Goal: Information Seeking & Learning: Learn about a topic

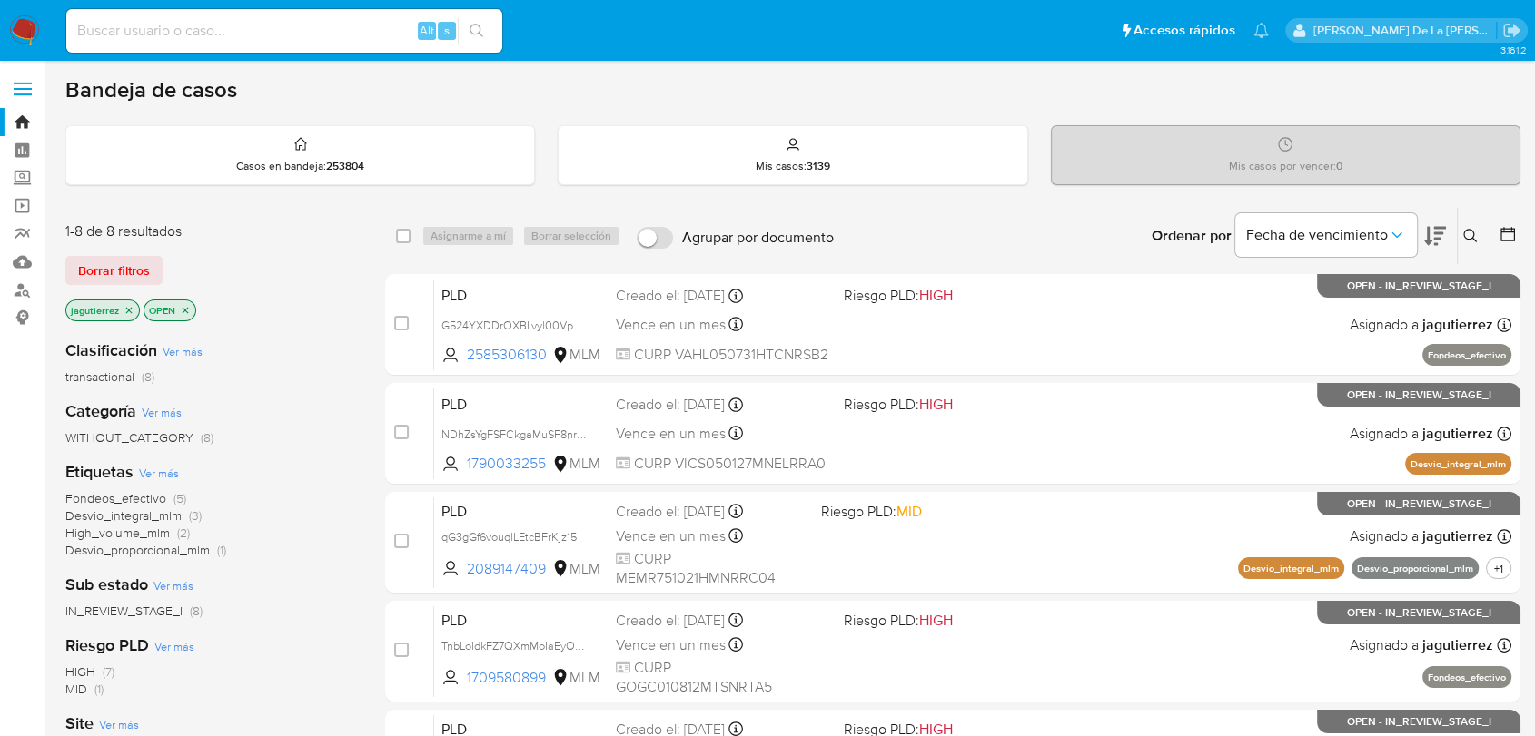
click at [120, 490] on span "Fondeos_efectivo" at bounding box center [115, 498] width 101 height 18
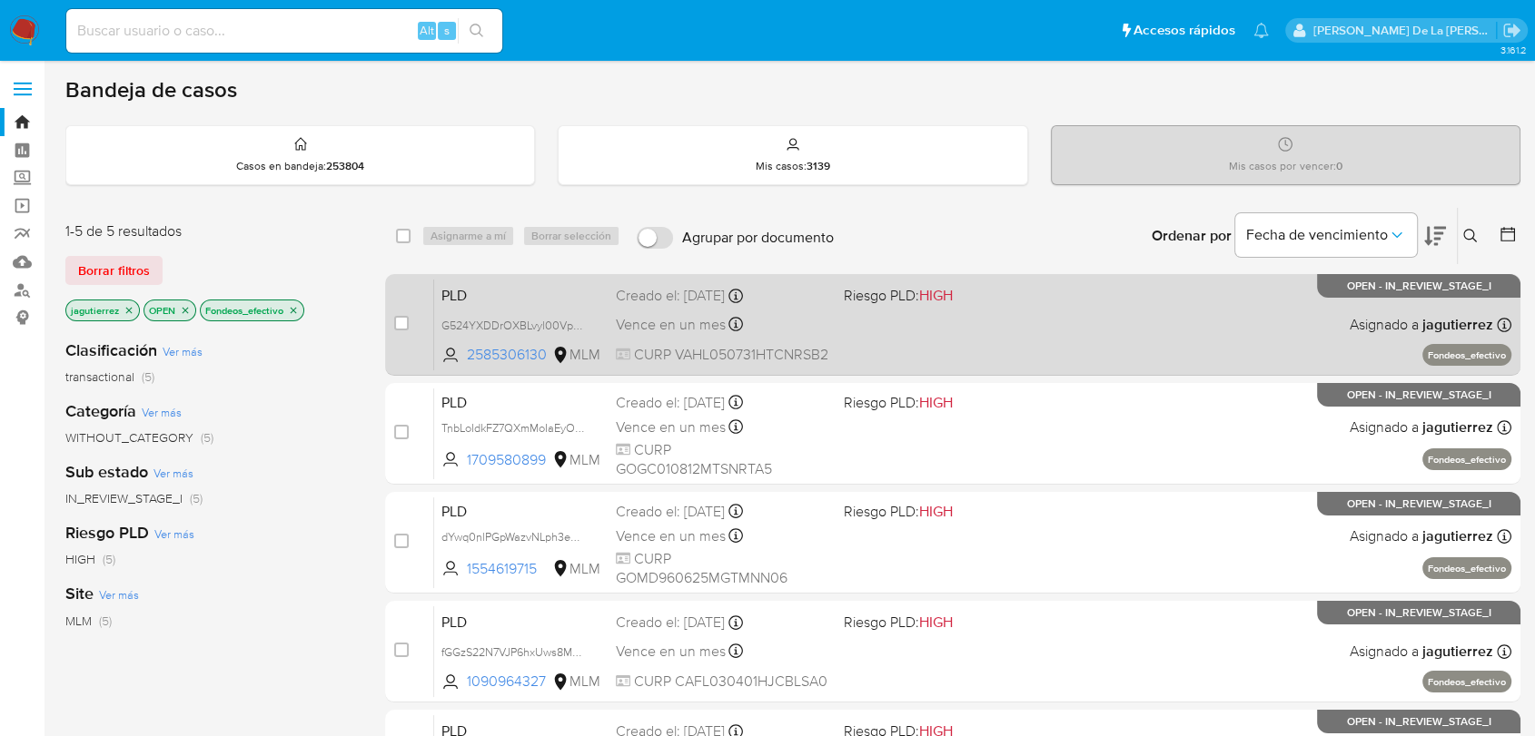
click at [1197, 306] on div "PLD G524YXDDrOXBLvyl00Vp60vW 2585306130 MLM Riesgo PLD: HIGH Creado el: 12/09/2…" at bounding box center [972, 325] width 1077 height 92
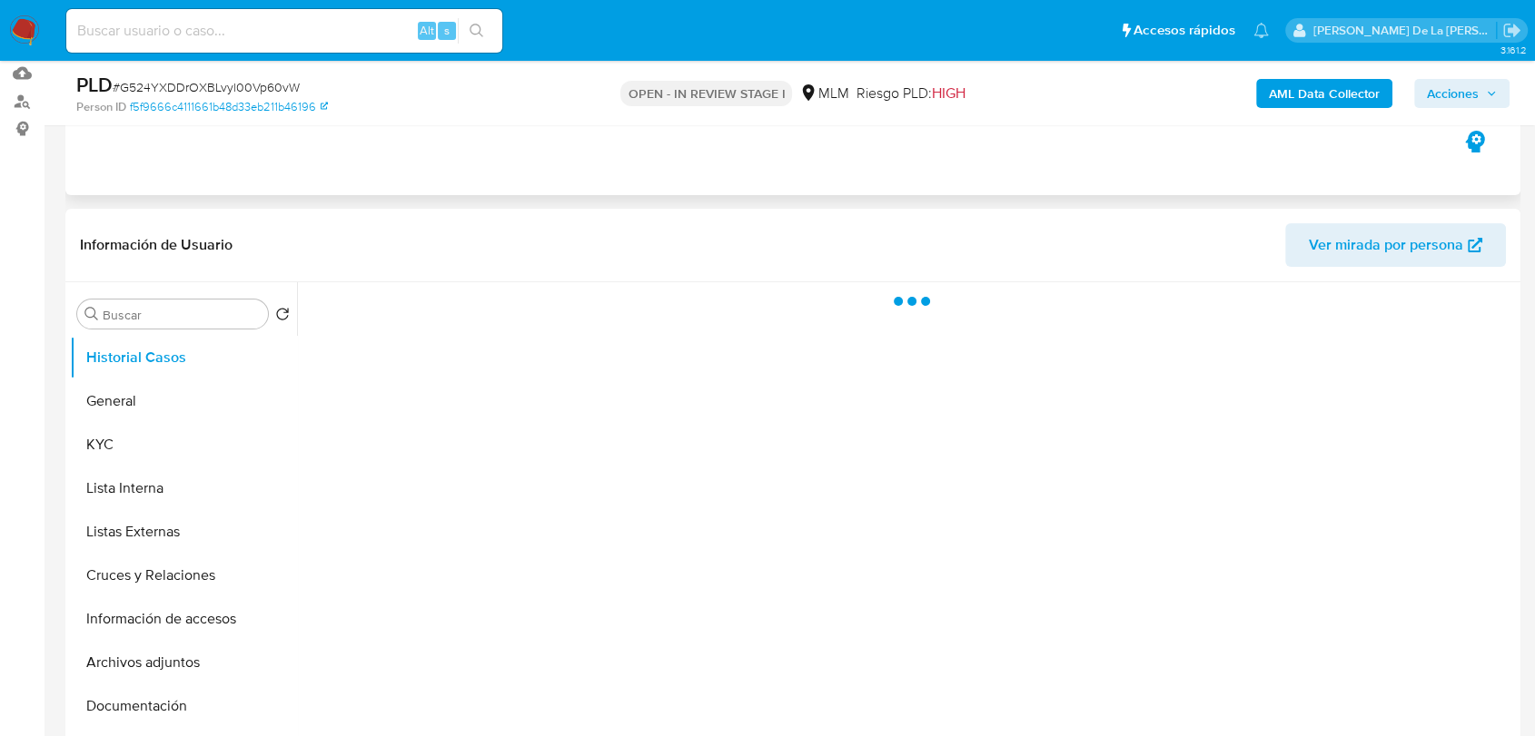
scroll to position [202, 0]
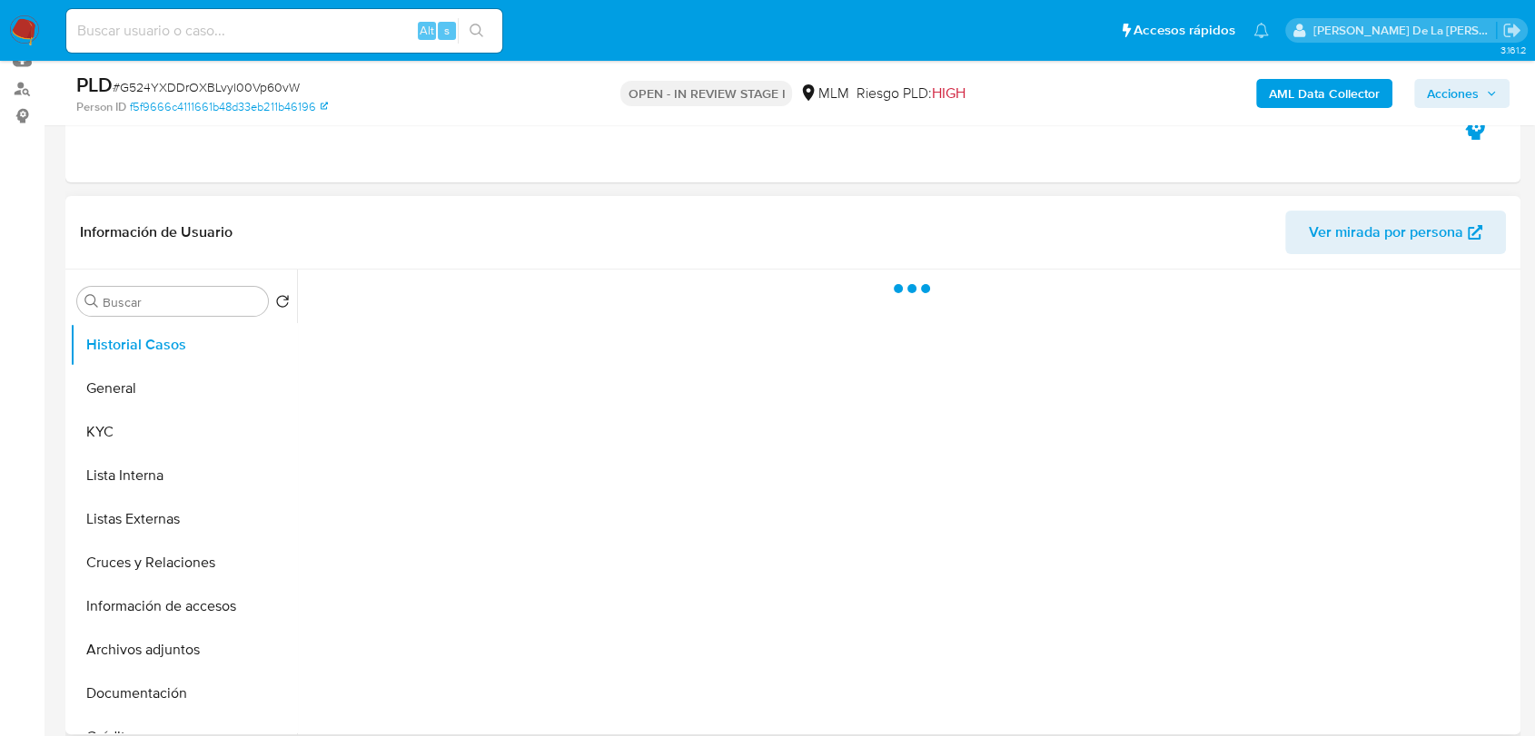
select select "10"
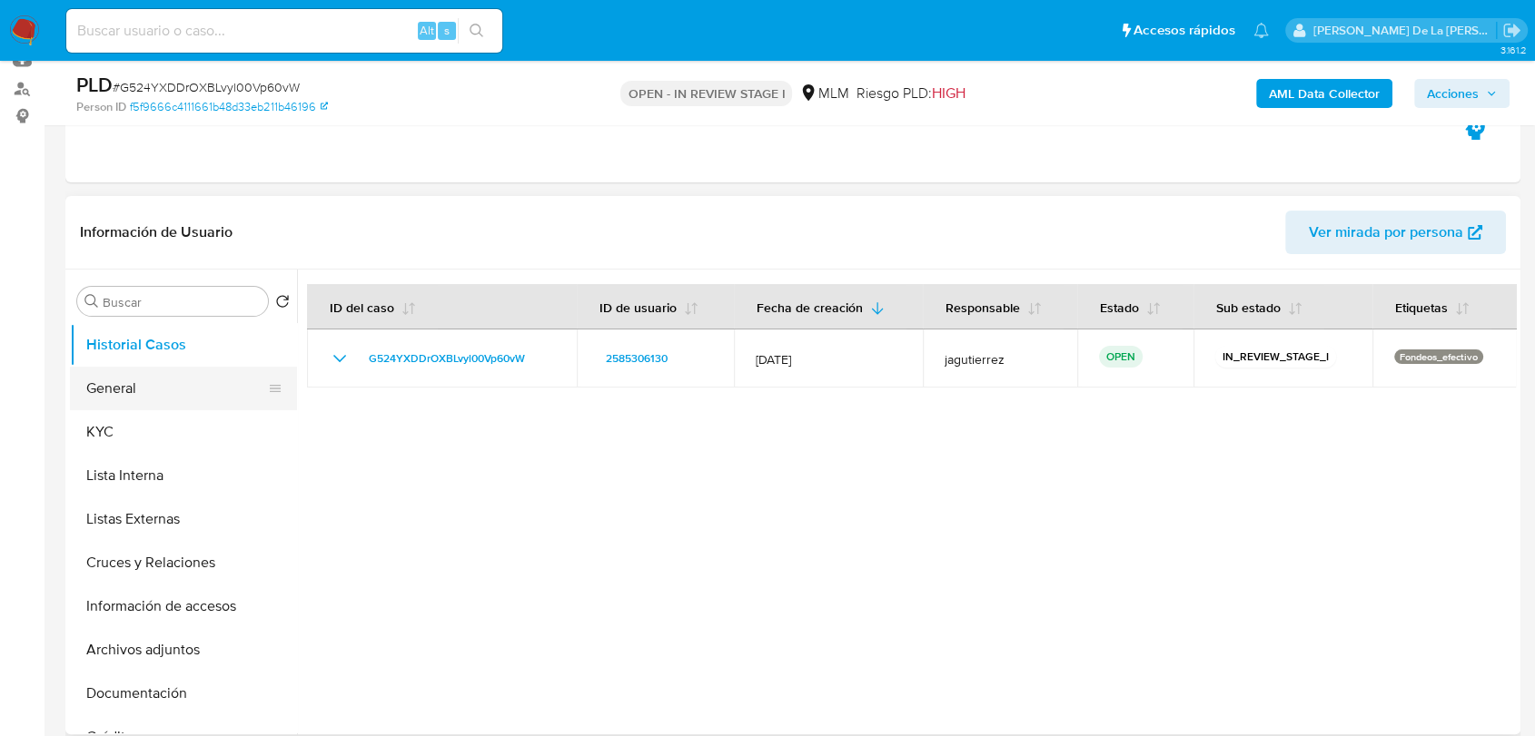
click at [174, 378] on button "General" at bounding box center [176, 389] width 212 height 44
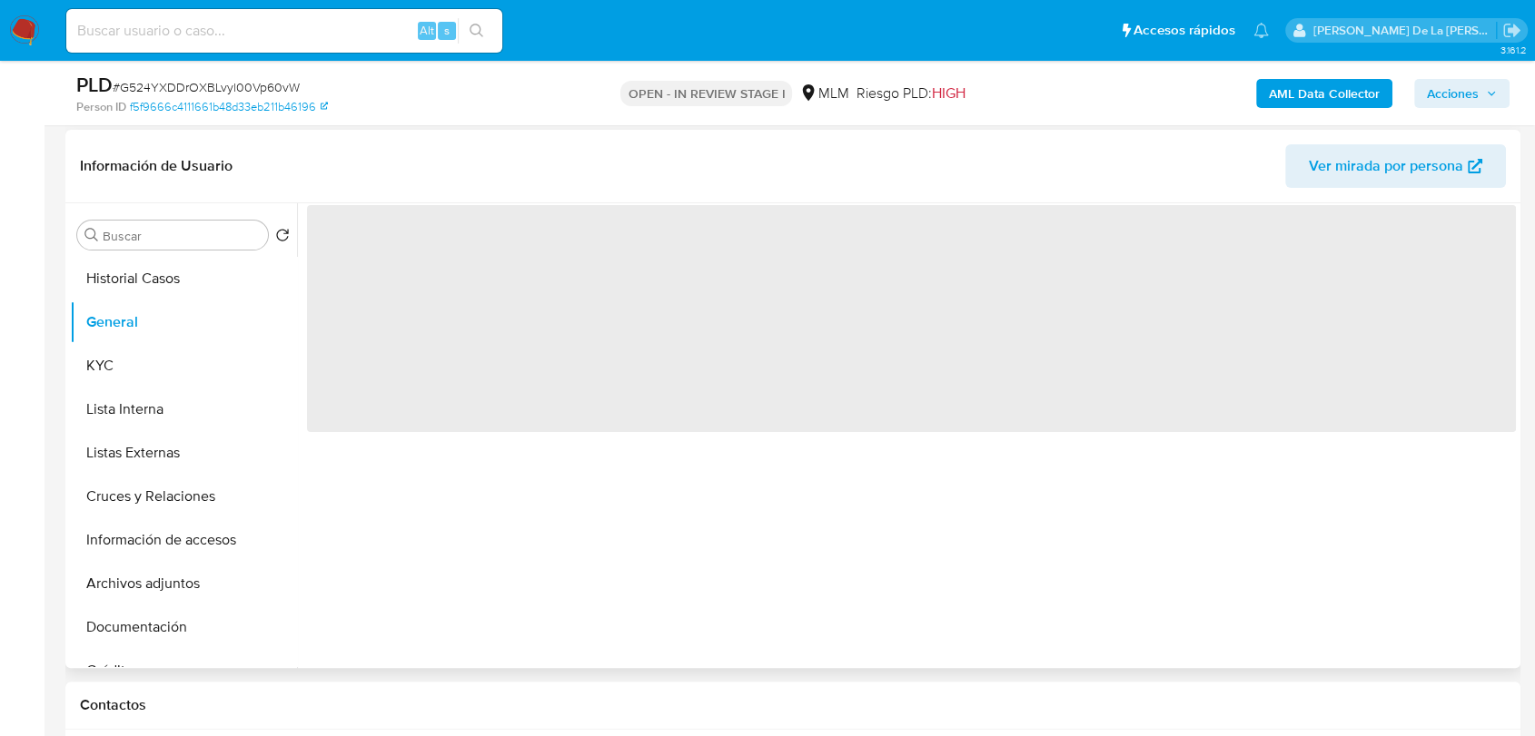
scroll to position [302, 0]
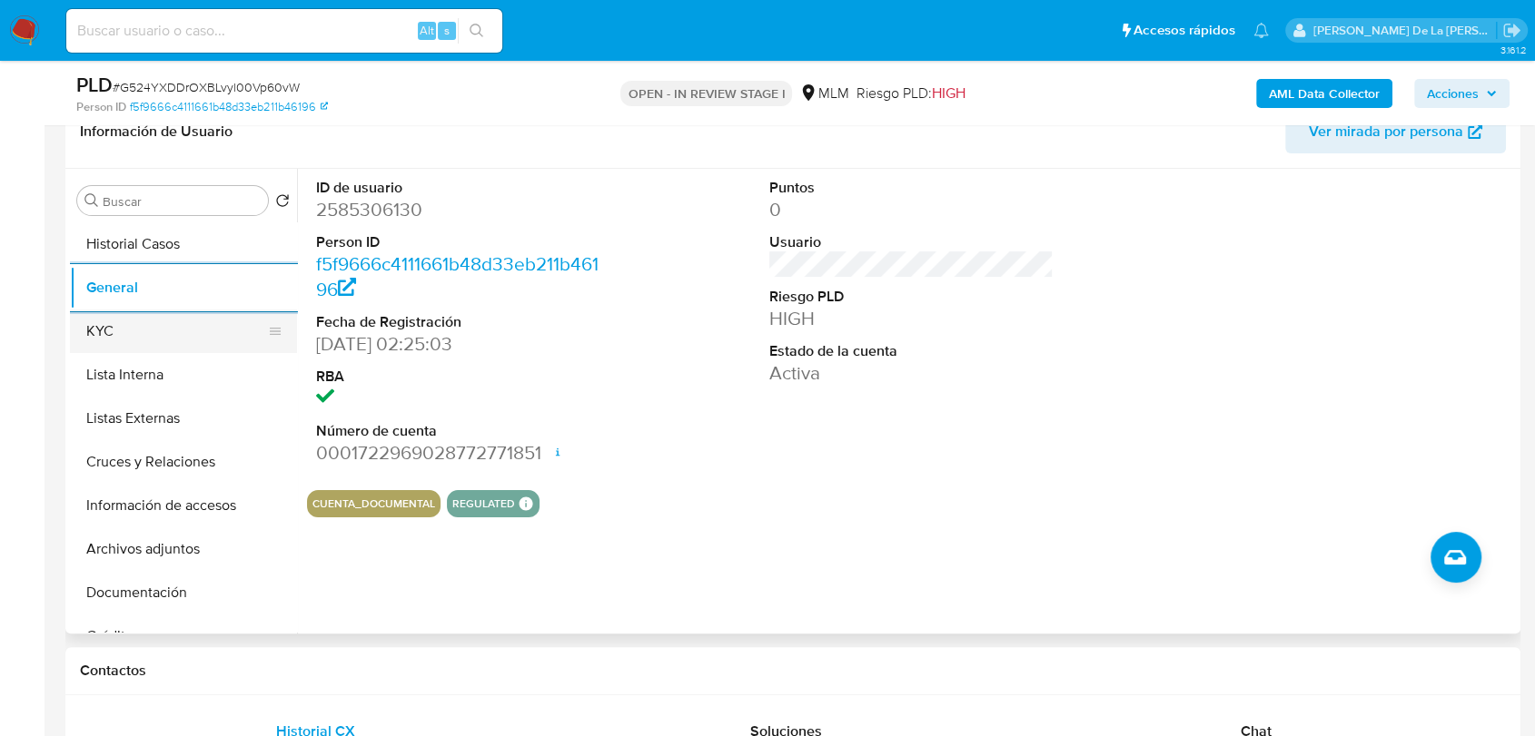
click at [111, 332] on button "KYC" at bounding box center [176, 332] width 212 height 44
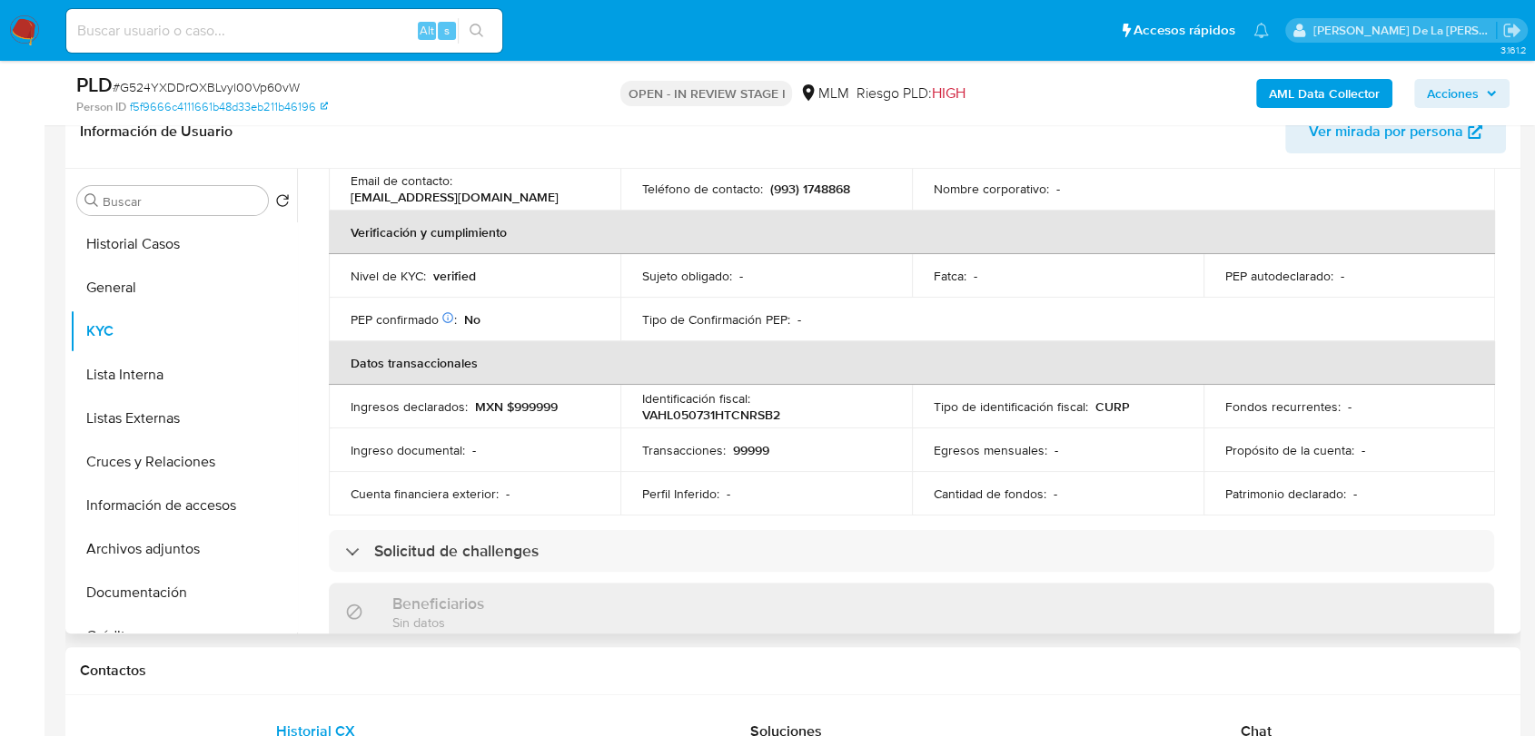
scroll to position [407, 0]
click at [666, 449] on td "Transacciones : 99999" at bounding box center [765, 448] width 291 height 44
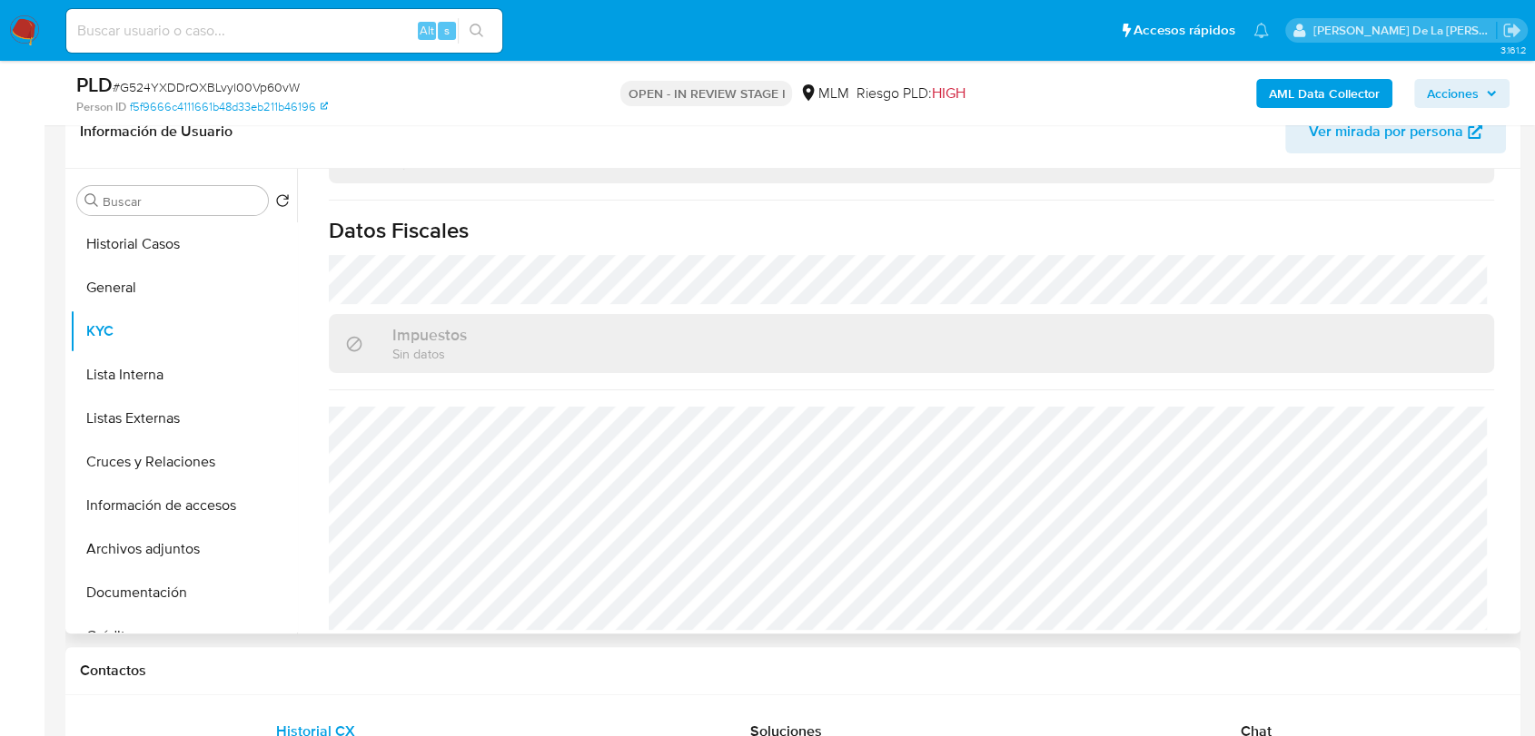
scroll to position [327, 0]
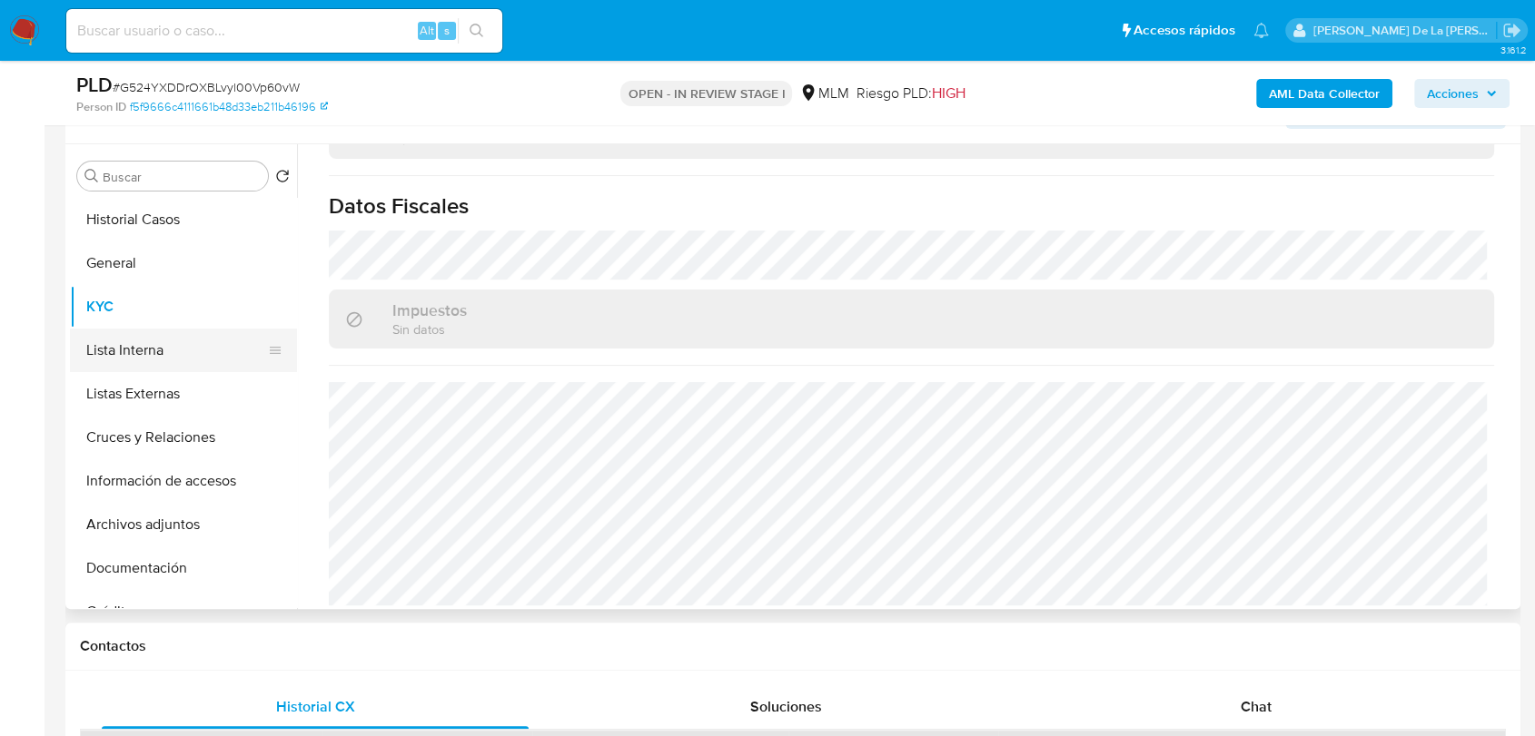
click at [90, 347] on button "Lista Interna" at bounding box center [176, 351] width 212 height 44
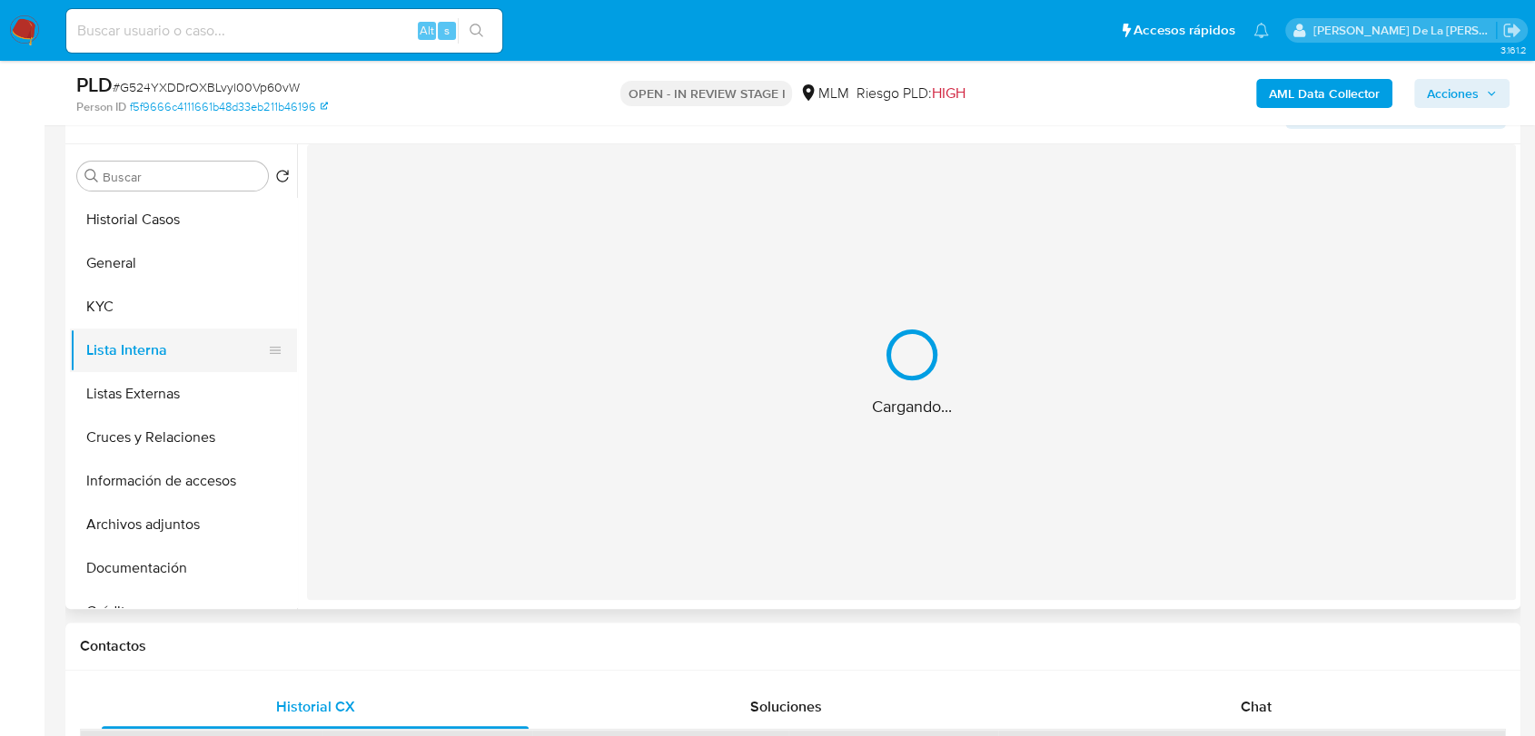
scroll to position [0, 0]
click at [163, 390] on button "Listas Externas" at bounding box center [176, 394] width 212 height 44
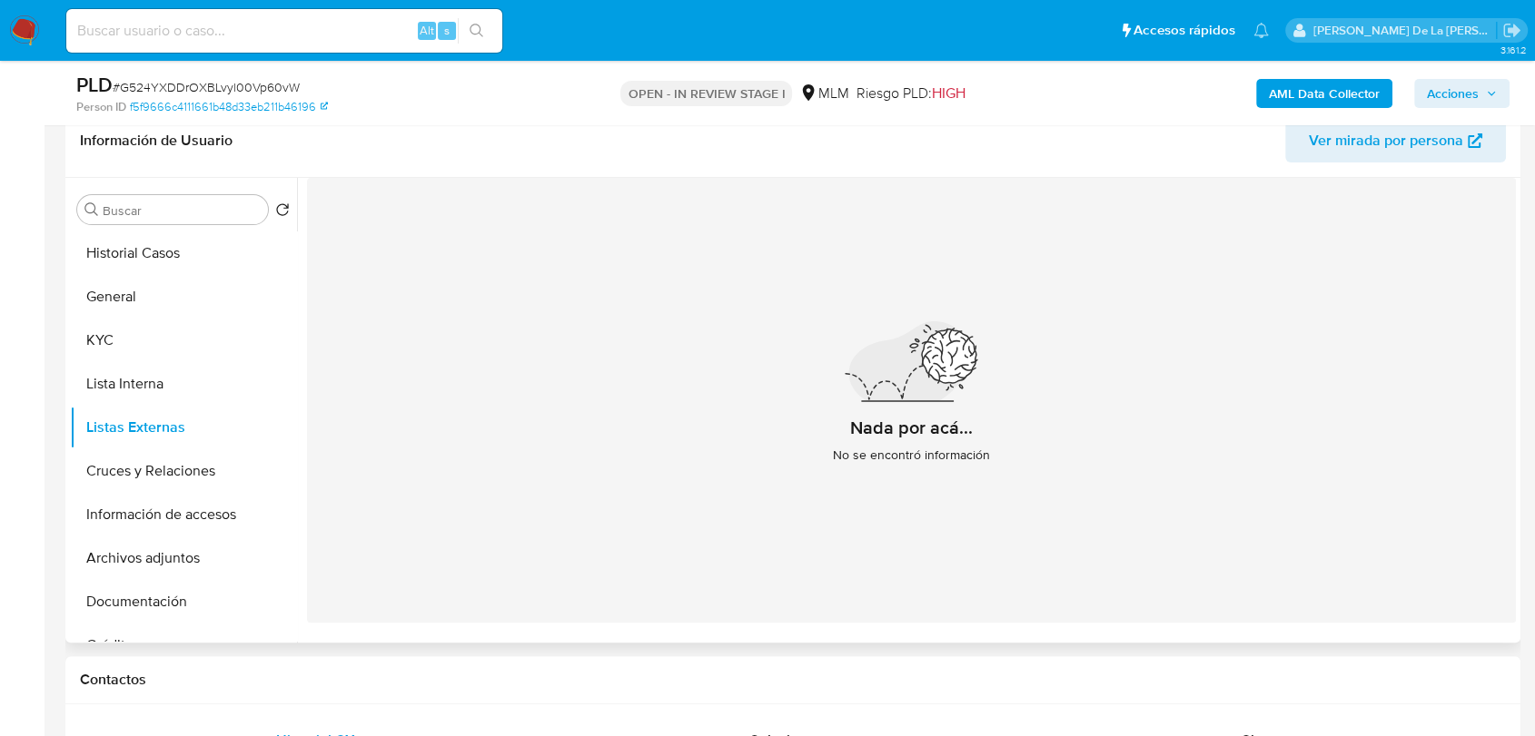
scroll to position [291, 0]
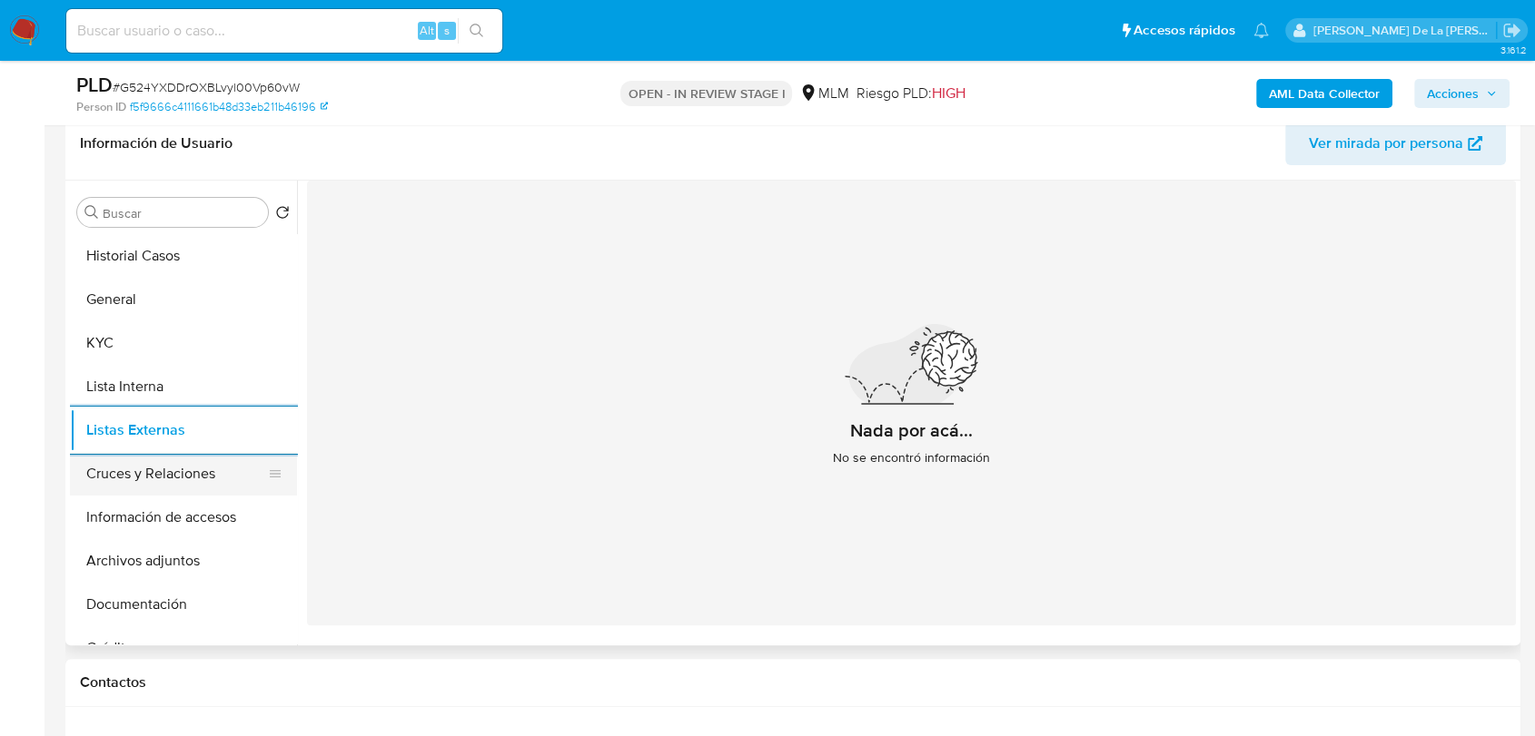
click at [133, 467] on button "Cruces y Relaciones" at bounding box center [176, 474] width 212 height 44
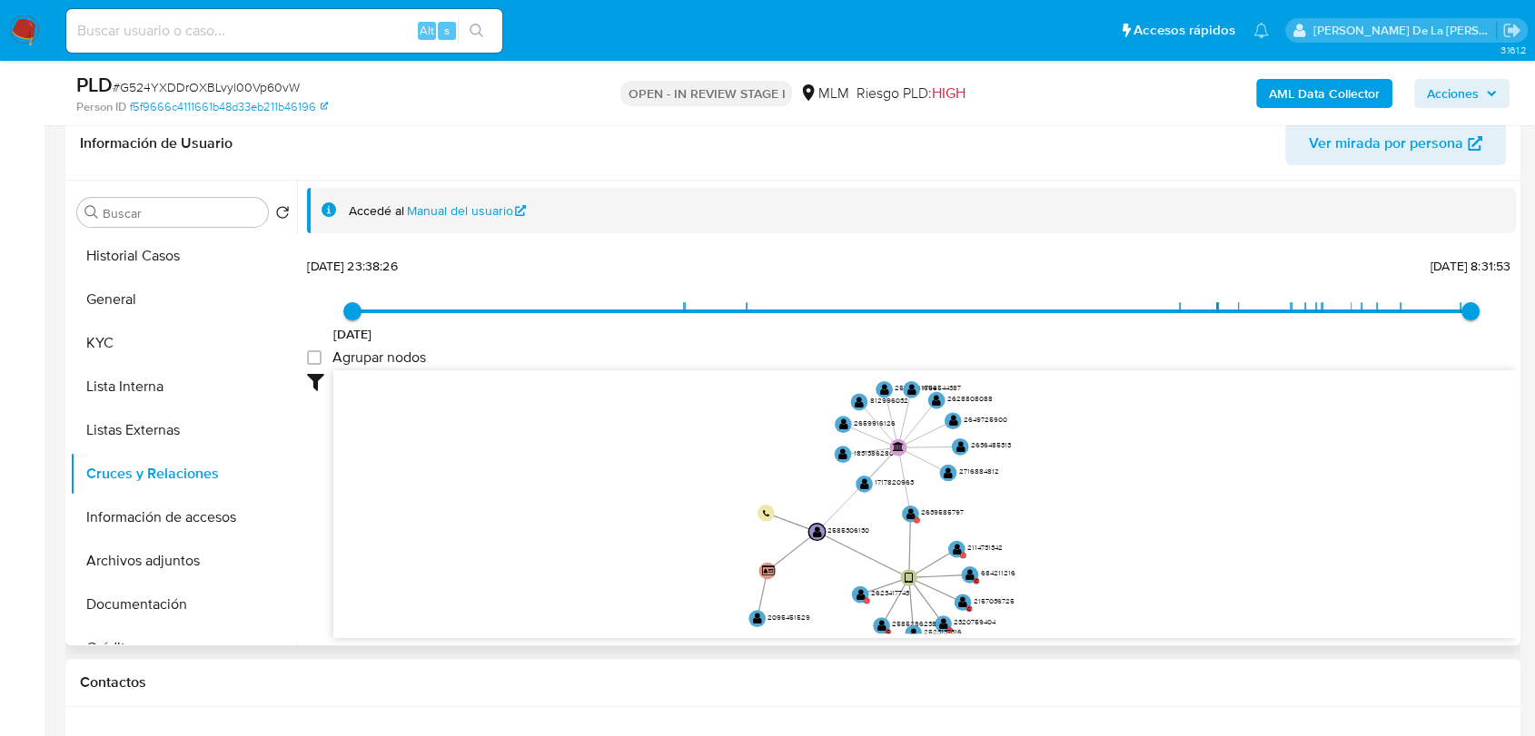
drag, startPoint x: 908, startPoint y: 459, endPoint x: 893, endPoint y: 506, distance: 48.8
click at [893, 506] on icon "user-2320759404  2320759404 user-2585286238  2585286238 C user-2623417743  2…" at bounding box center [924, 501] width 1182 height 263
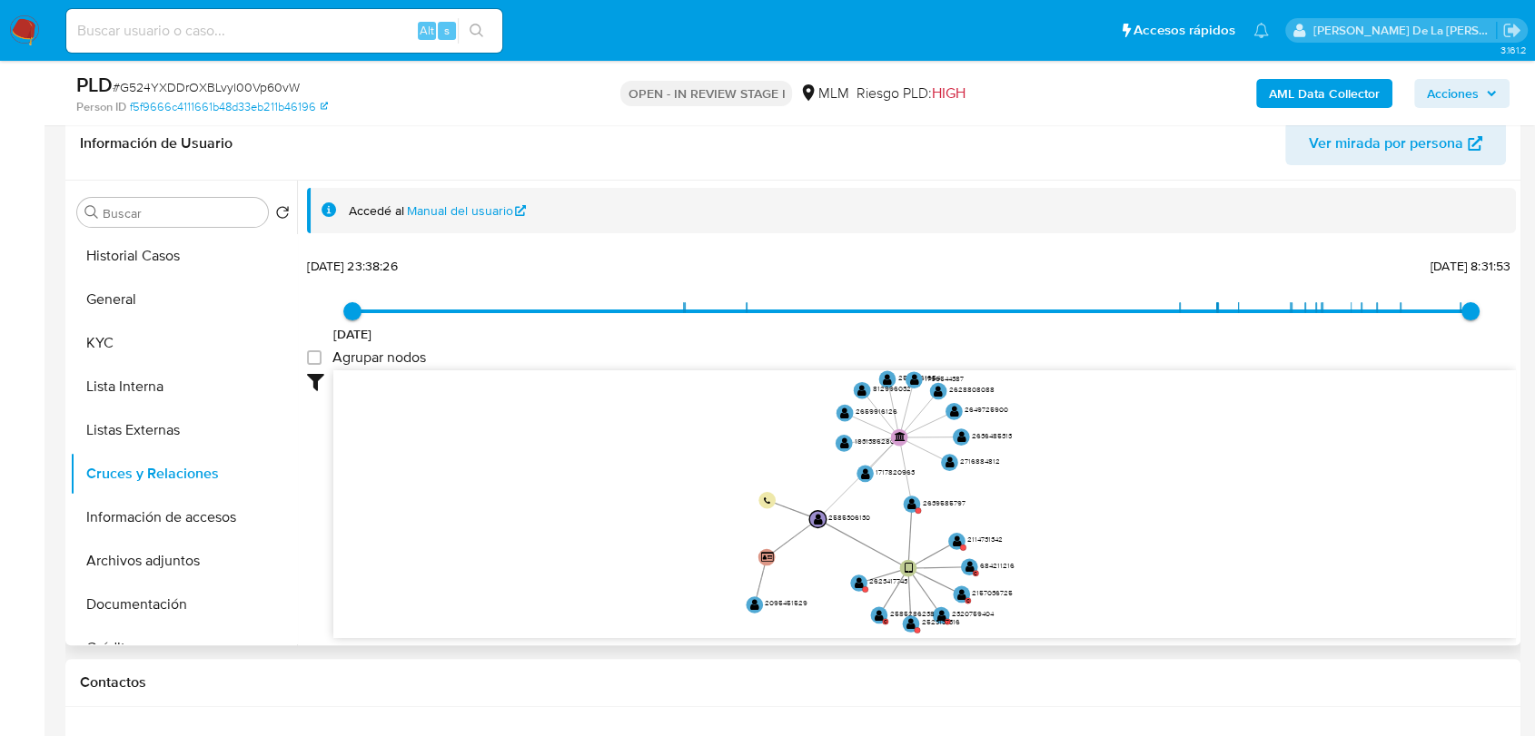
drag, startPoint x: 1199, startPoint y: 493, endPoint x: 1172, endPoint y: 405, distance: 91.9
click at [1172, 405] on icon "user-2320759404  2320759404 user-2585286238  2585286238 C user-2623417743  2…" at bounding box center [924, 501] width 1182 height 263
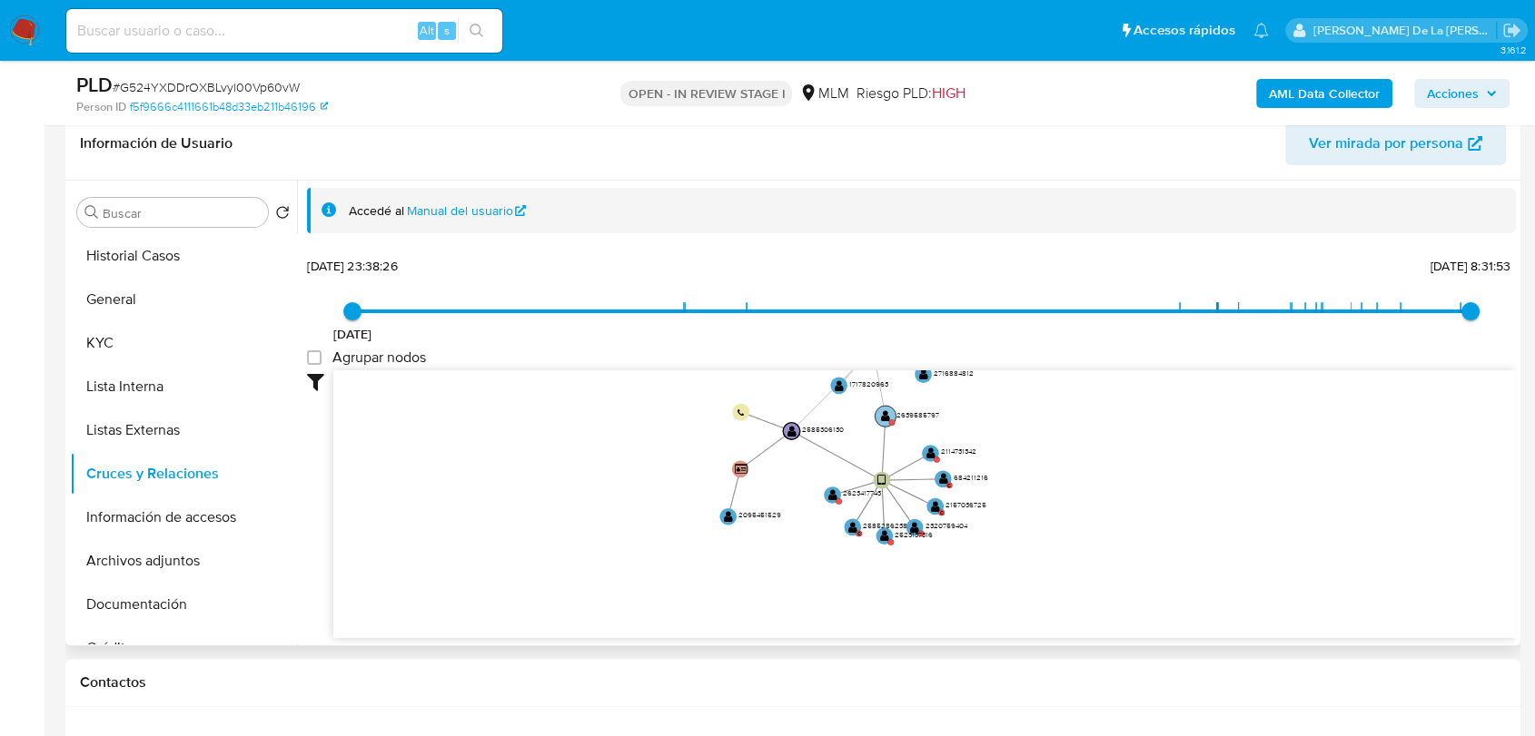
click at [890, 413] on circle at bounding box center [884, 416] width 21 height 21
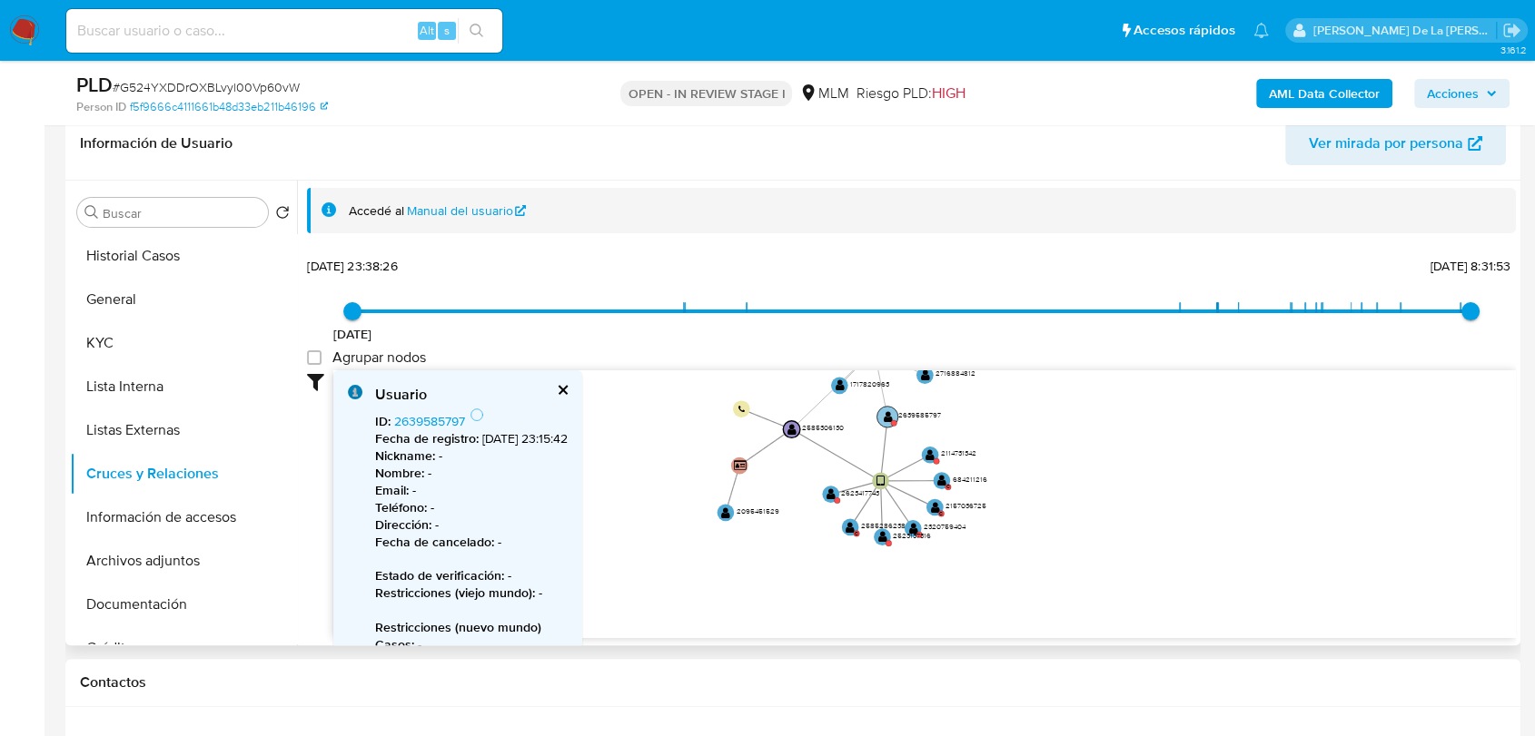
click at [893, 415] on circle at bounding box center [886, 416] width 21 height 21
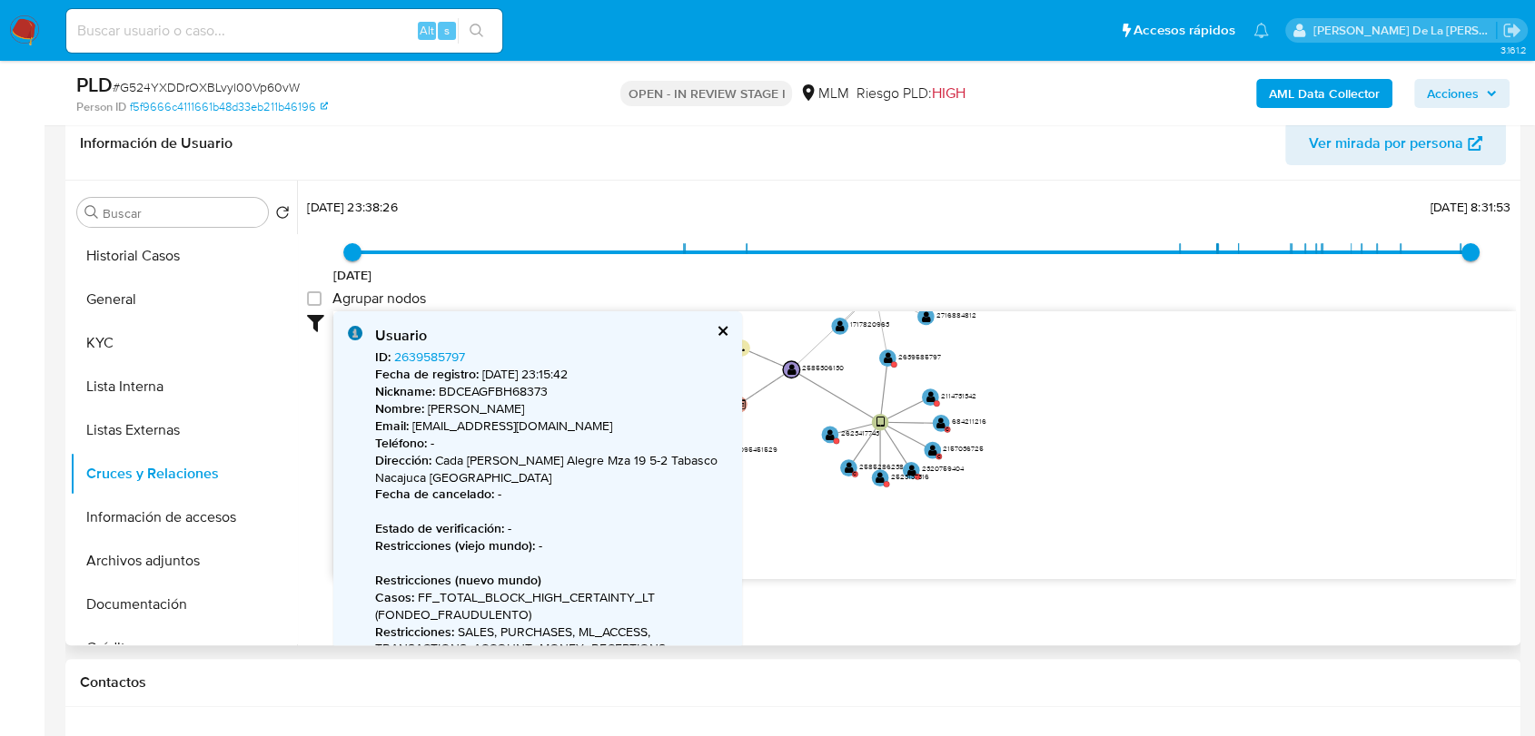
scroll to position [101, 0]
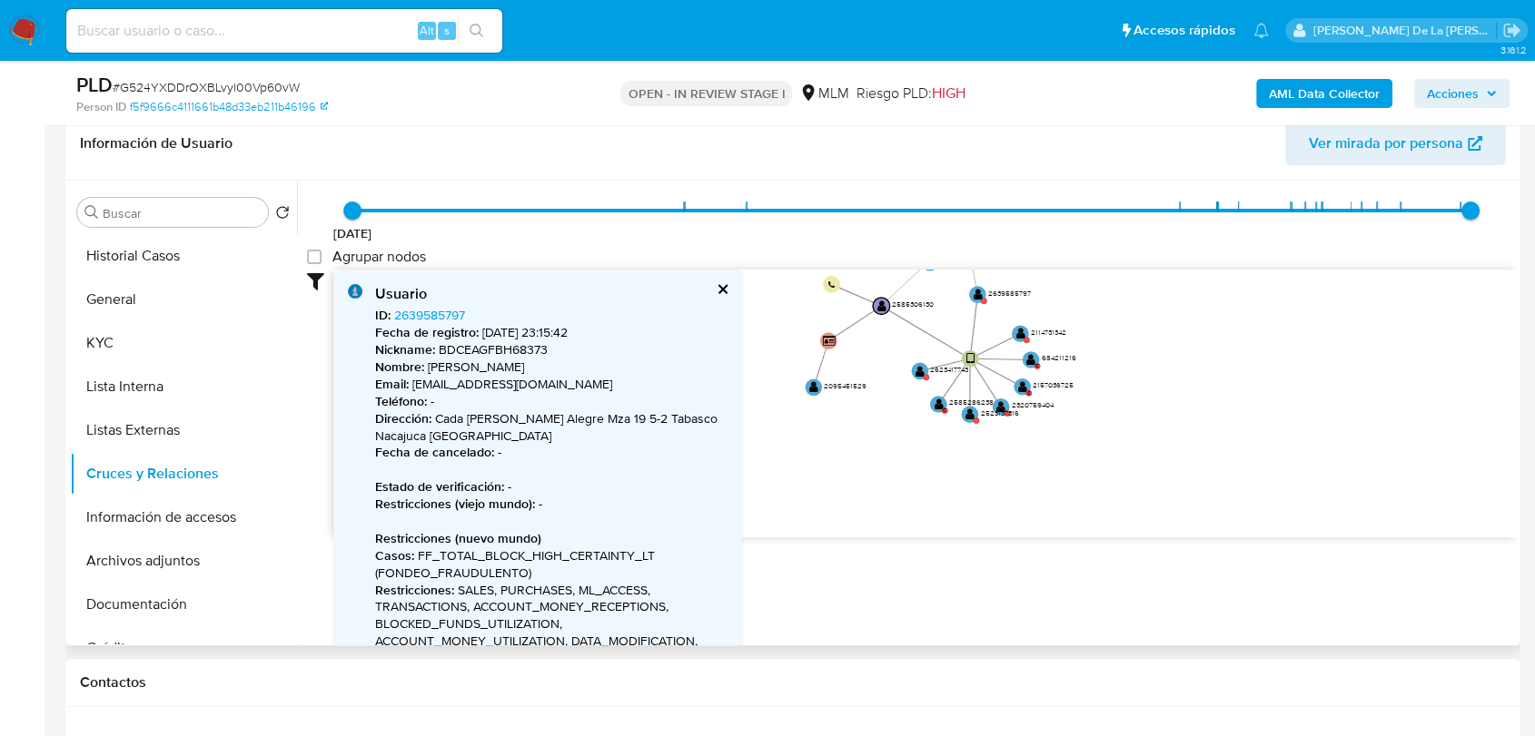
drag, startPoint x: 869, startPoint y: 484, endPoint x: 943, endPoint y: 459, distance: 78.4
click at [943, 459] on icon "user-2320759404  2320759404 user-2585286238  2585286238 C user-2623417743  2…" at bounding box center [924, 401] width 1182 height 263
click at [1028, 327] on circle at bounding box center [1023, 330] width 21 height 21
click at [1017, 327] on circle at bounding box center [1023, 331] width 21 height 21
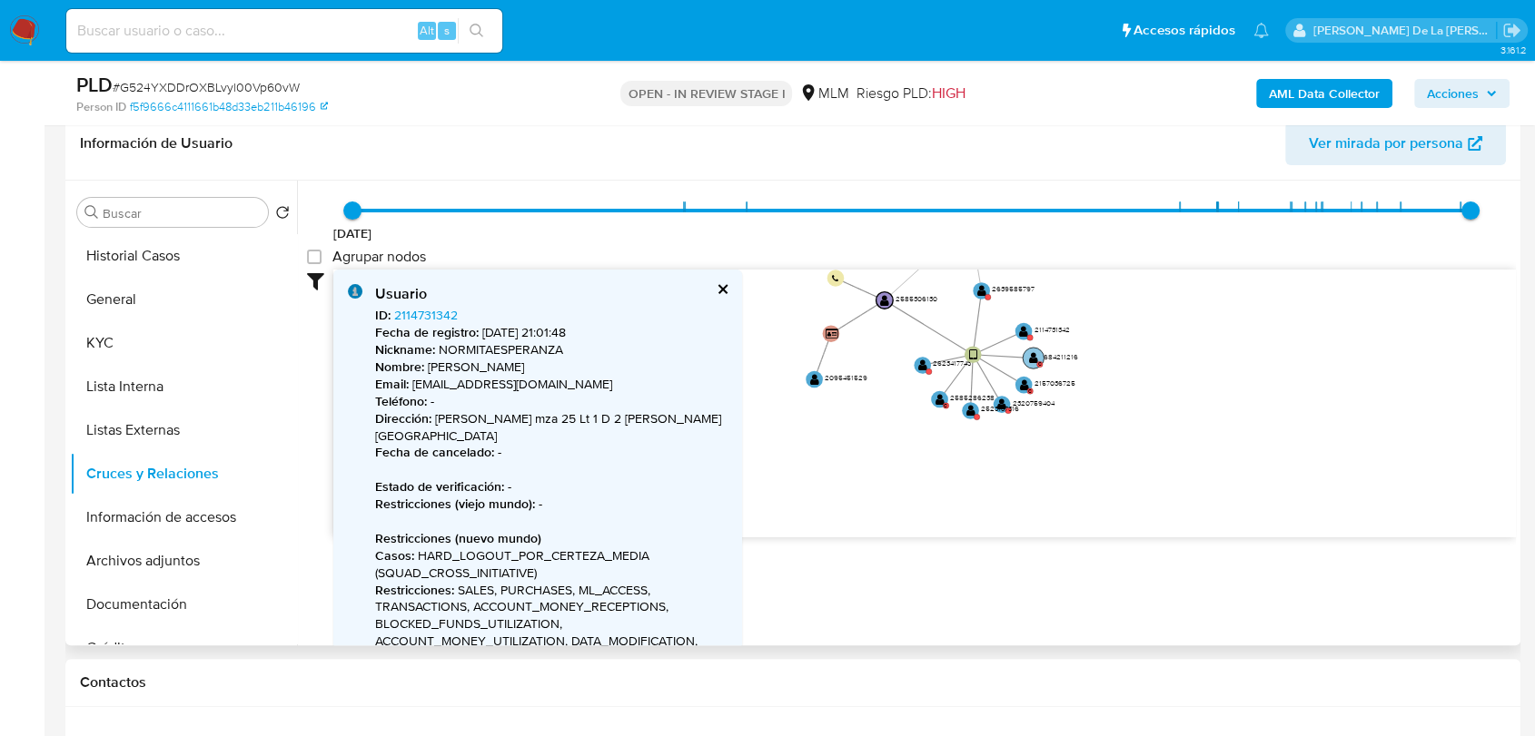
click at [1034, 355] on text "" at bounding box center [1033, 357] width 9 height 13
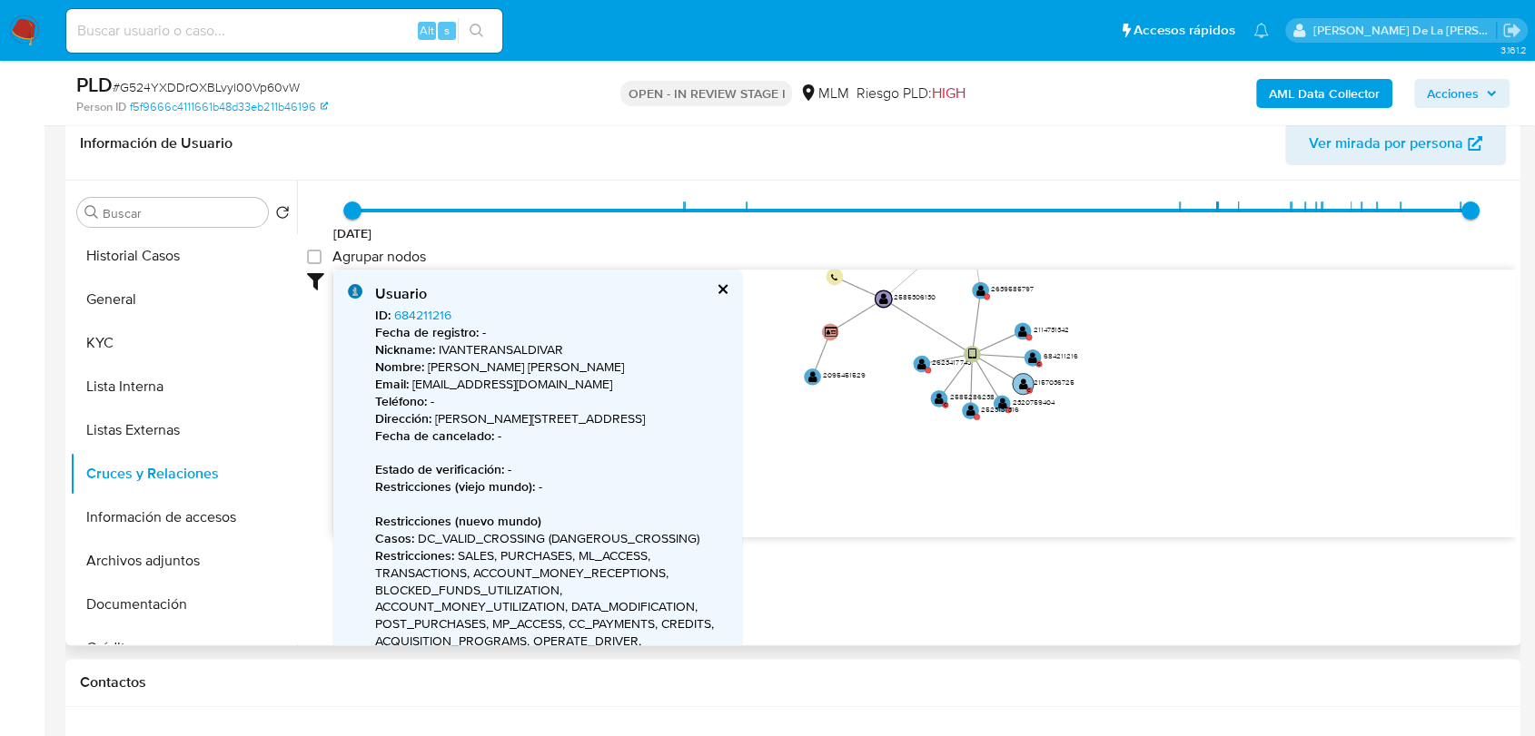
click at [1022, 379] on text "" at bounding box center [1023, 383] width 9 height 13
type input "1668423036000"
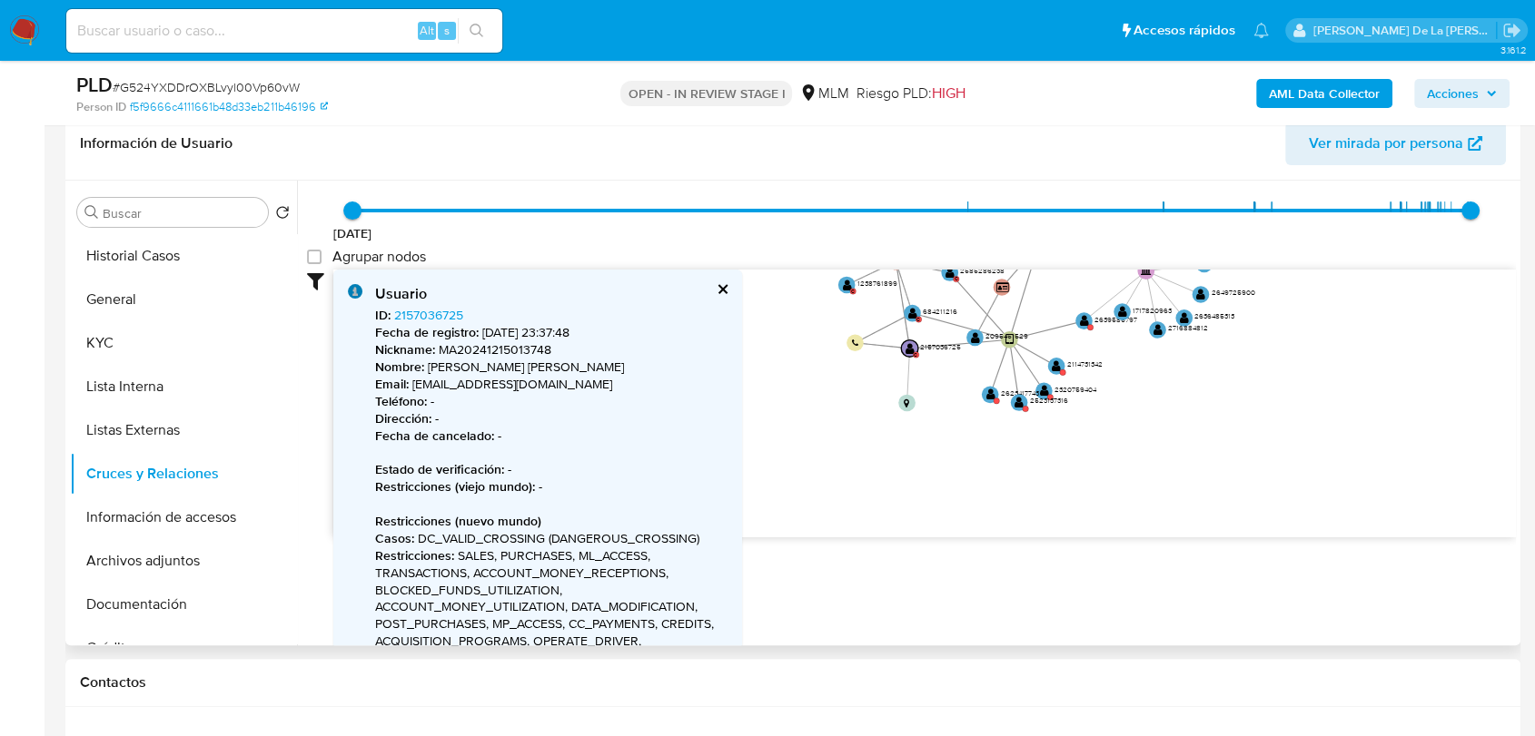
drag, startPoint x: 893, startPoint y: 419, endPoint x: 978, endPoint y: 443, distance: 87.9
click at [978, 443] on icon "user-2320759404  2320759404 user-2585286238  2585286238 C user-2623417743  2…" at bounding box center [924, 401] width 1182 height 263
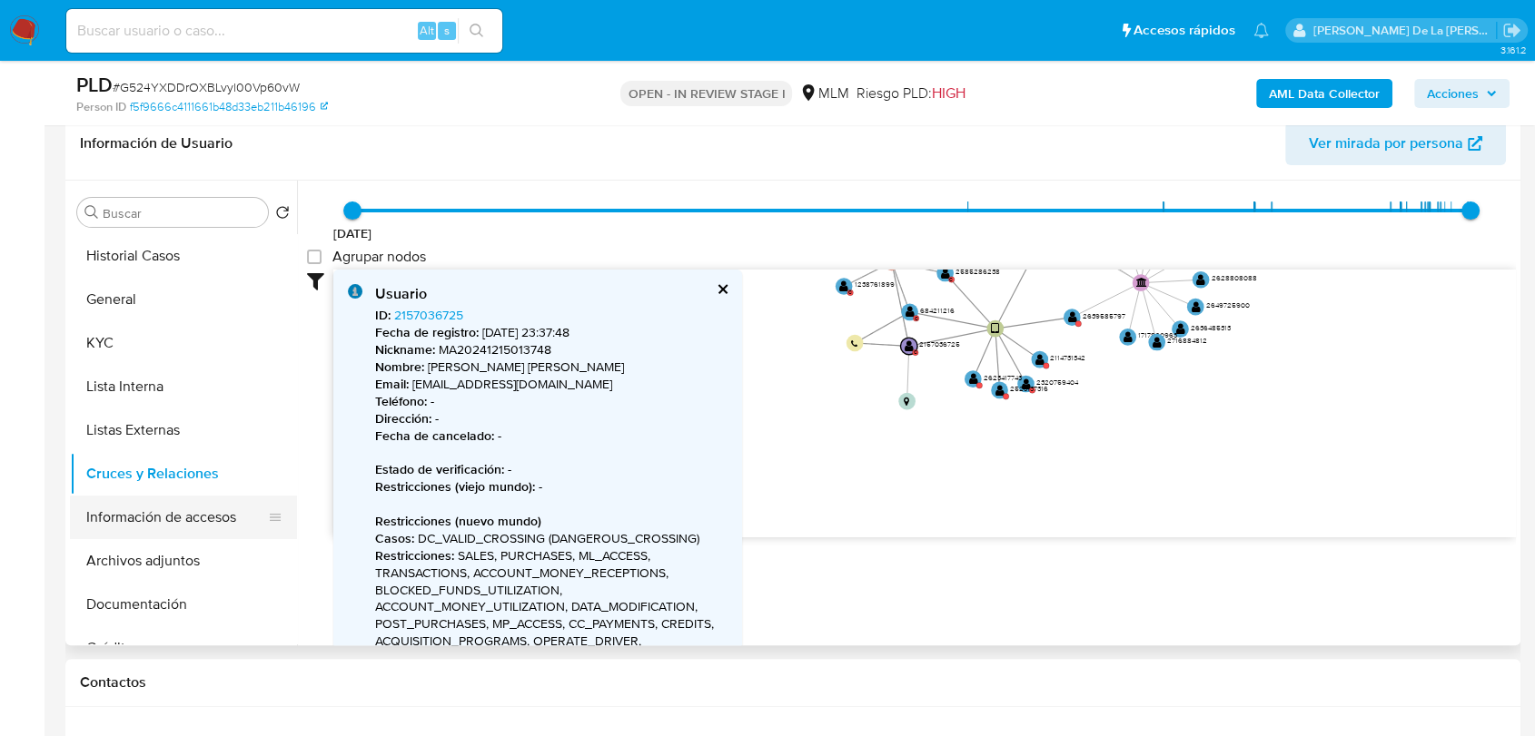
click at [120, 525] on button "Información de accesos" at bounding box center [176, 518] width 212 height 44
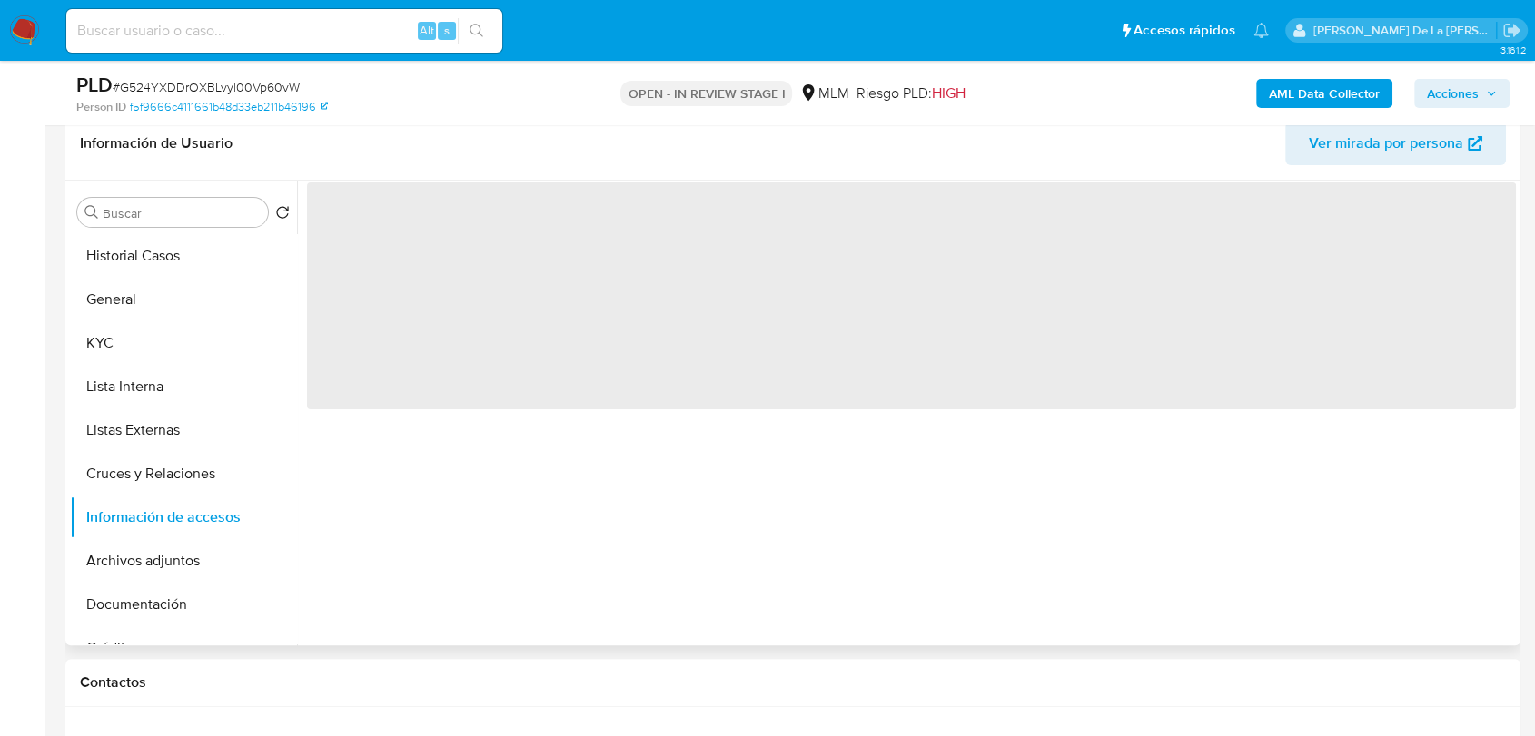
scroll to position [0, 0]
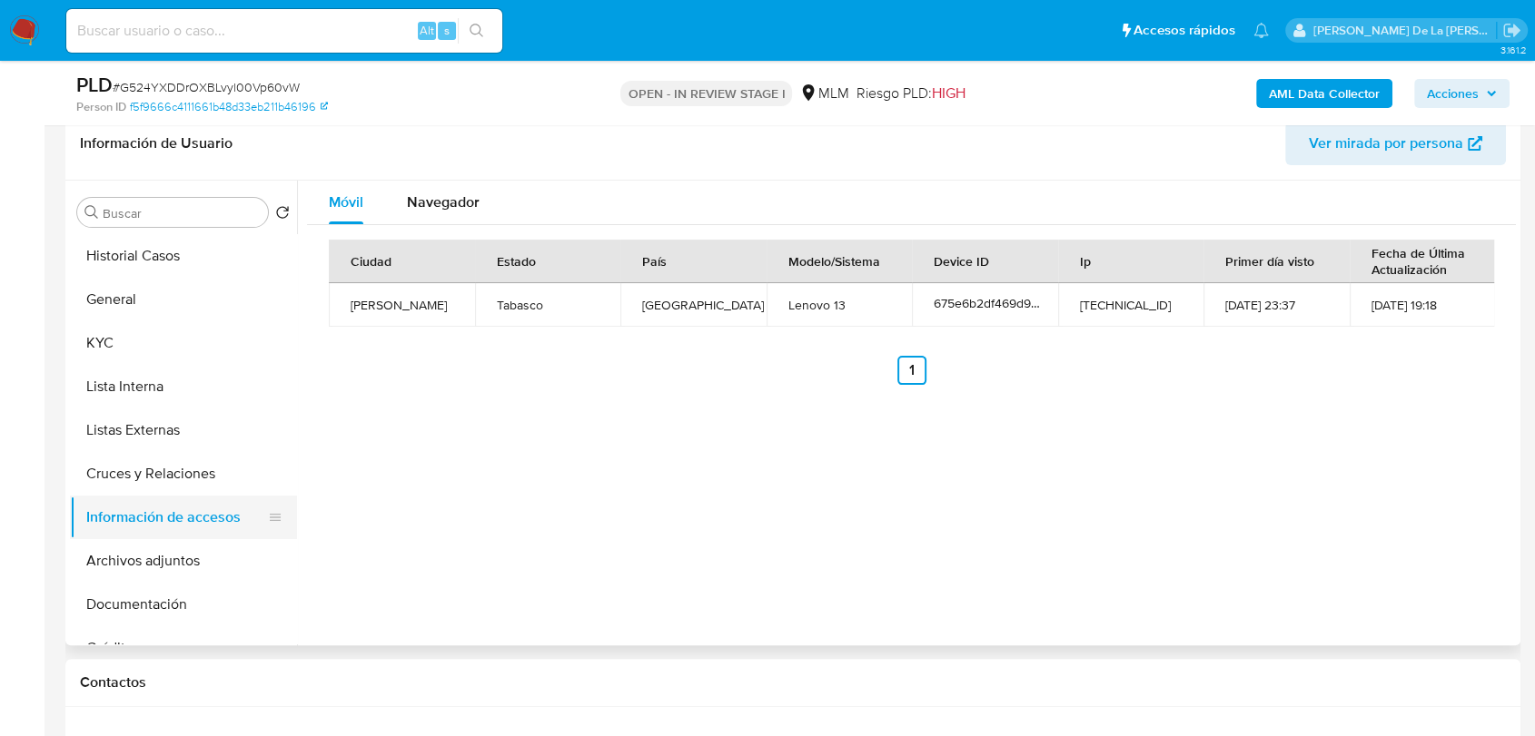
click at [134, 526] on button "Información de accesos" at bounding box center [176, 518] width 212 height 44
click at [105, 563] on button "Archivos adjuntos" at bounding box center [176, 561] width 212 height 44
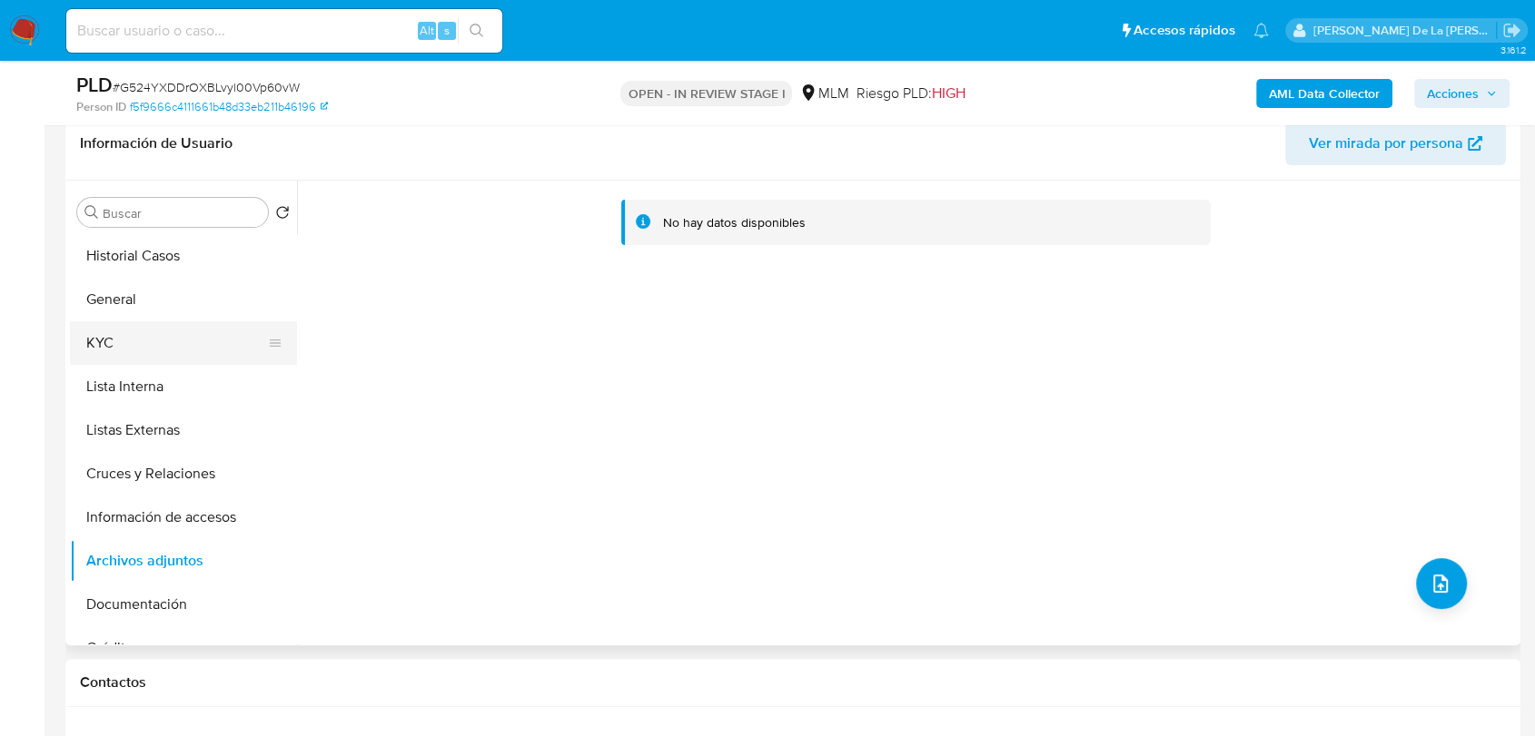
click at [149, 343] on button "KYC" at bounding box center [176, 343] width 212 height 44
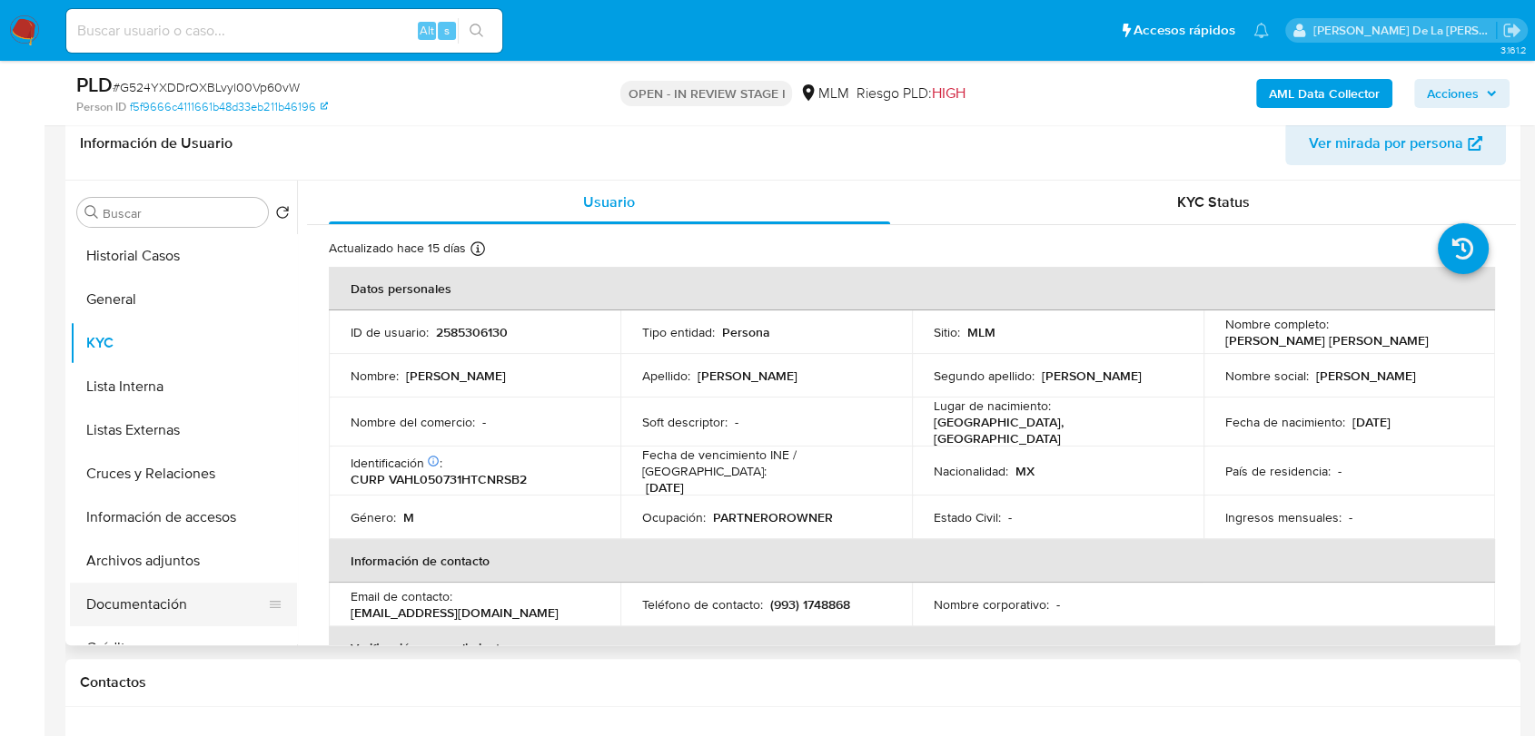
click at [128, 601] on button "Documentación" at bounding box center [176, 605] width 212 height 44
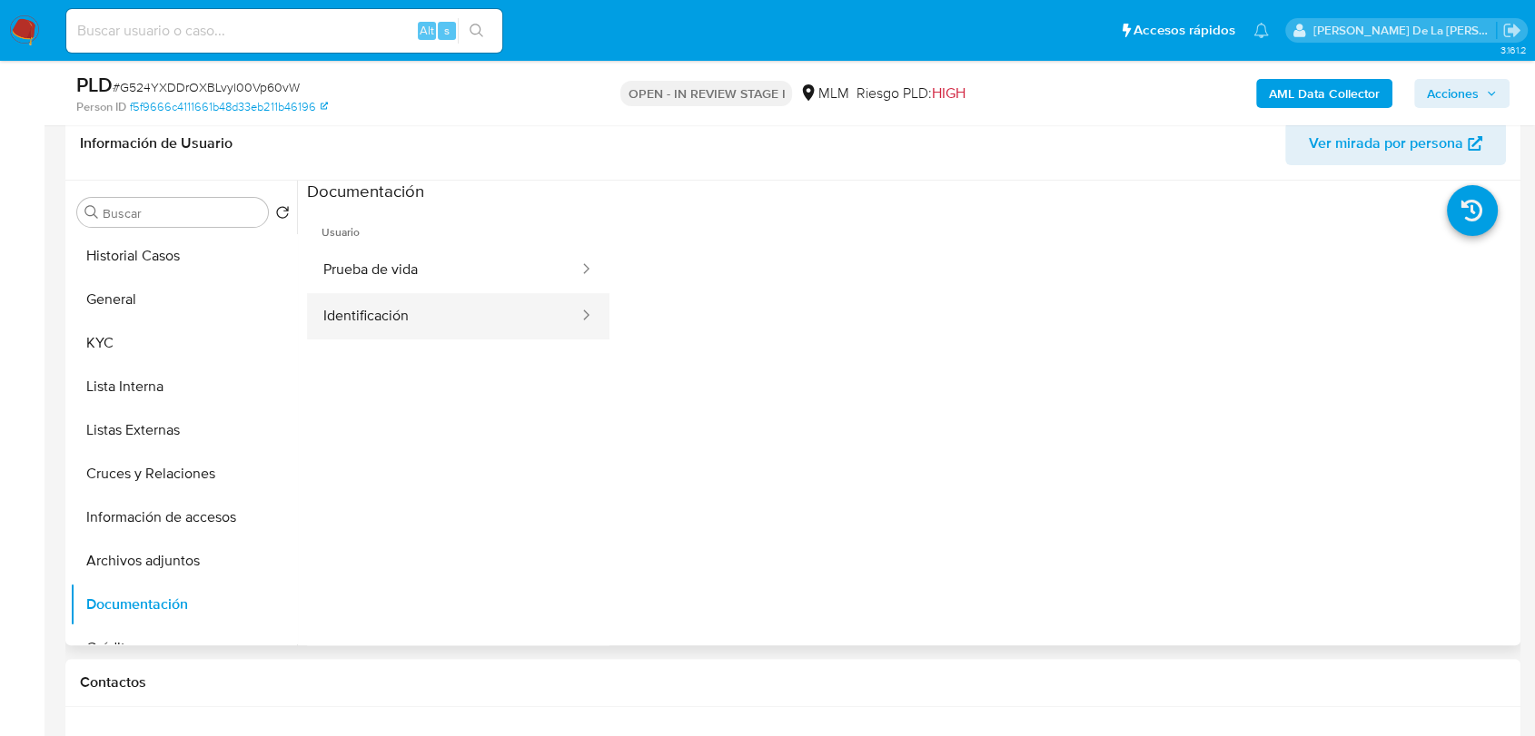
click at [392, 308] on button "Identificación" at bounding box center [443, 316] width 273 height 46
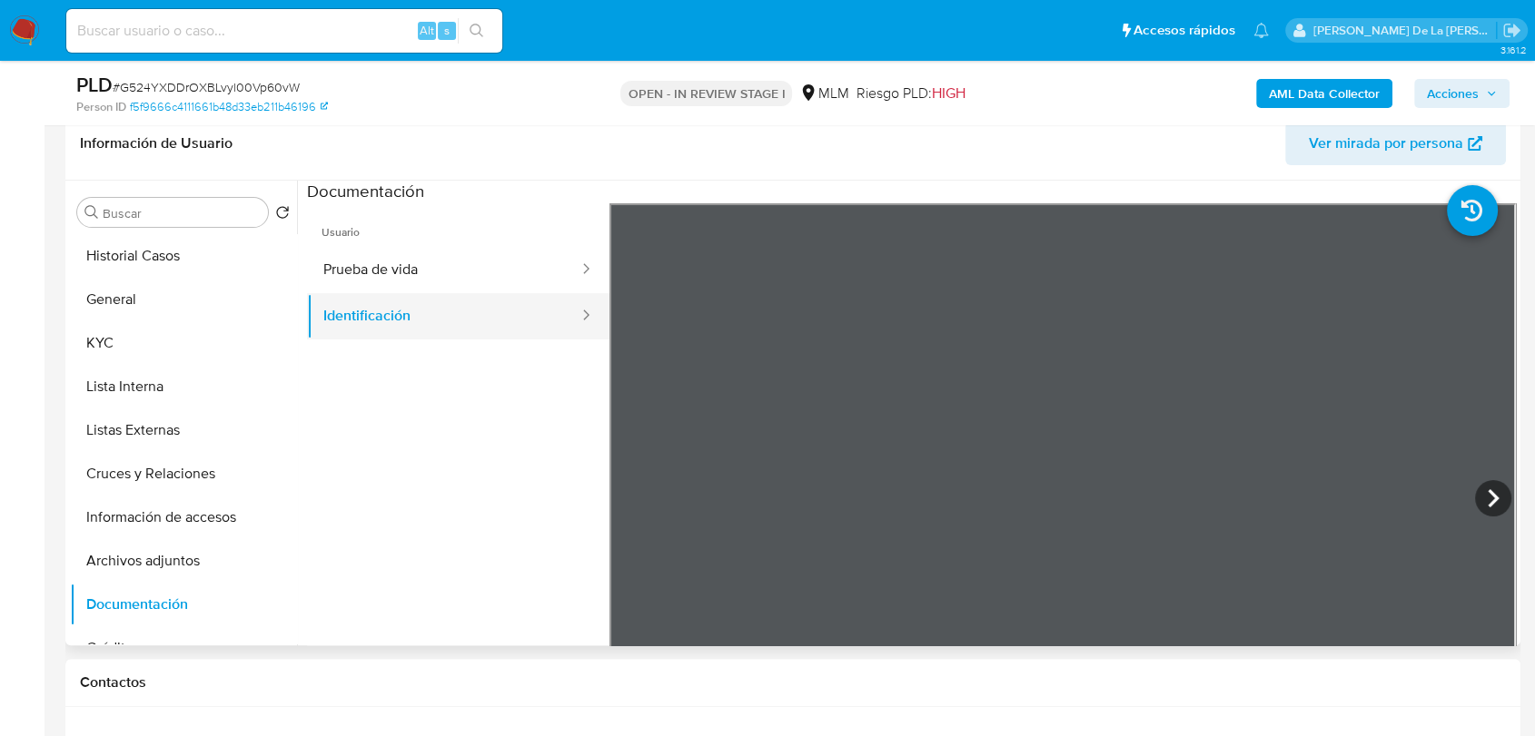
click at [397, 297] on button "Identificación" at bounding box center [443, 316] width 273 height 46
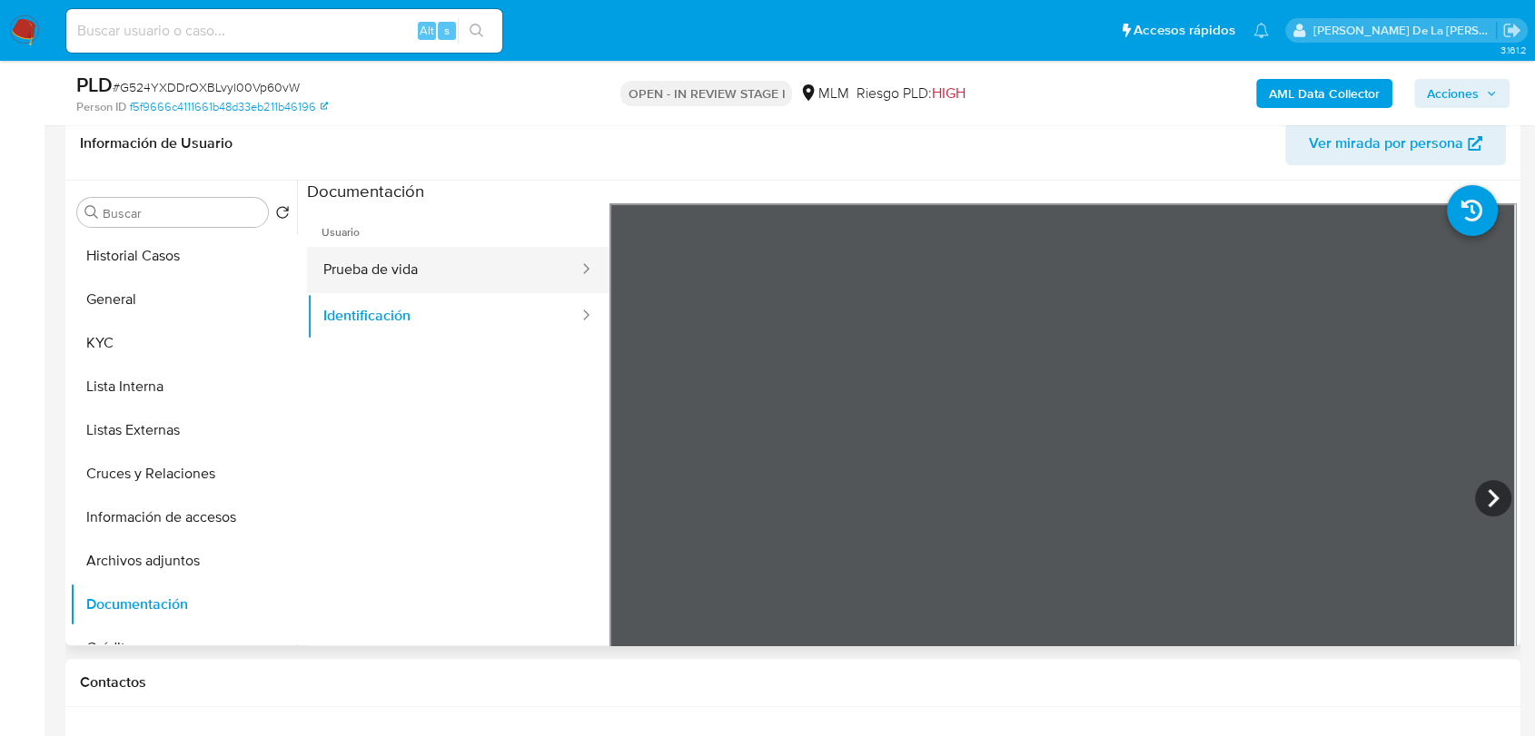
click at [414, 278] on button "Prueba de vida" at bounding box center [443, 270] width 273 height 46
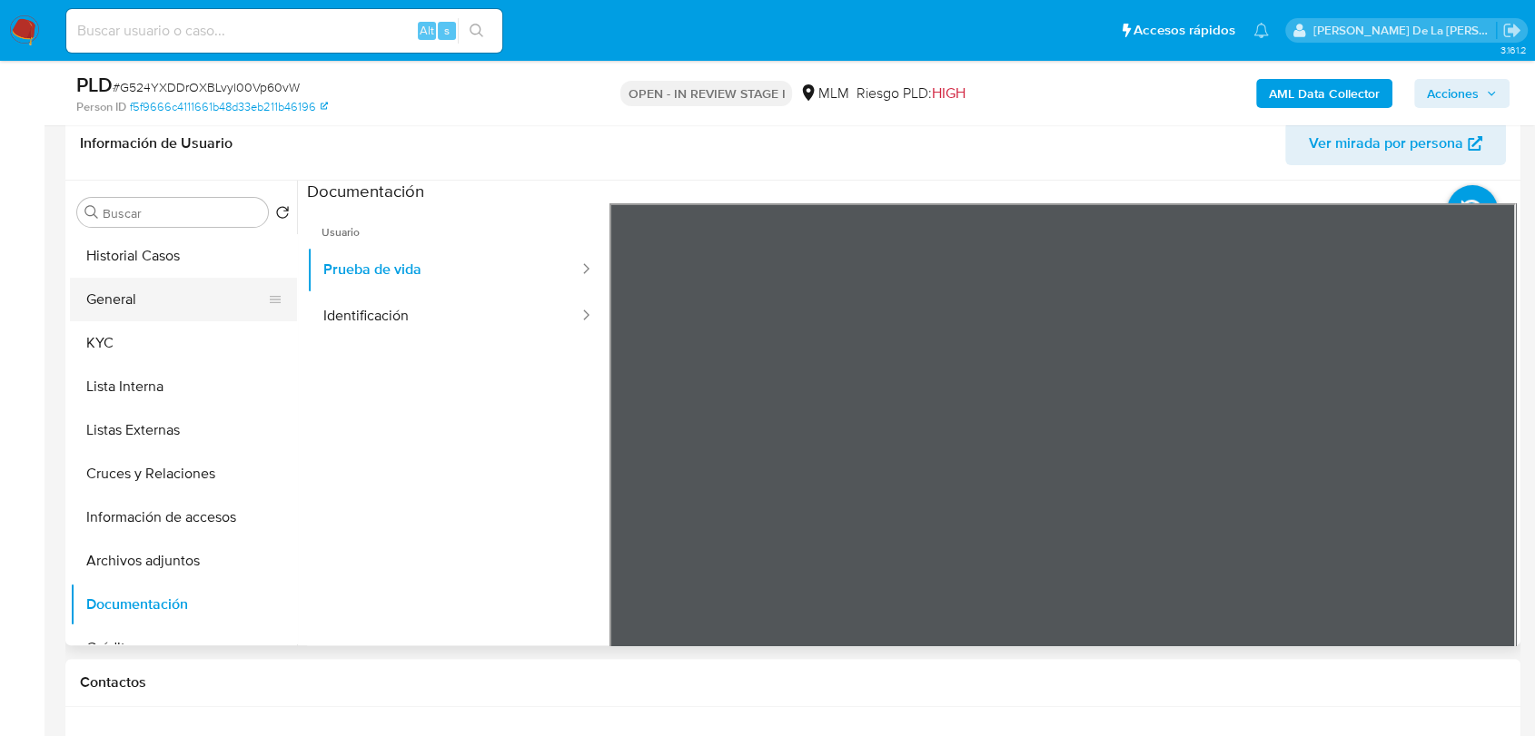
click at [127, 314] on button "General" at bounding box center [176, 300] width 212 height 44
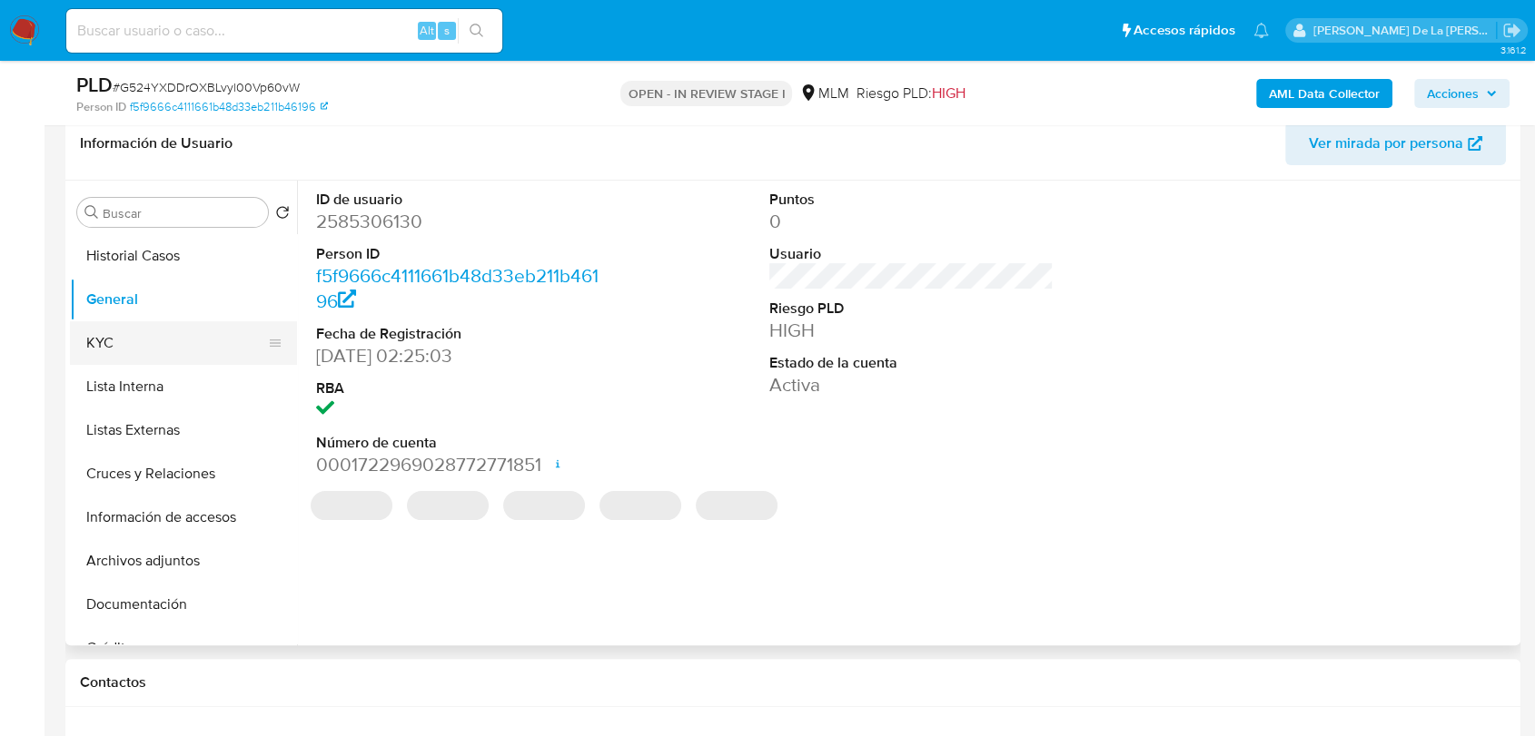
click at [166, 337] on button "KYC" at bounding box center [176, 343] width 212 height 44
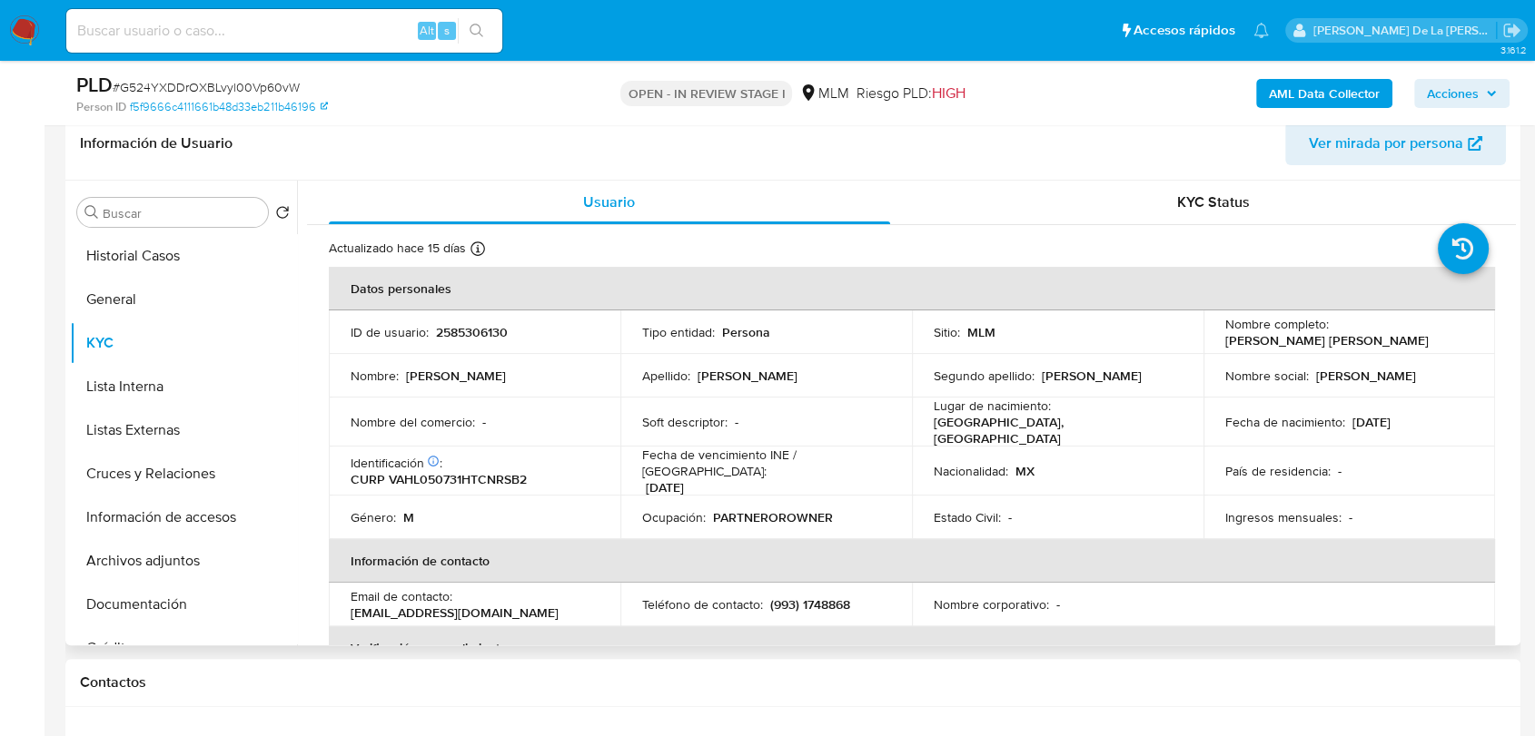
click at [1225, 333] on p "Luis Angel Vanhorn Hernandez" at bounding box center [1326, 340] width 203 height 16
drag, startPoint x: 1220, startPoint y: 333, endPoint x: 1373, endPoint y: 336, distance: 152.6
click at [1380, 336] on p "Luis Angel Vanhorn Hernandez" at bounding box center [1326, 340] width 203 height 16
click at [189, 576] on button "Archivos adjuntos" at bounding box center [176, 561] width 212 height 44
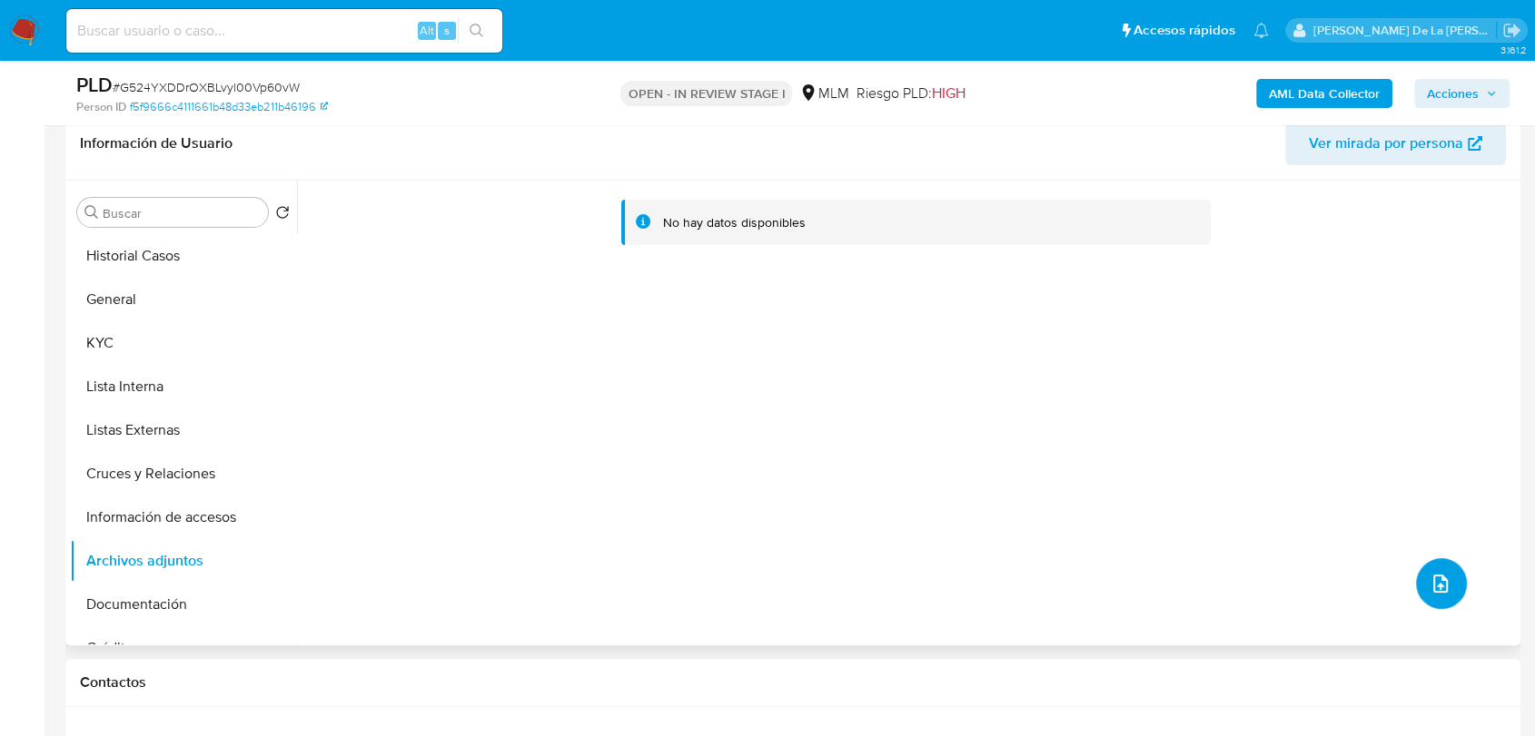
click at [1442, 591] on span "upload-file" at bounding box center [1440, 584] width 22 height 22
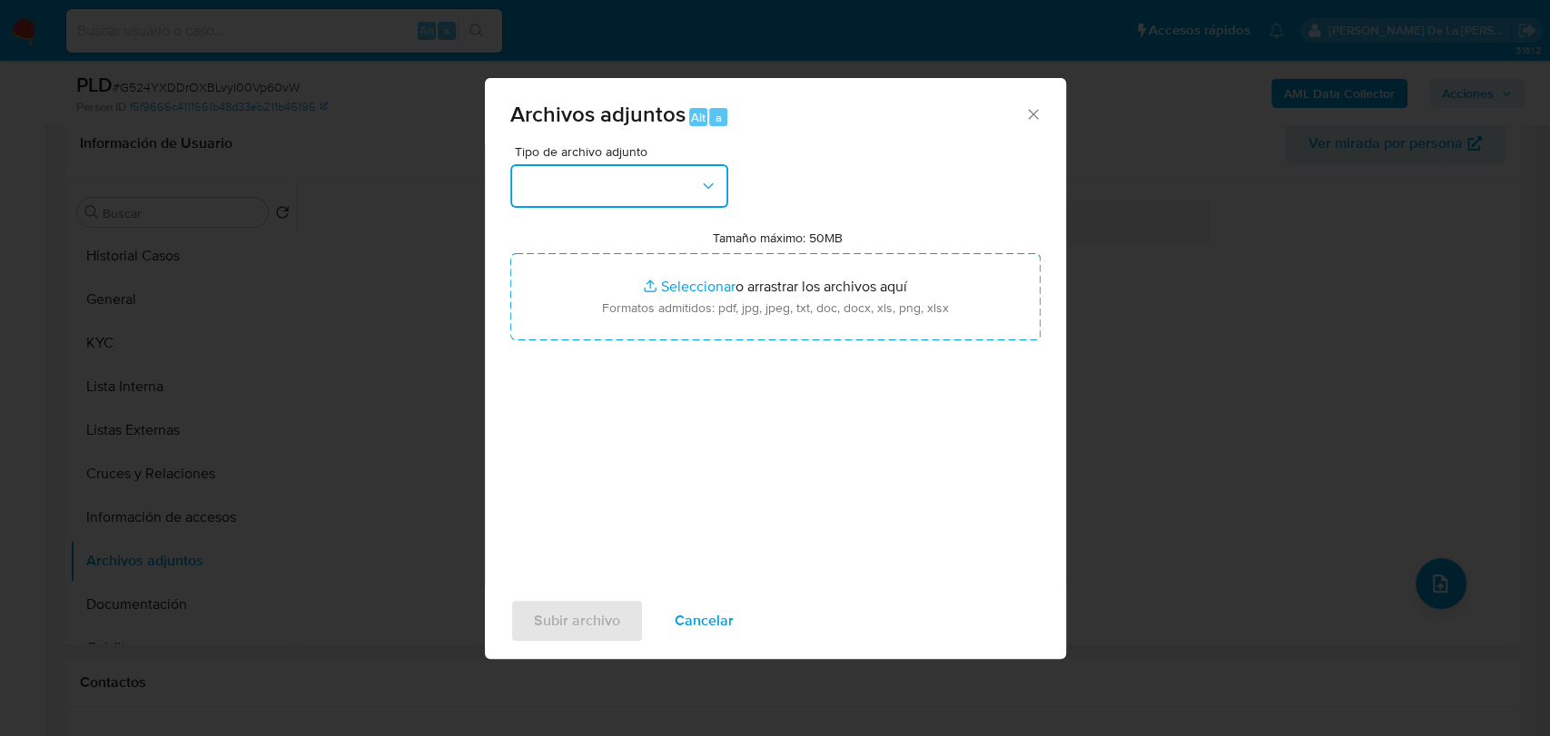
click at [609, 200] on button "button" at bounding box center [619, 186] width 218 height 44
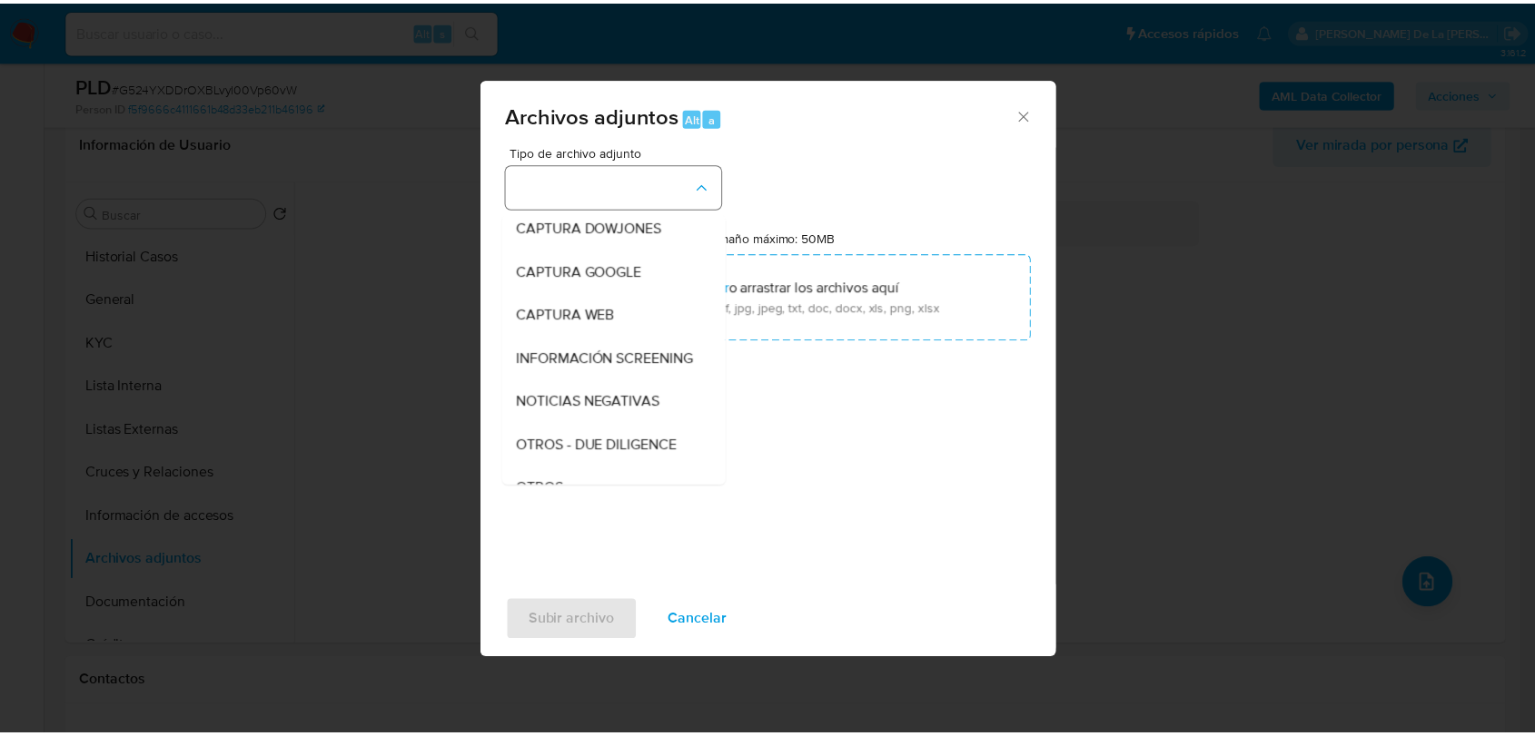
scroll to position [94, 0]
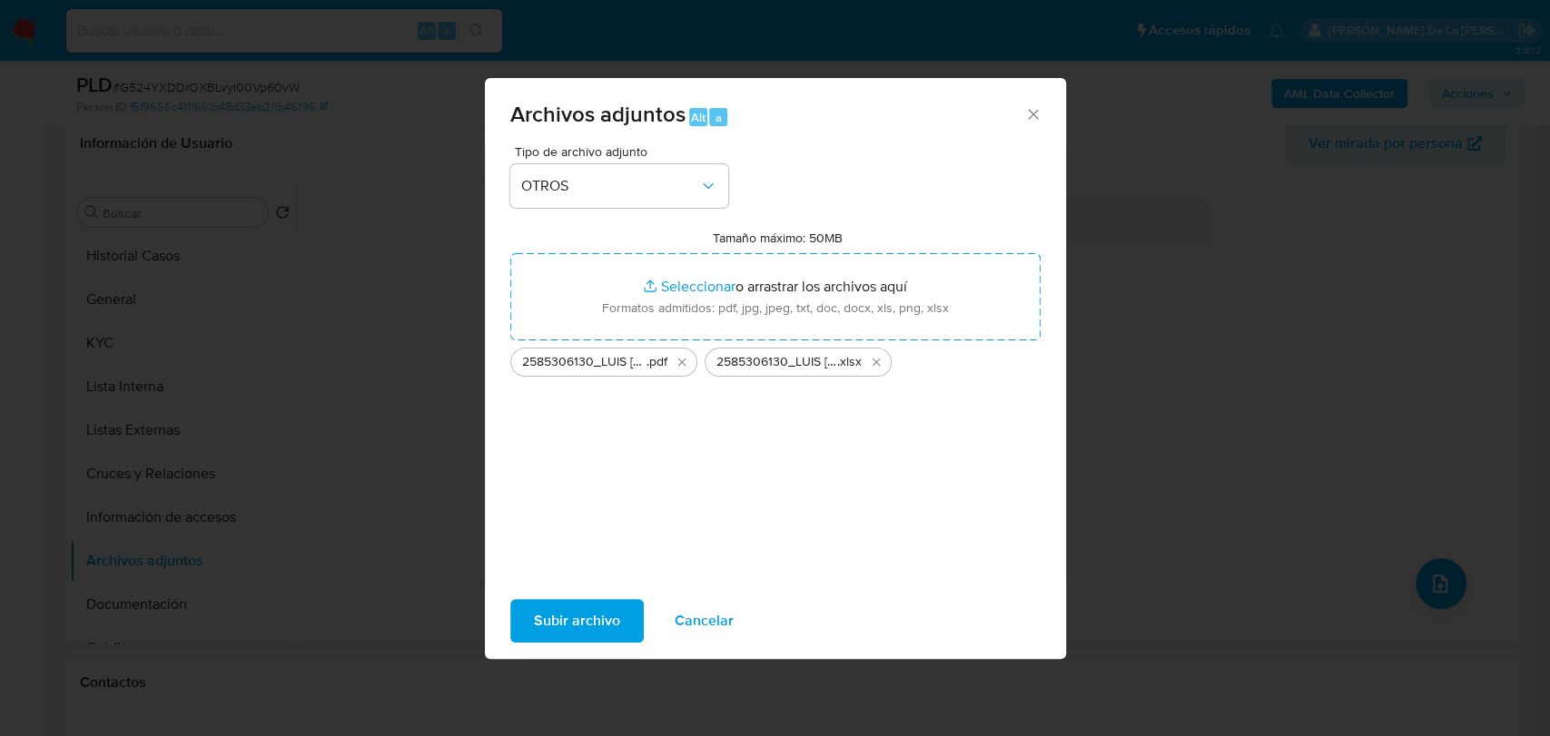
click at [564, 621] on span "Subir archivo" at bounding box center [577, 621] width 86 height 40
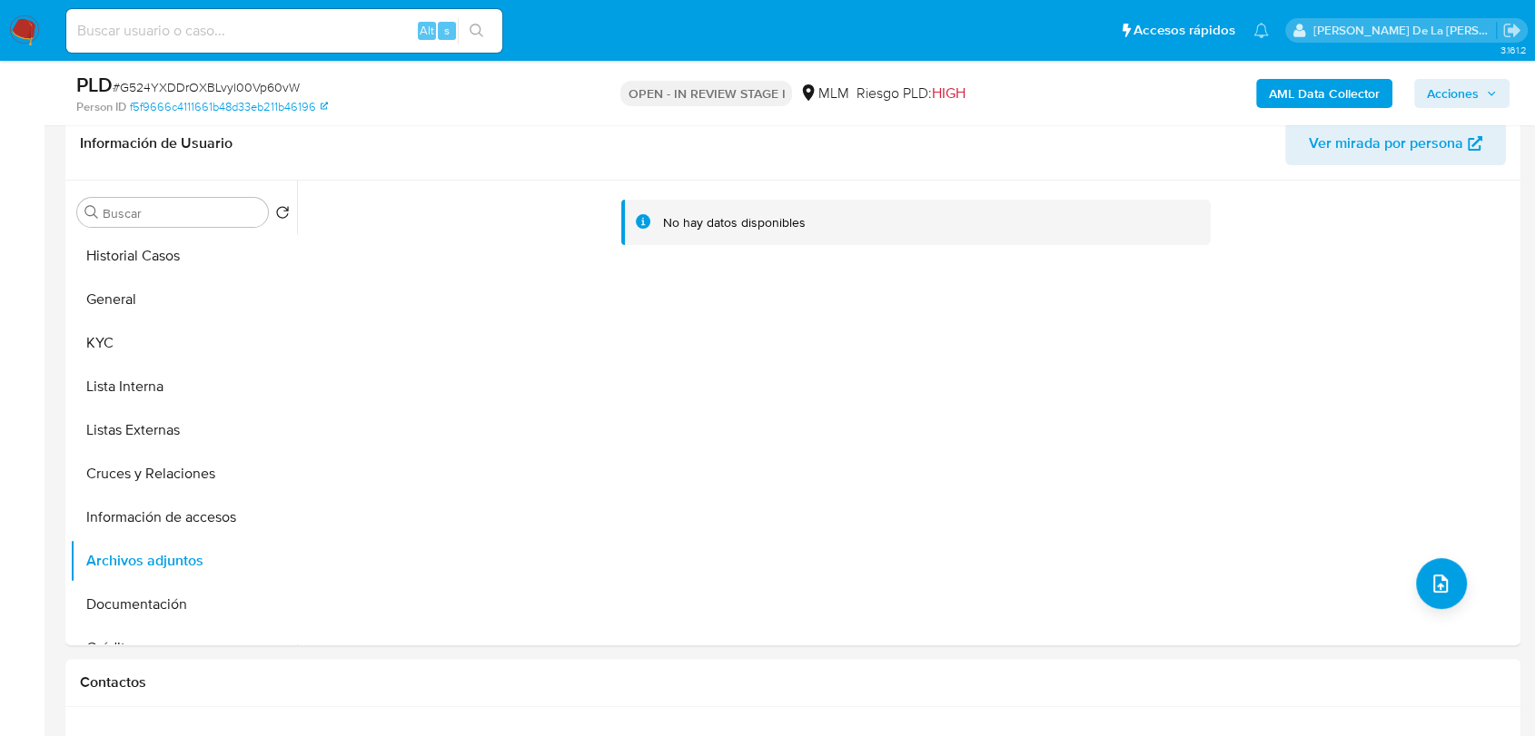
click at [1446, 91] on span "Acciones" at bounding box center [1453, 93] width 52 height 29
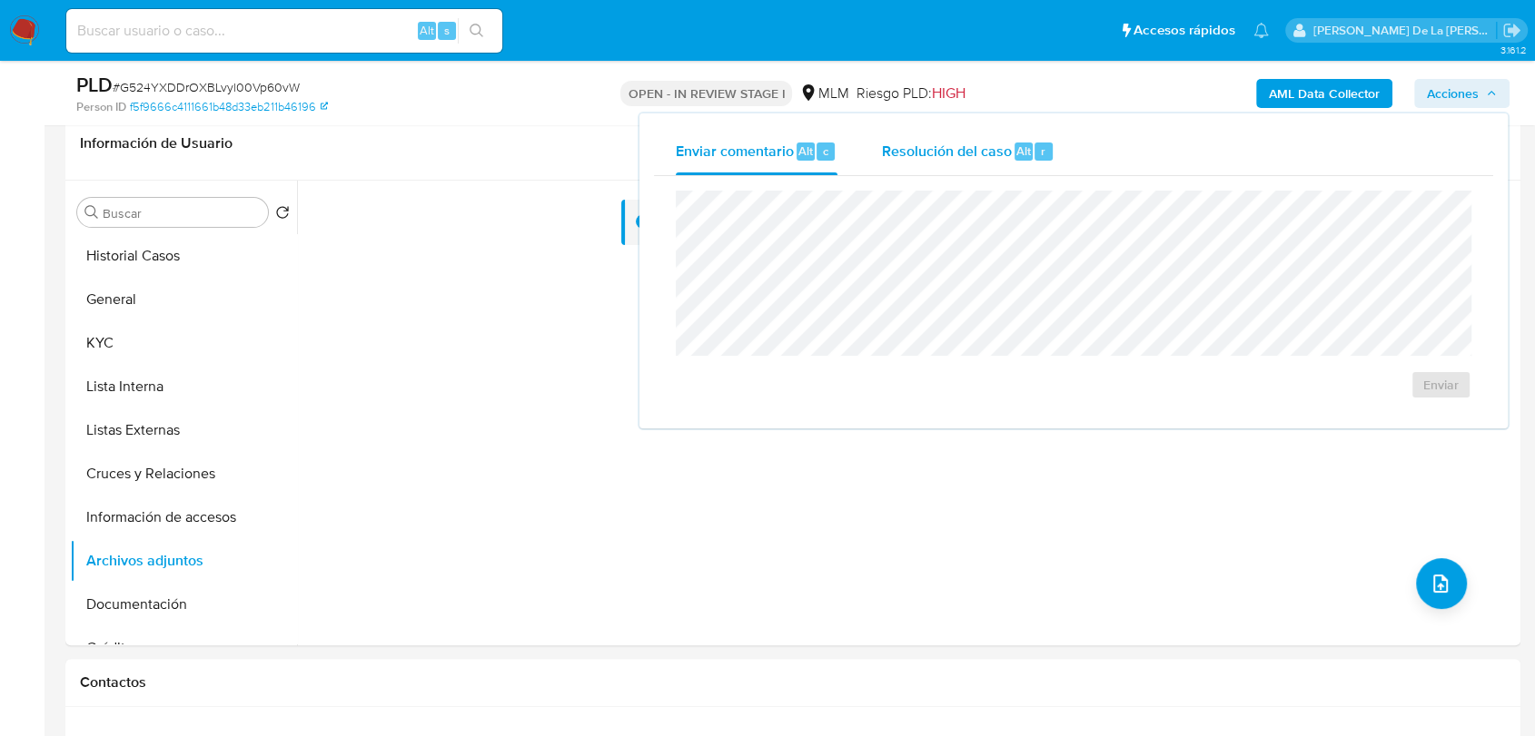
click at [987, 169] on div "Resolución del caso Alt r" at bounding box center [967, 151] width 173 height 47
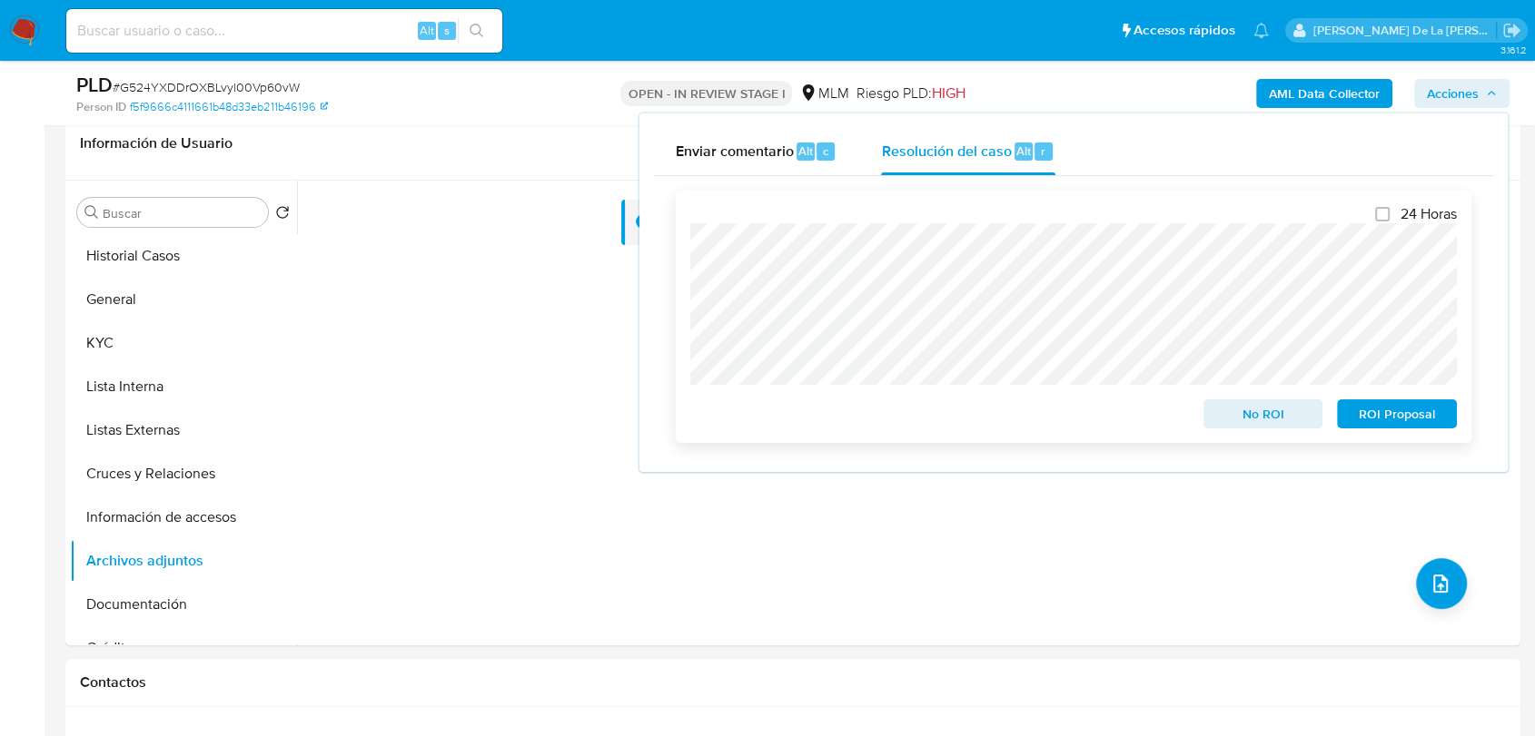
click at [1377, 416] on span "ROI Proposal" at bounding box center [1396, 413] width 94 height 25
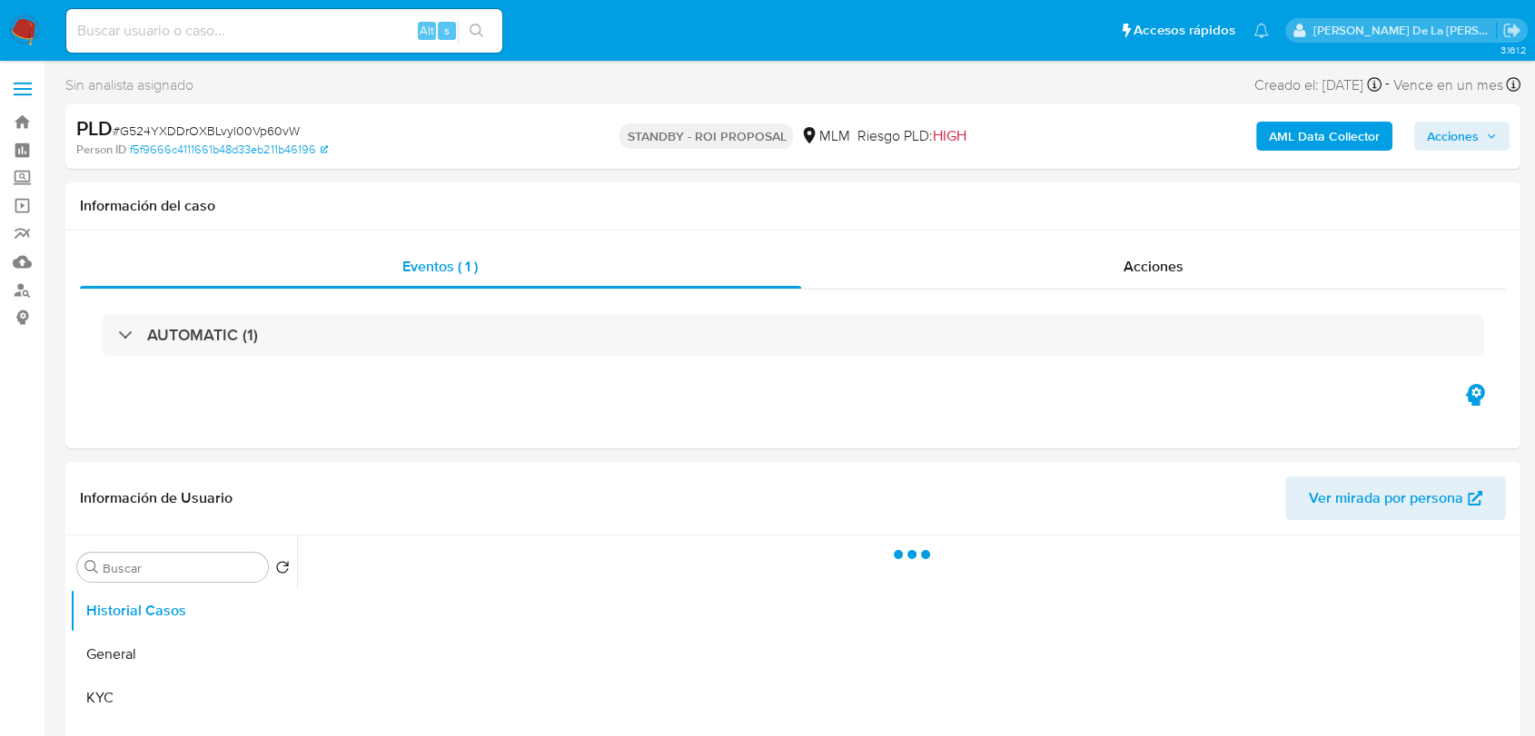
select select "10"
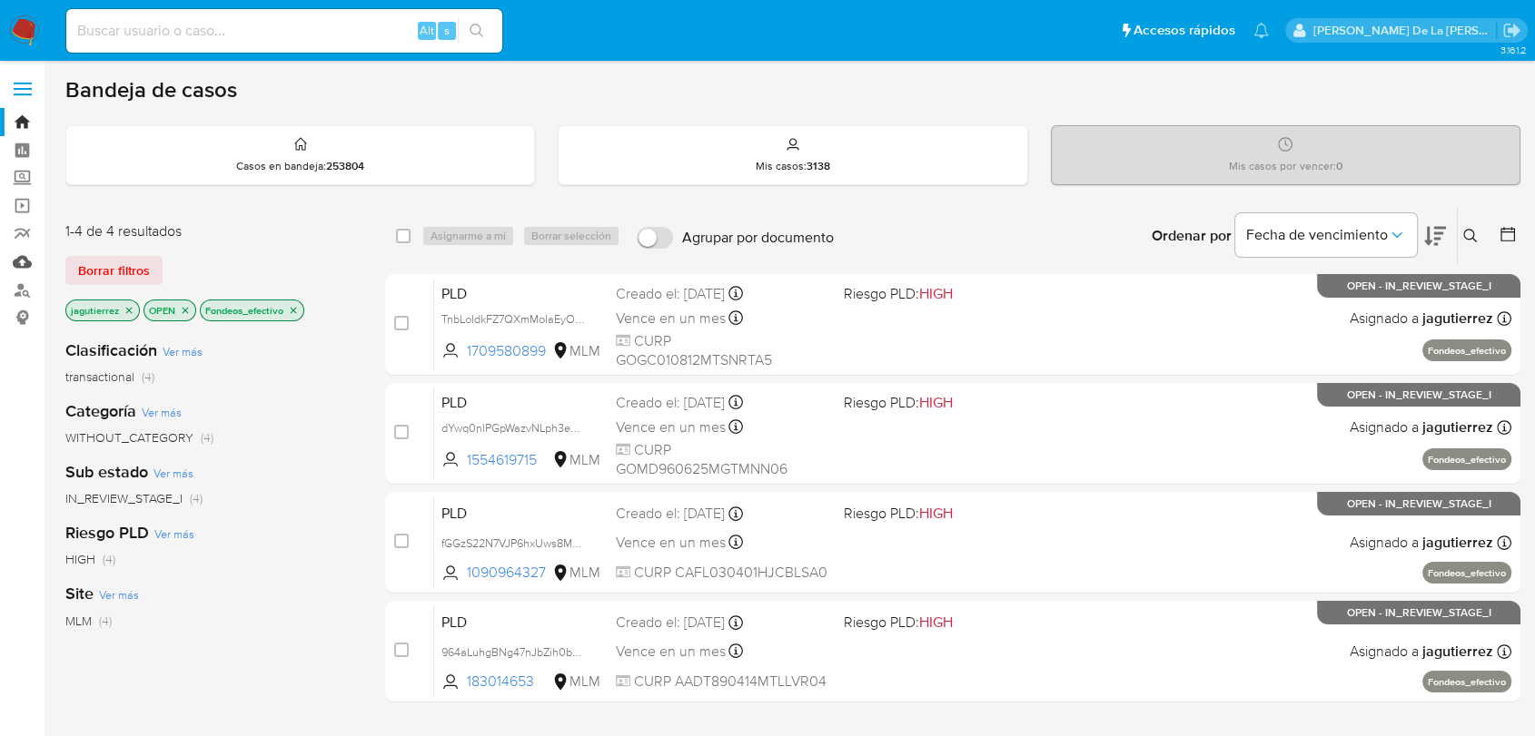
click at [12, 258] on link "Mulan" at bounding box center [108, 262] width 216 height 28
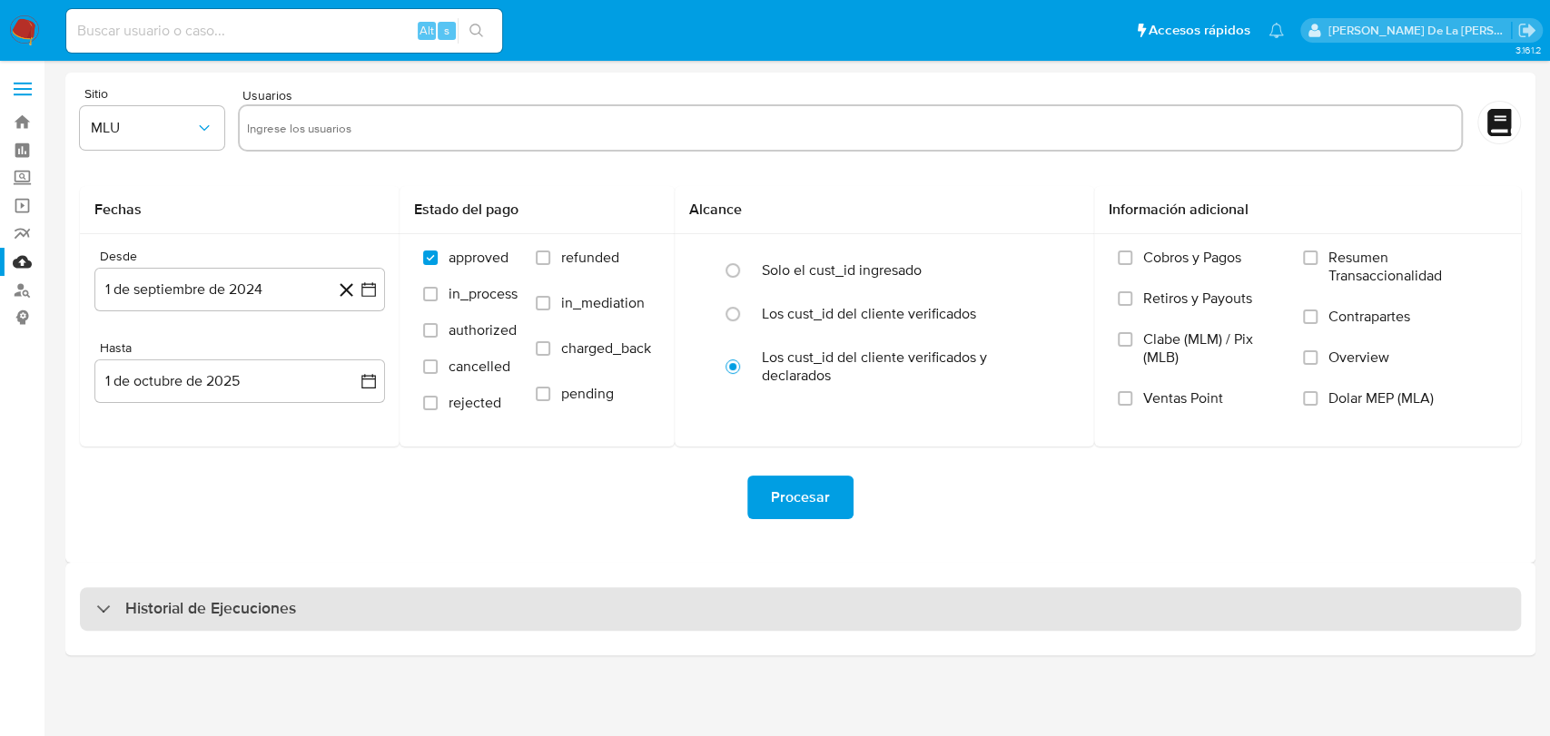
click at [157, 598] on h3 "Historial de Ejecuciones" at bounding box center [210, 609] width 171 height 22
select select "10"
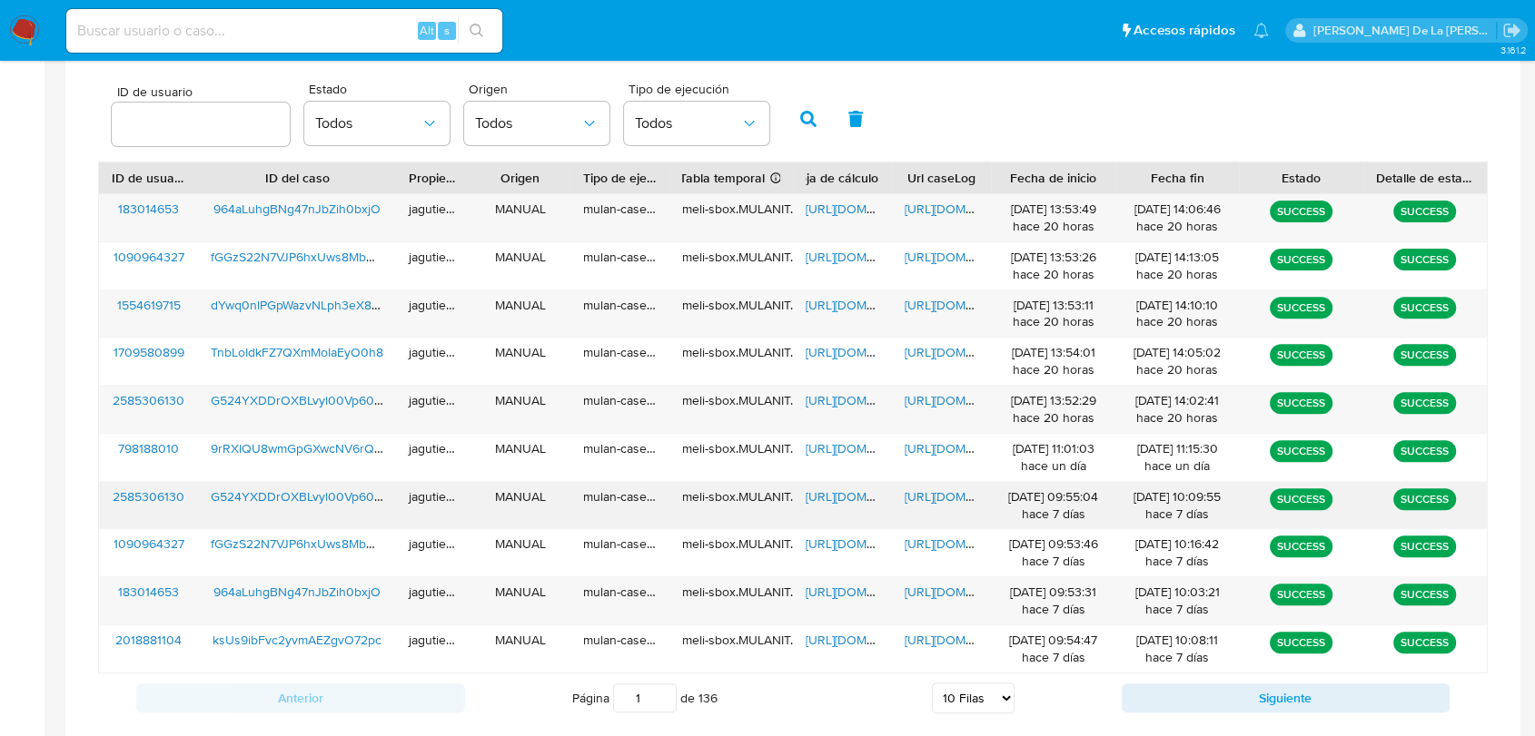
scroll to position [605, 0]
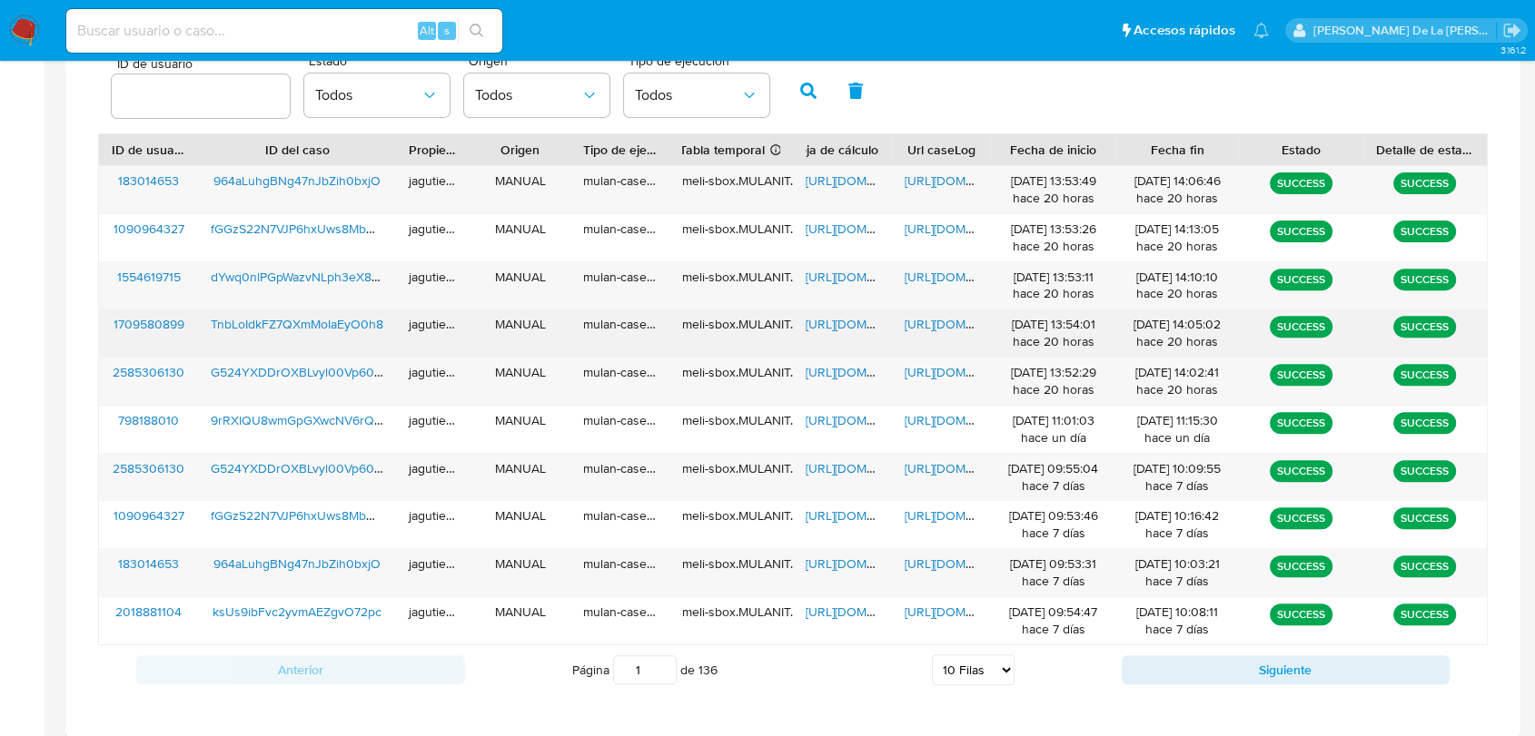
click at [309, 329] on span "TnbLoIdkFZ7QXmMoIaEyO0h8" at bounding box center [297, 324] width 173 height 18
click at [853, 322] on span "https://docs.google.com/spreadsheets/d/1vz3zWqWu1FfXwzzs4Nzc0eTpdGPunuWLrIQuMHO…" at bounding box center [867, 324] width 125 height 18
click at [934, 318] on span "https://docs.google.com/document/d/1iA2MOYTq4OFjrolYrEtH6Lg-y8vUb8L1_22RT-gpMws…" at bounding box center [966, 324] width 125 height 18
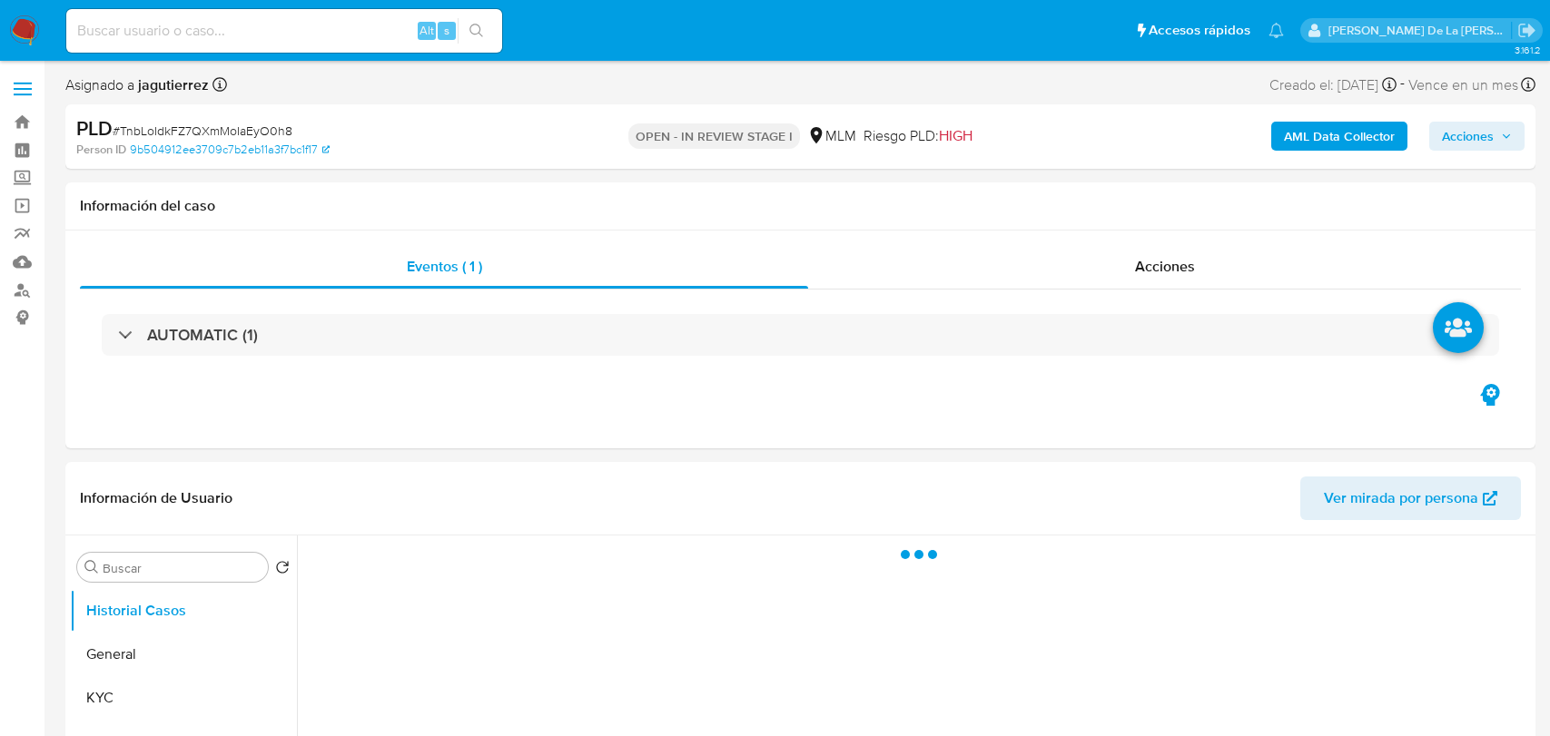
select select "10"
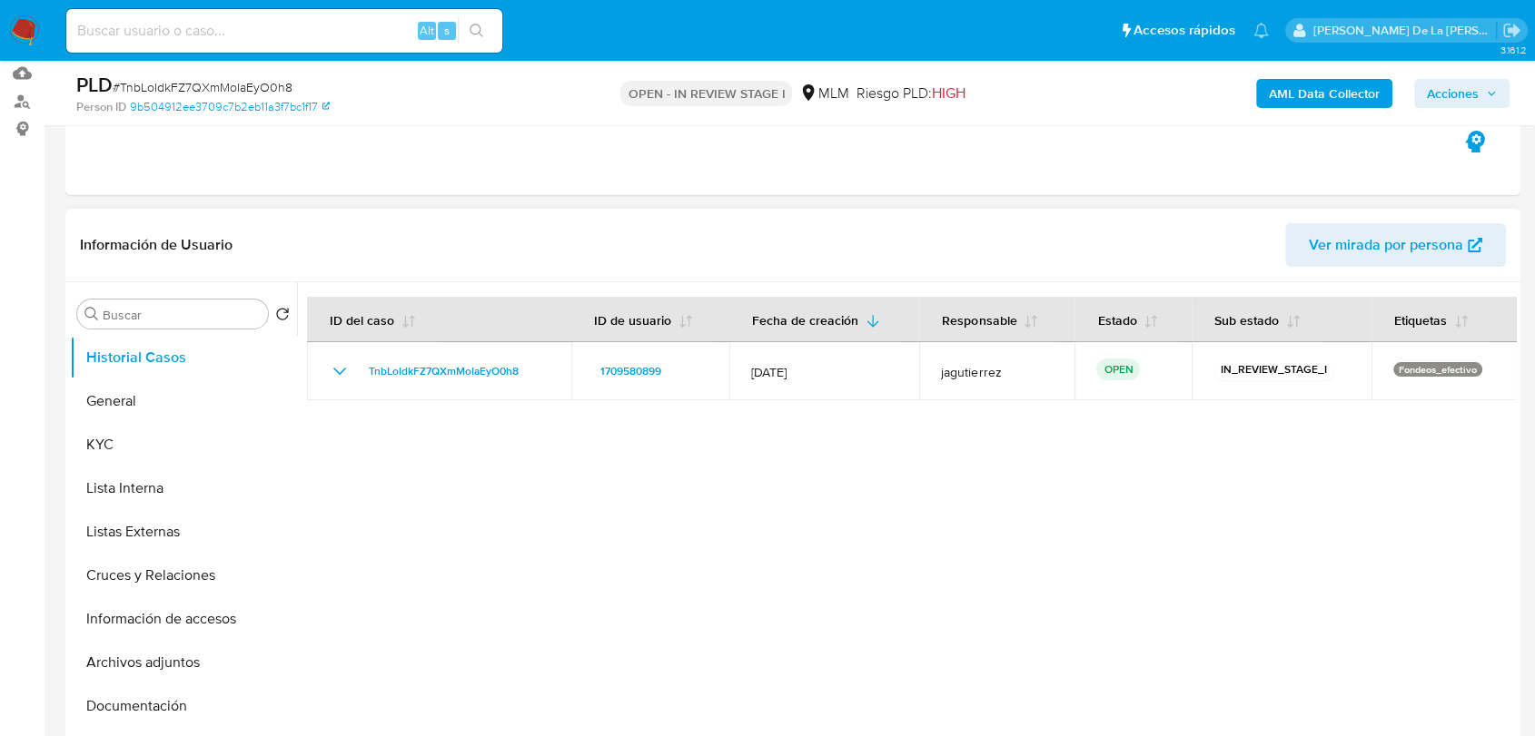
scroll to position [202, 0]
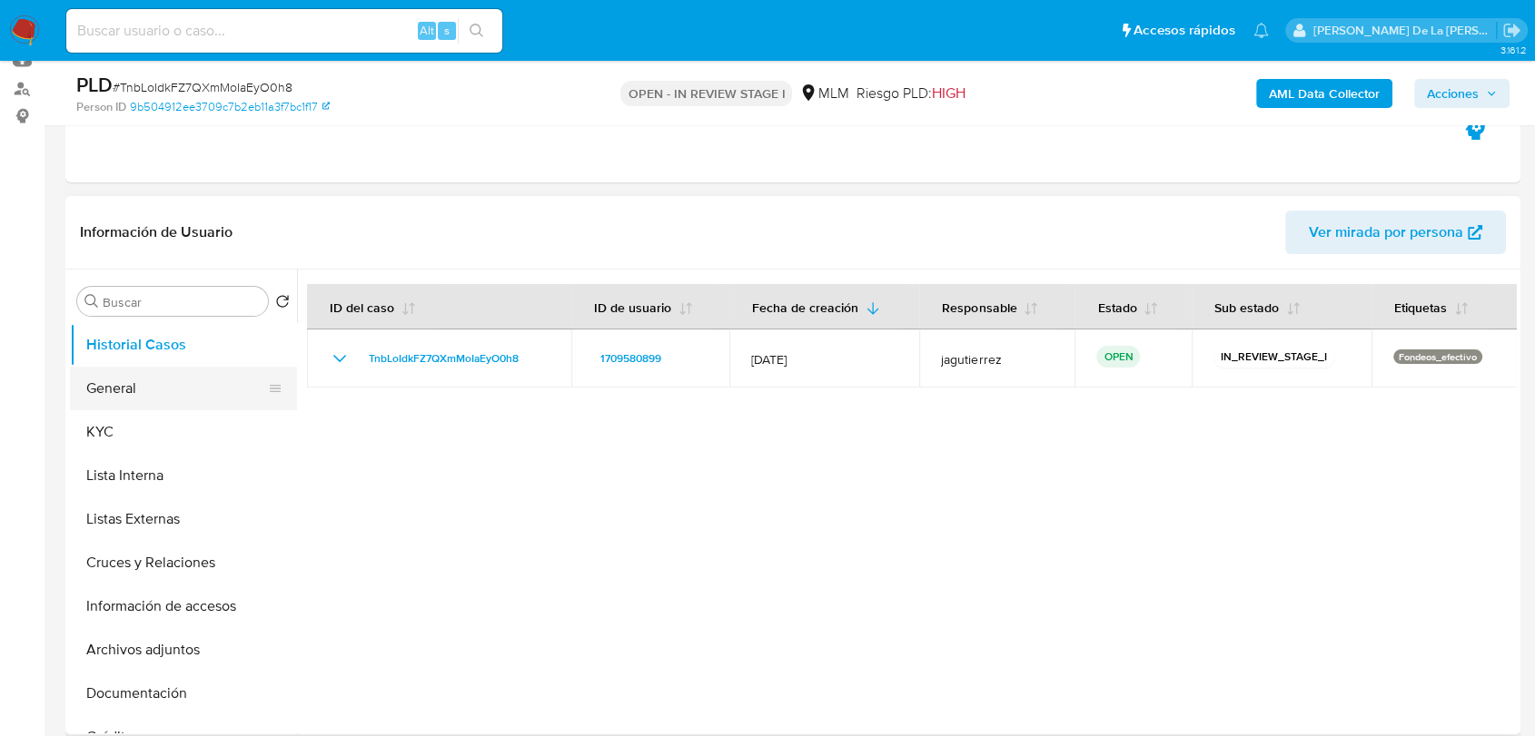
click at [167, 390] on button "General" at bounding box center [176, 389] width 212 height 44
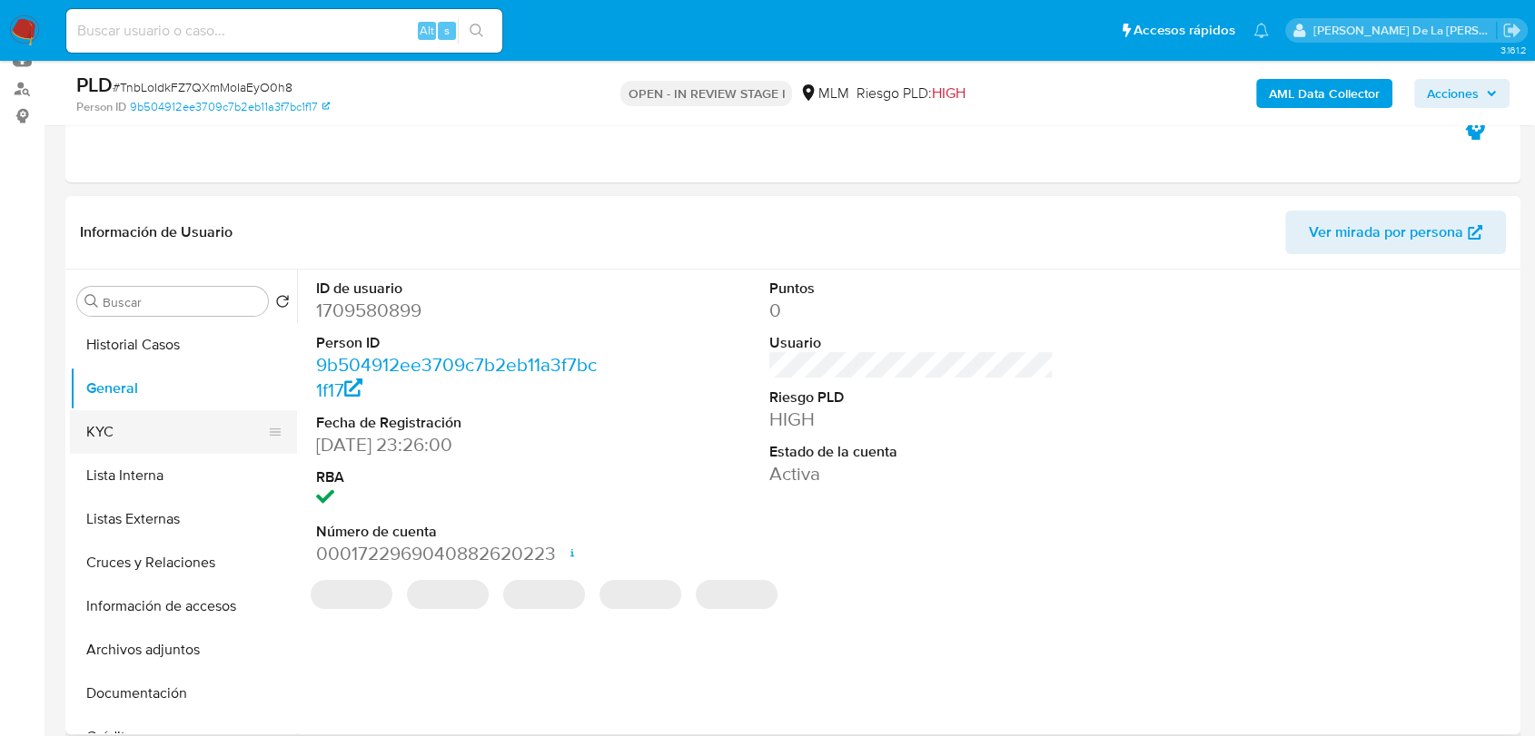
click at [163, 425] on button "KYC" at bounding box center [176, 432] width 212 height 44
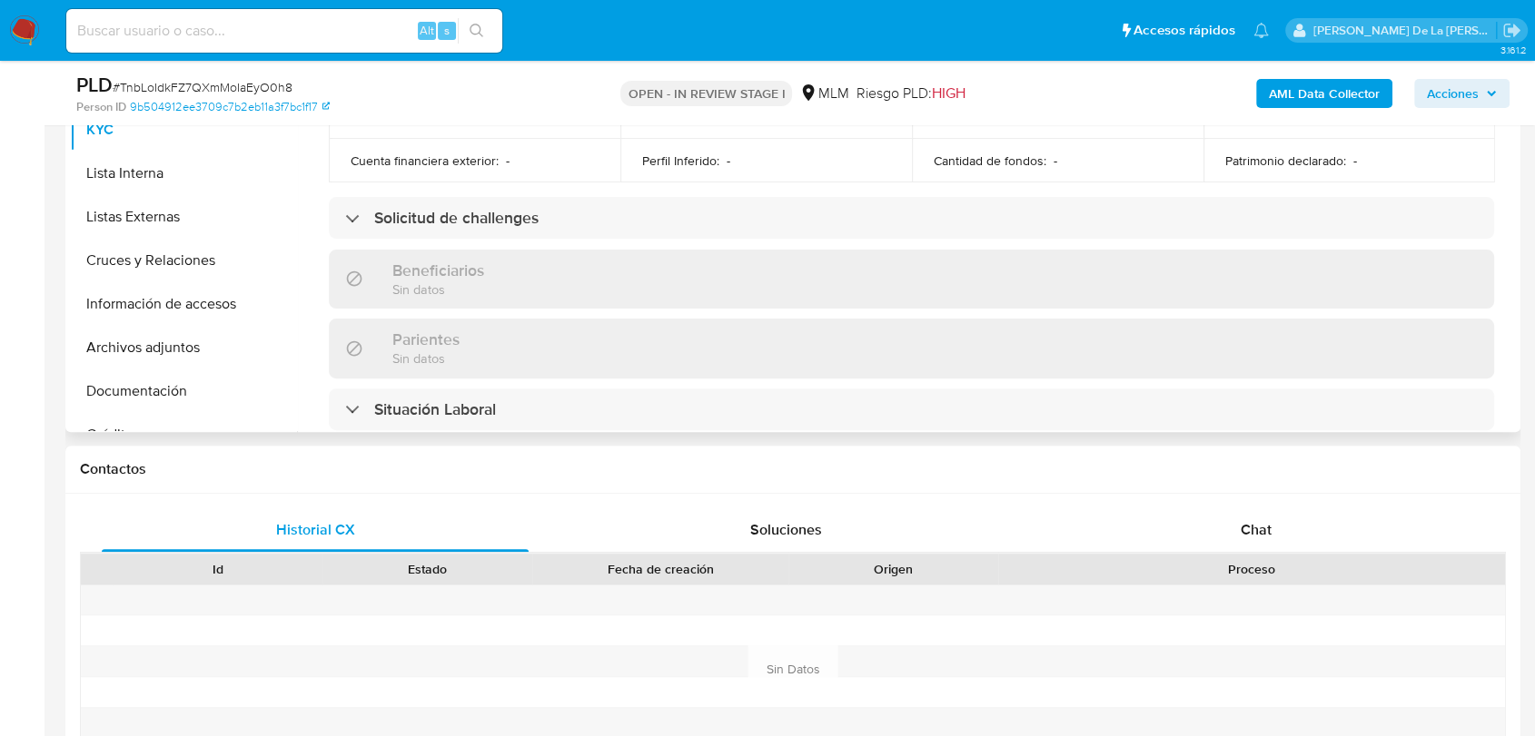
scroll to position [215, 0]
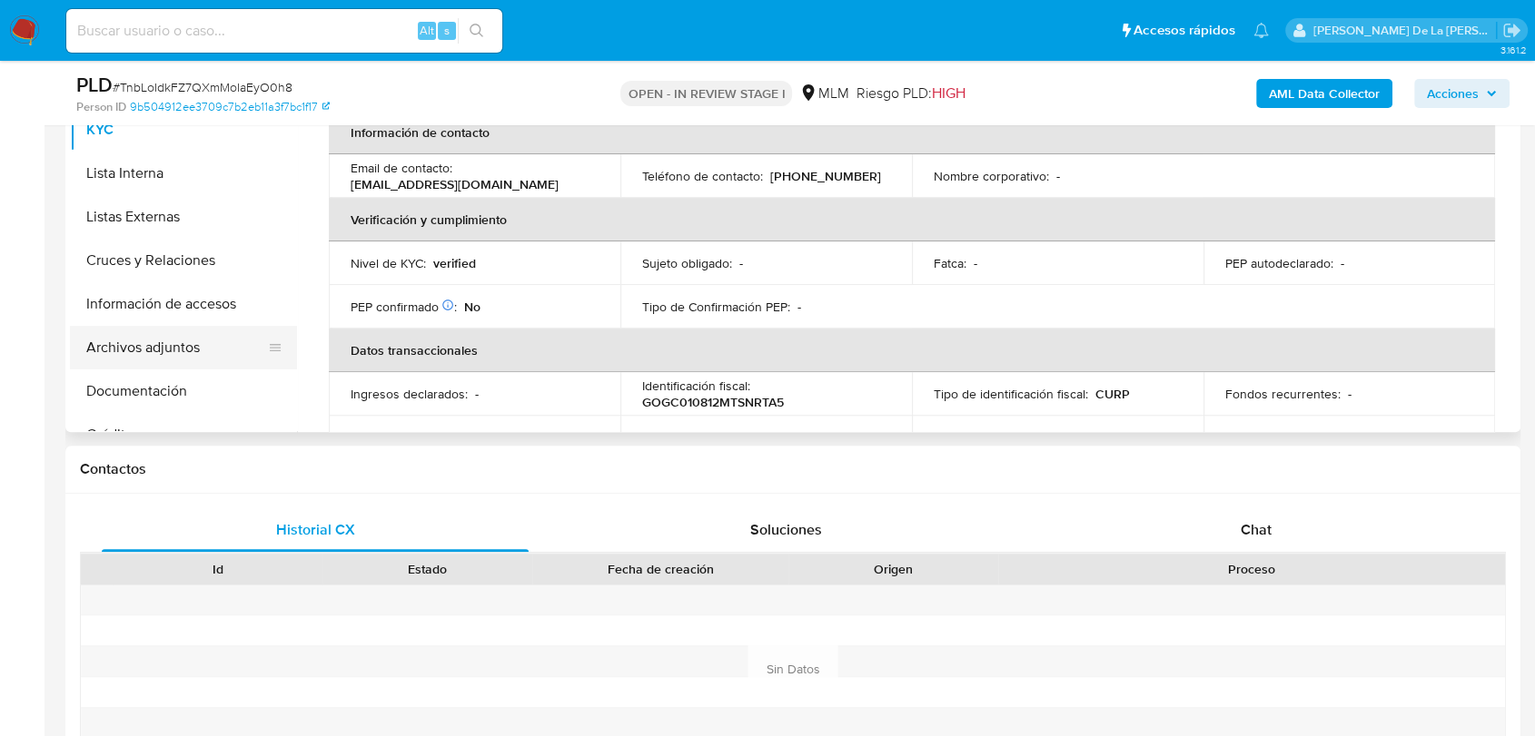
click at [192, 345] on button "Archivos adjuntos" at bounding box center [176, 348] width 212 height 44
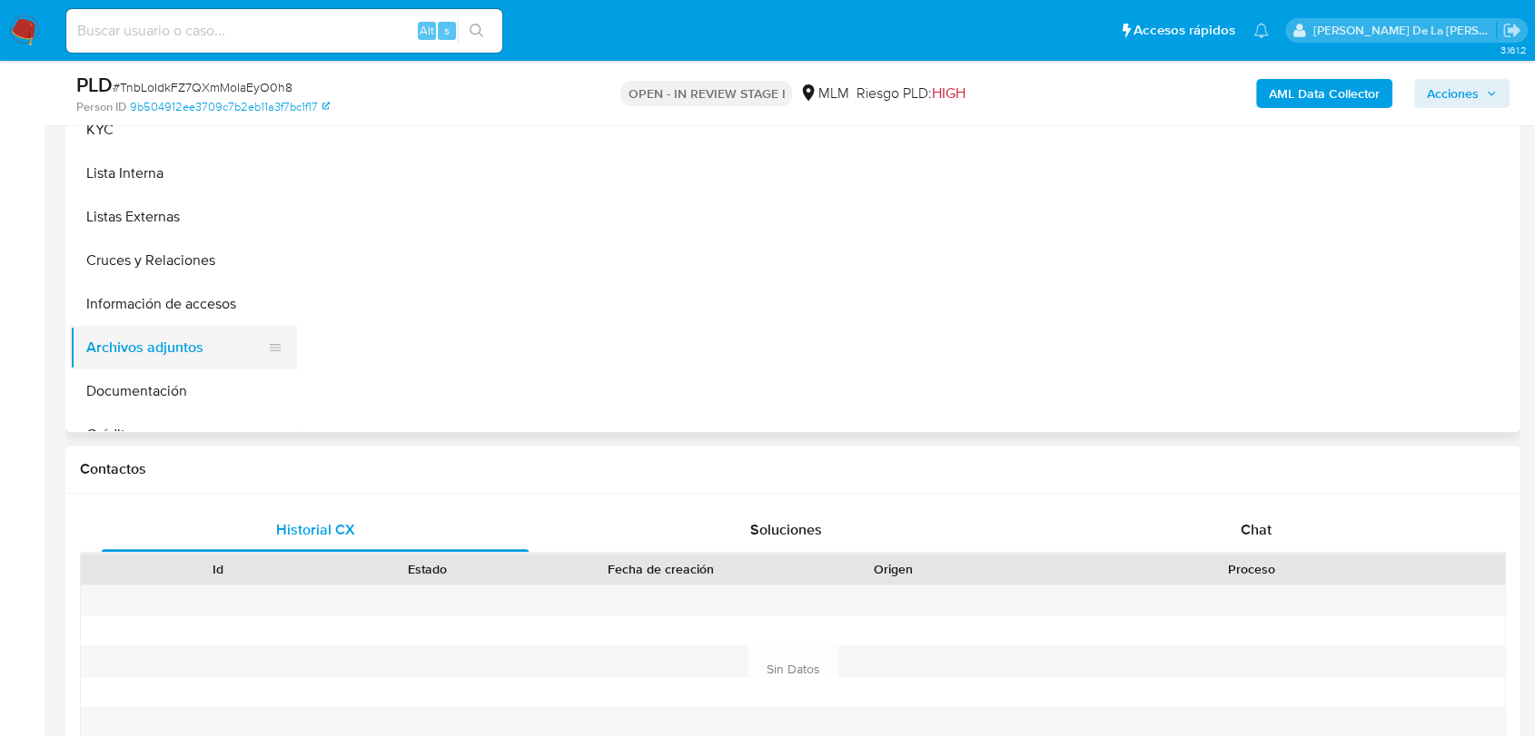
scroll to position [0, 0]
click at [181, 390] on button "Documentación" at bounding box center [176, 392] width 212 height 44
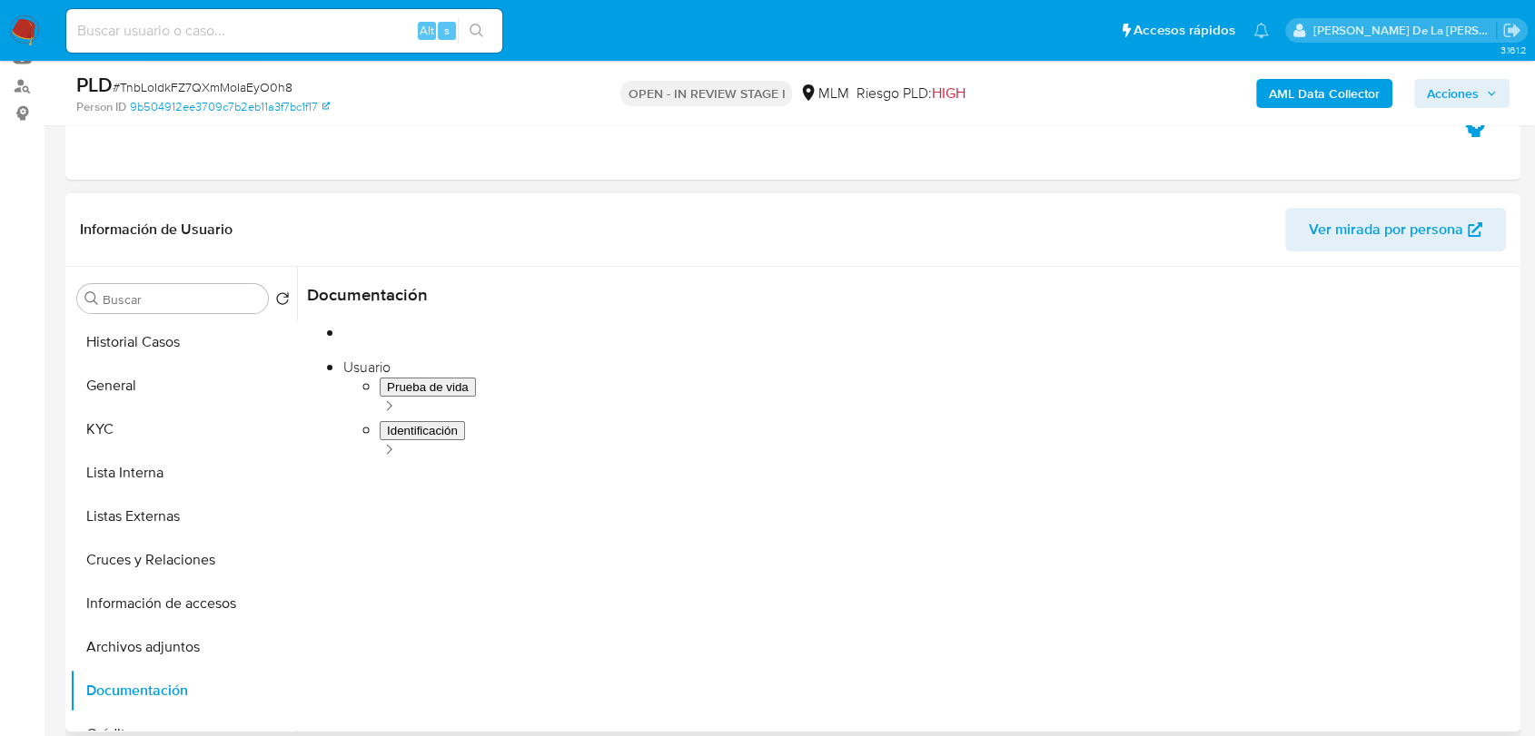
scroll to position [202, 0]
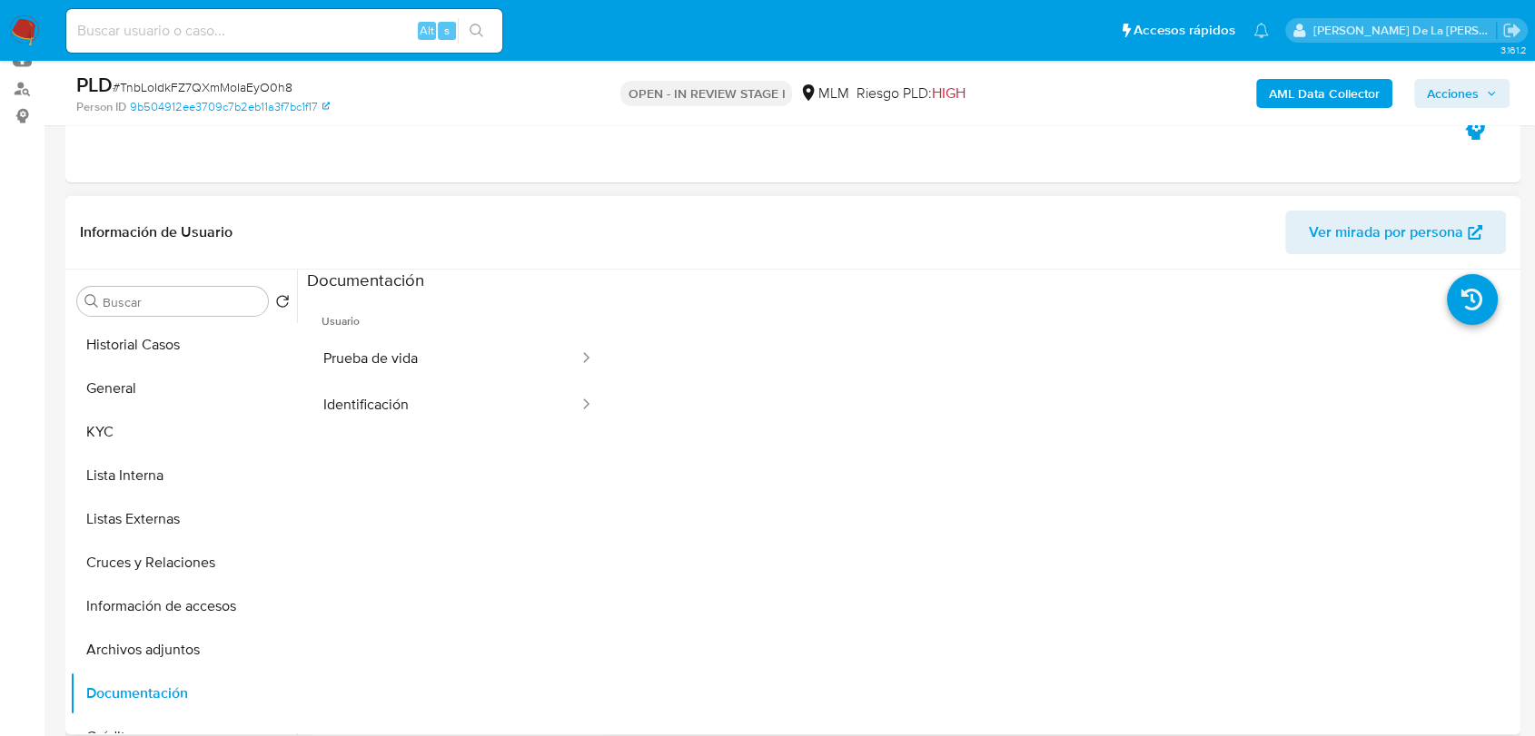
click at [408, 320] on span "Usuario" at bounding box center [458, 314] width 302 height 44
click at [410, 370] on button "Prueba de vida" at bounding box center [443, 359] width 273 height 46
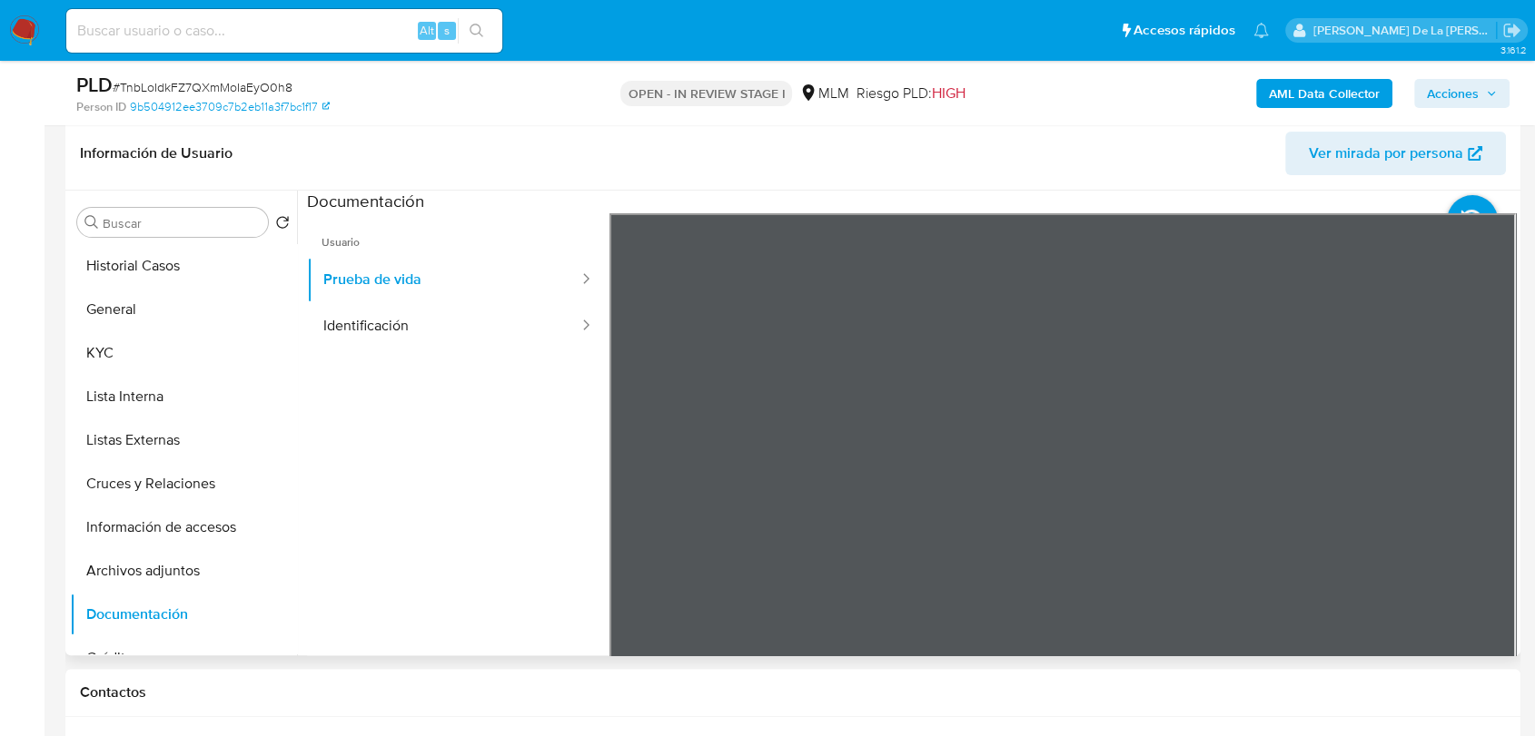
scroll to position [302, 0]
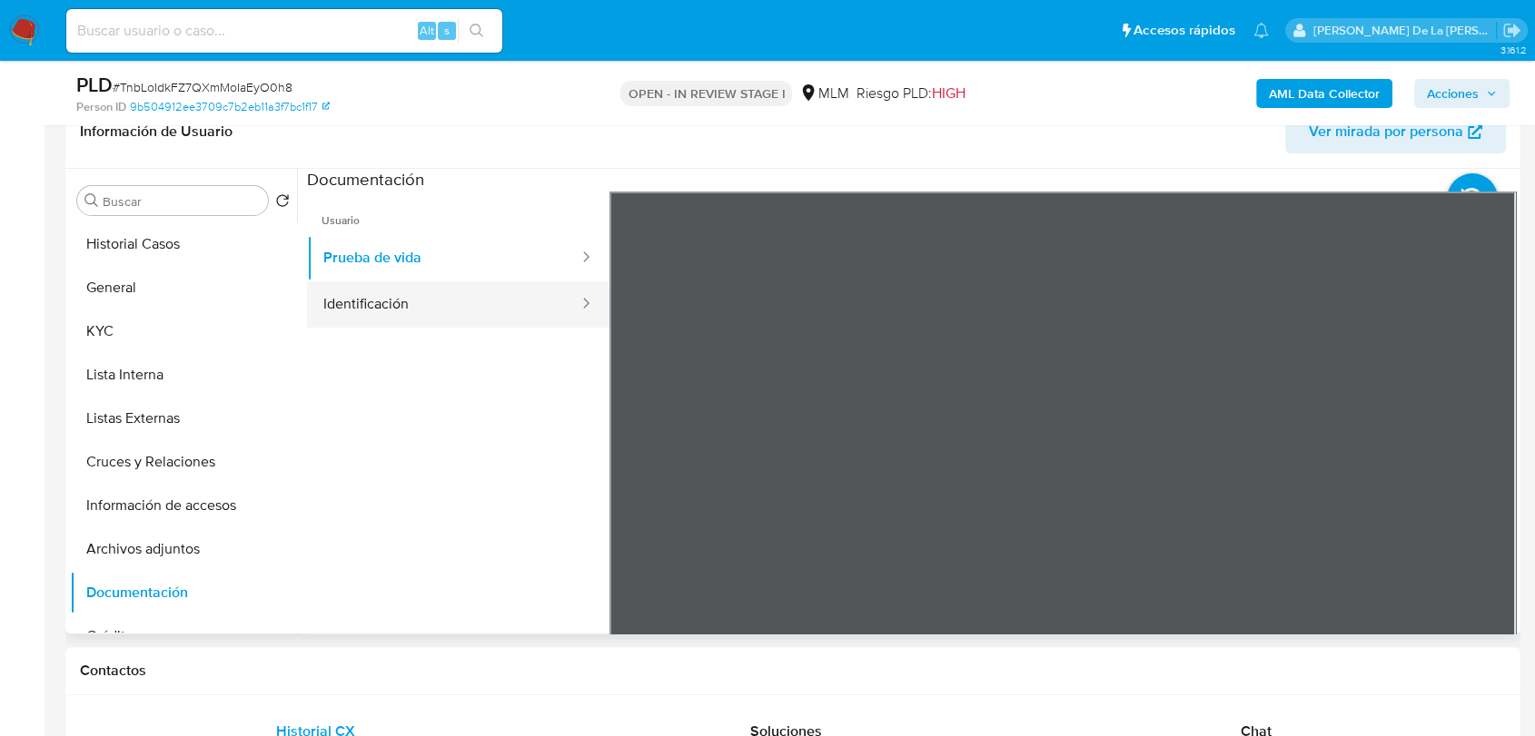
click at [546, 311] on button "Identificación" at bounding box center [443, 304] width 273 height 46
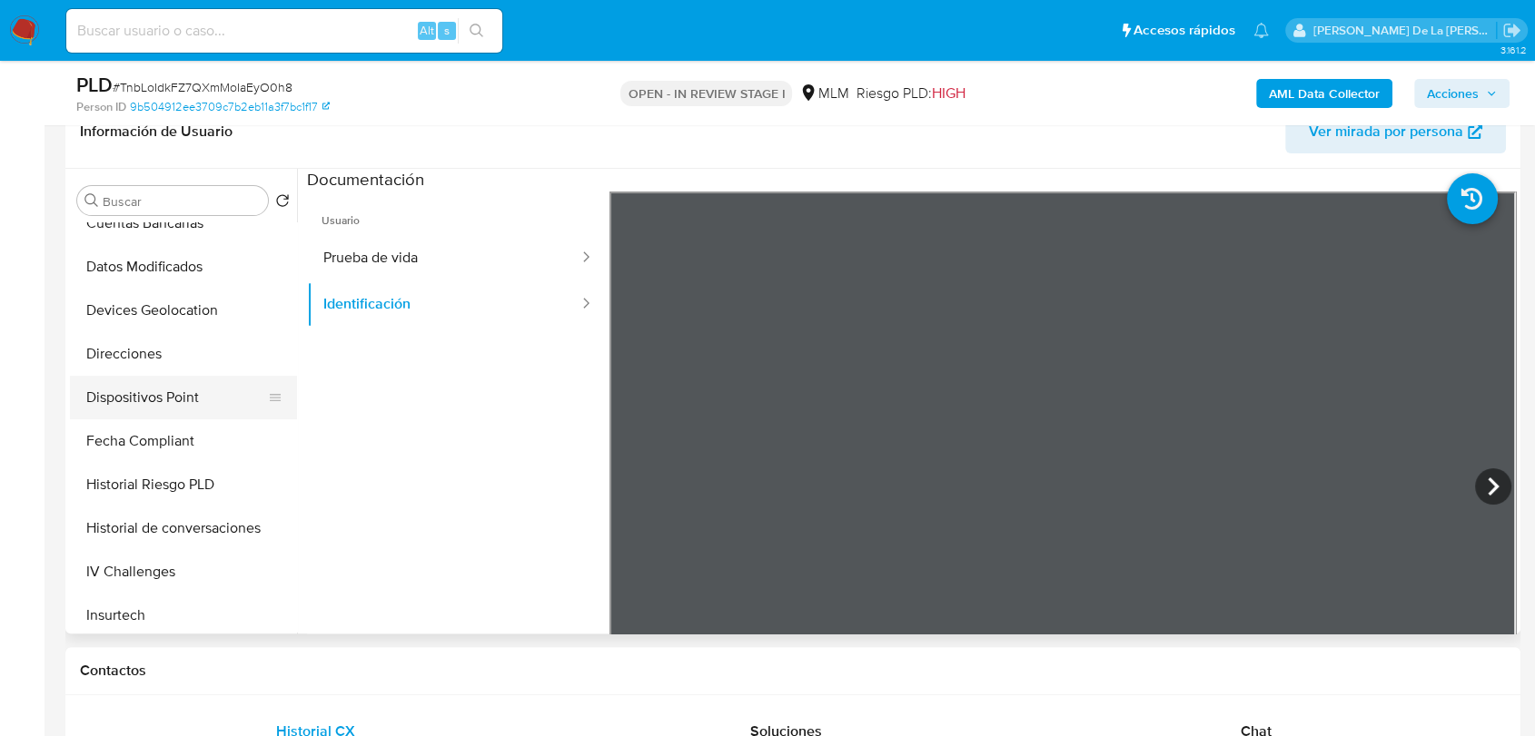
scroll to position [504, 0]
click at [173, 360] on button "Direcciones" at bounding box center [176, 351] width 212 height 44
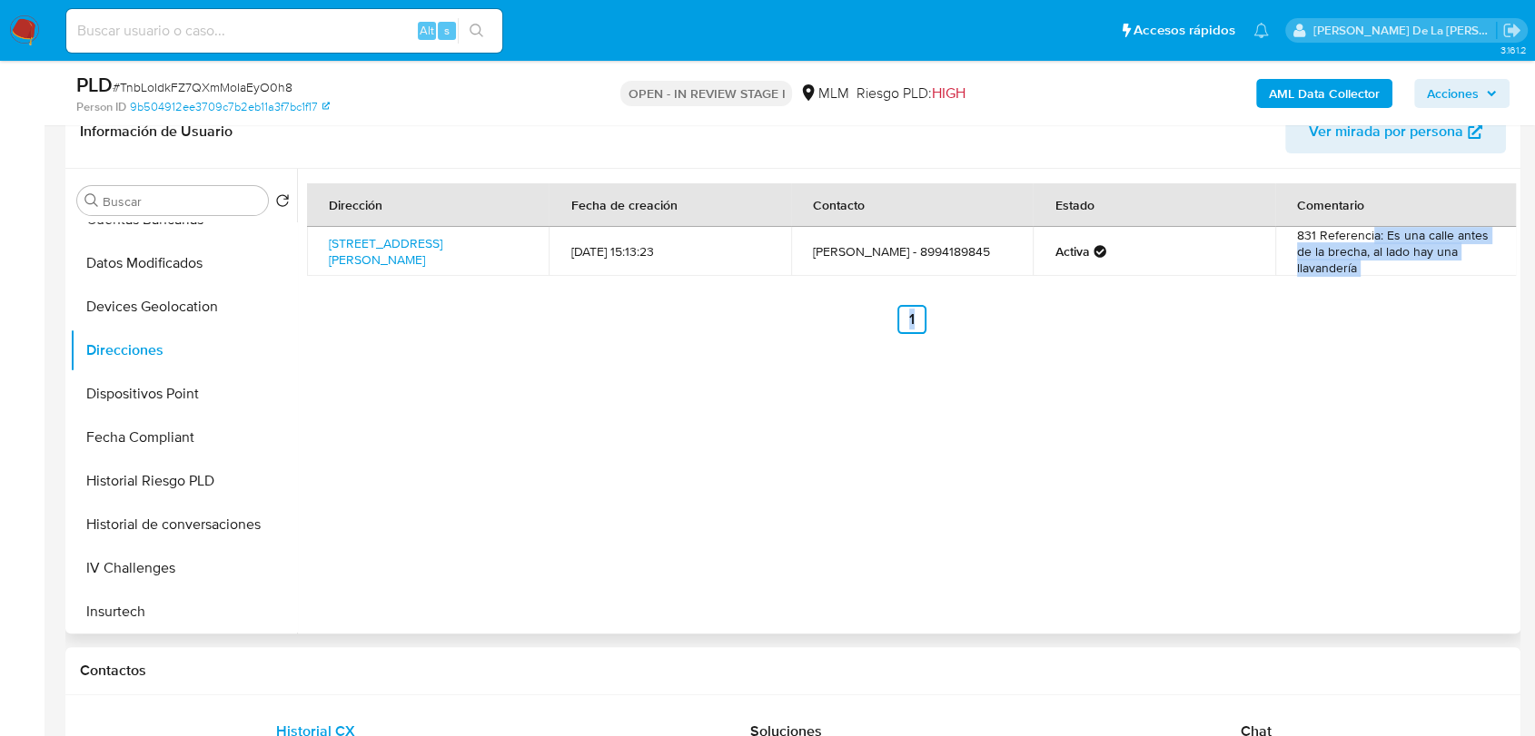
drag, startPoint x: 1365, startPoint y: 233, endPoint x: 1388, endPoint y: 278, distance: 50.4
click at [1388, 278] on div "Dirección Fecha de creación Contacto Estado Comentario Calle Prado 831, Reynosa…" at bounding box center [911, 258] width 1209 height 151
click at [442, 256] on link "Calle Prado 831, Reynosa, Tamaulipas, 88799, Mexico 831" at bounding box center [386, 251] width 114 height 35
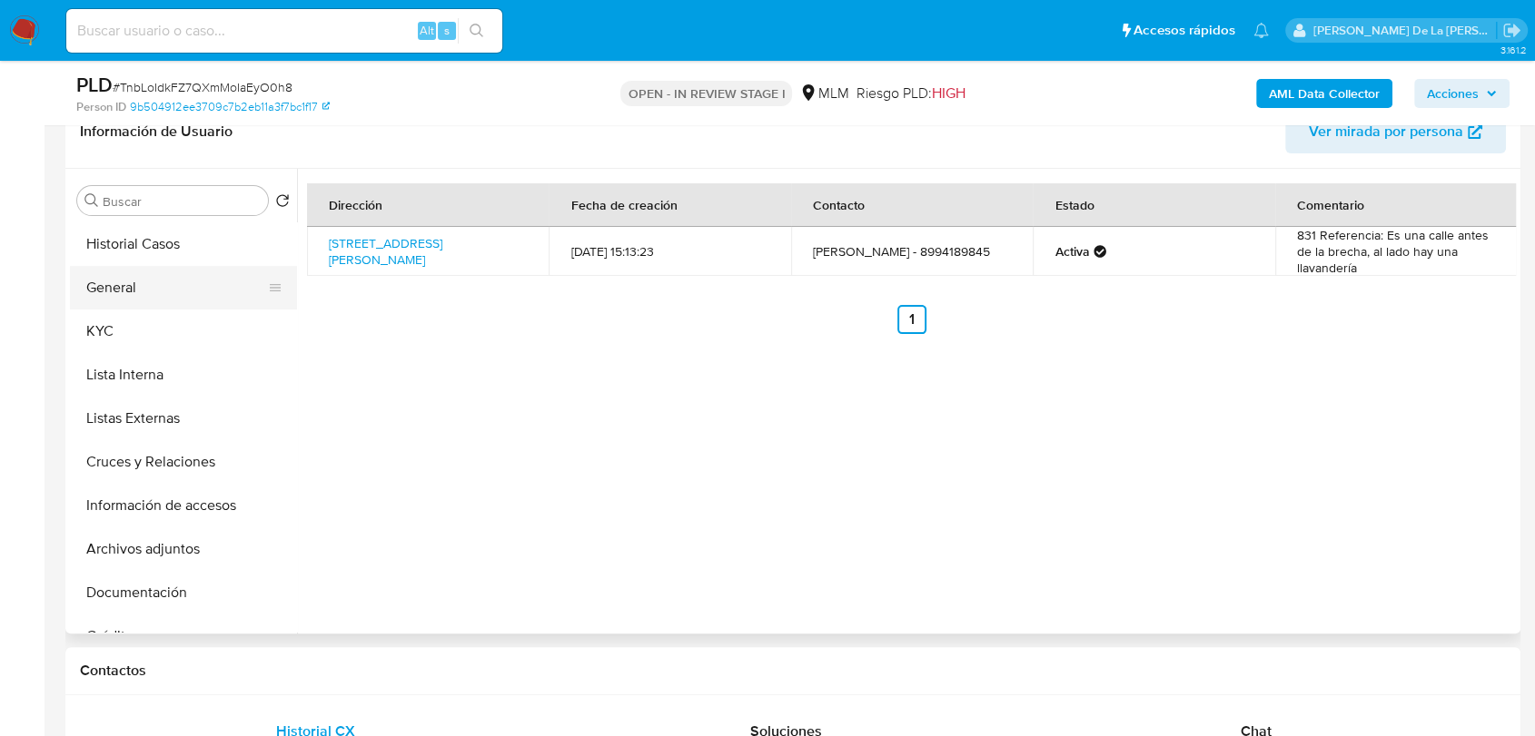
click at [152, 292] on button "General" at bounding box center [176, 288] width 212 height 44
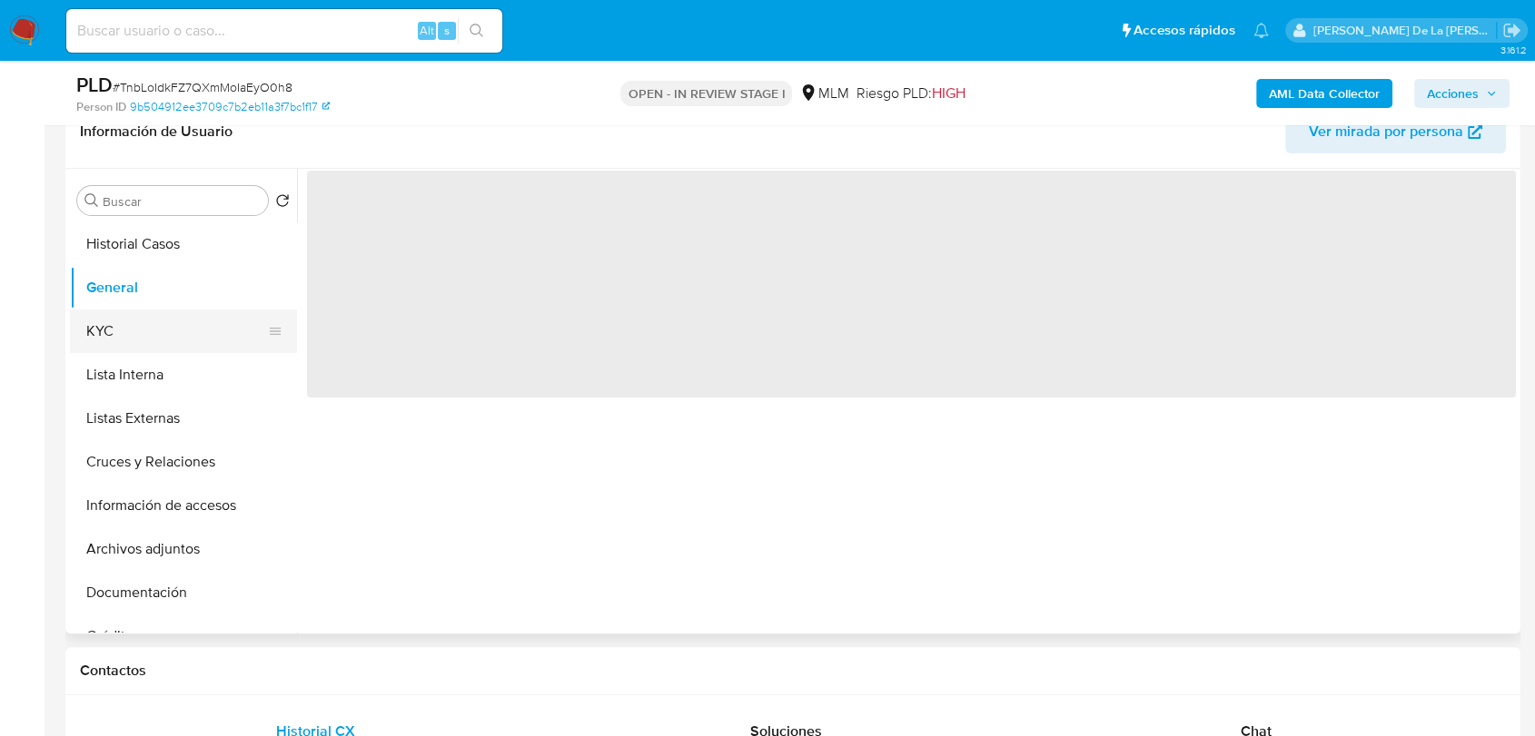
click at [190, 317] on button "KYC" at bounding box center [176, 332] width 212 height 44
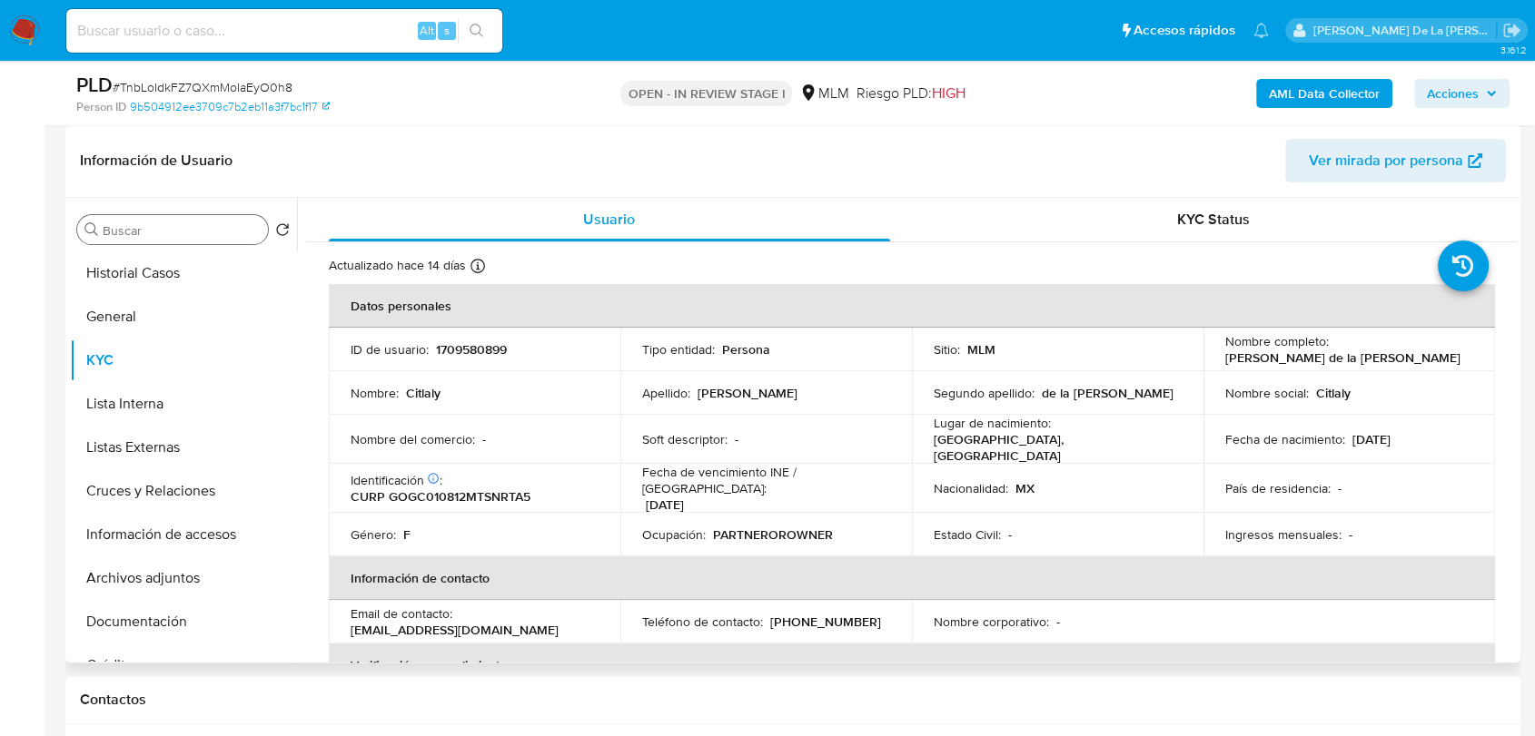
scroll to position [202, 0]
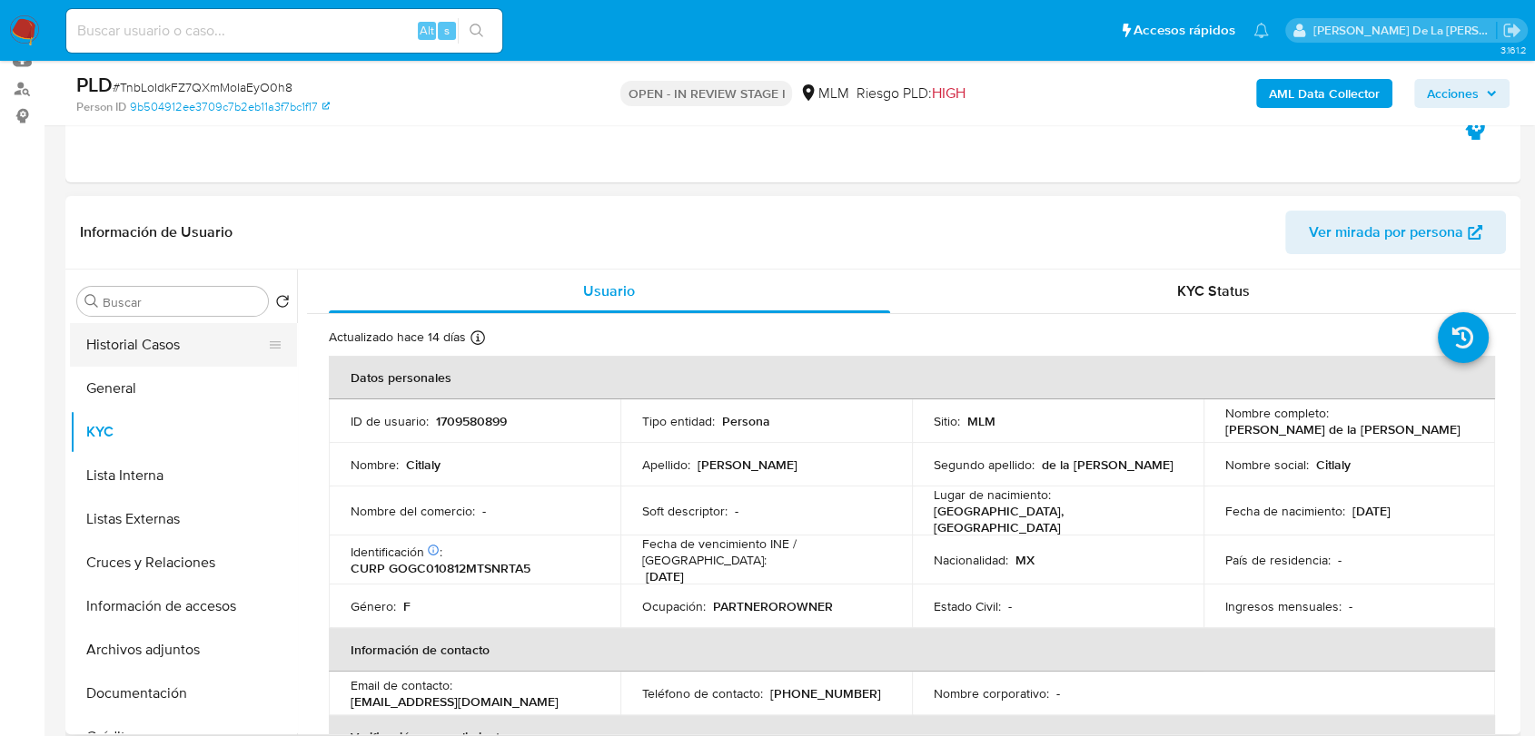
click at [130, 350] on button "Historial Casos" at bounding box center [176, 345] width 212 height 44
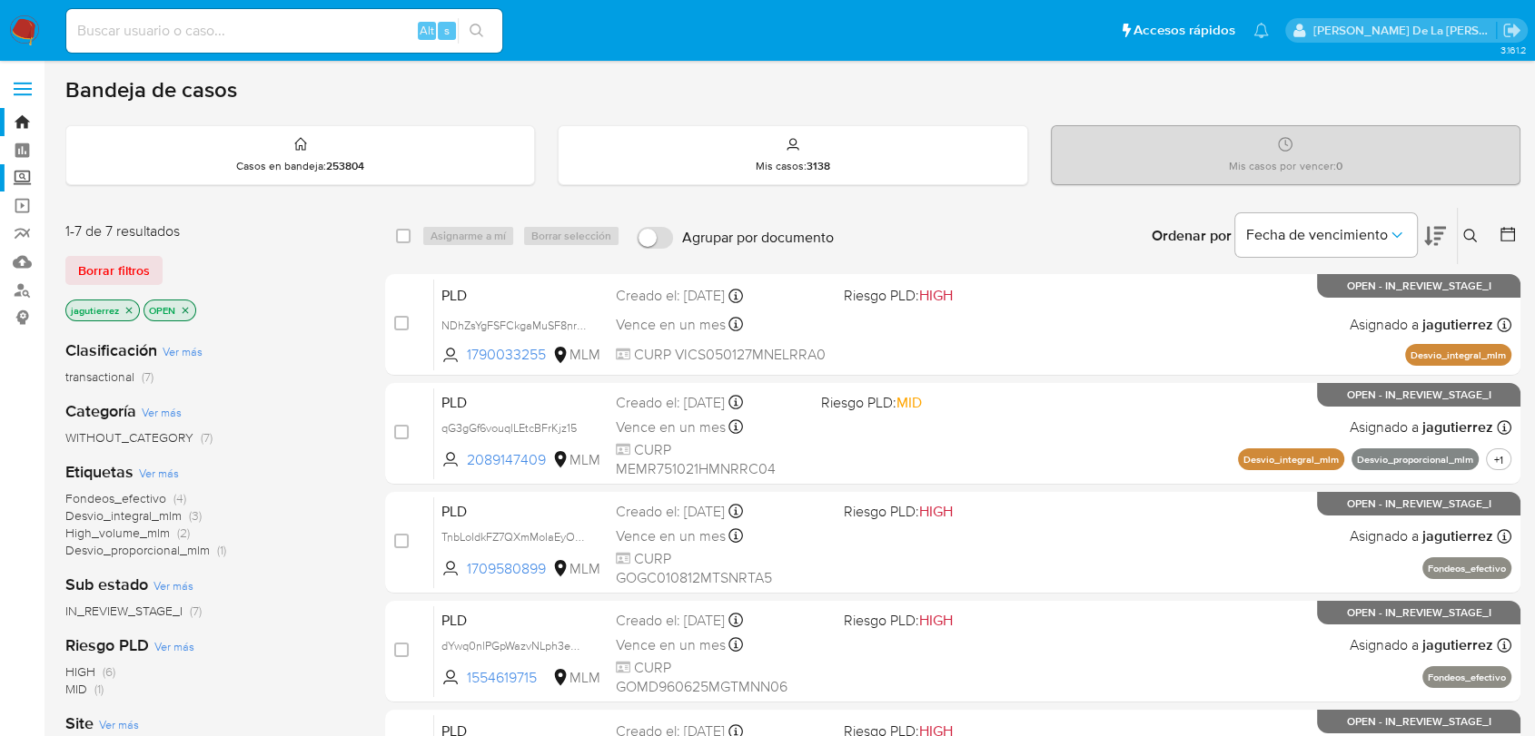
click at [16, 186] on label "Screening" at bounding box center [108, 178] width 216 height 28
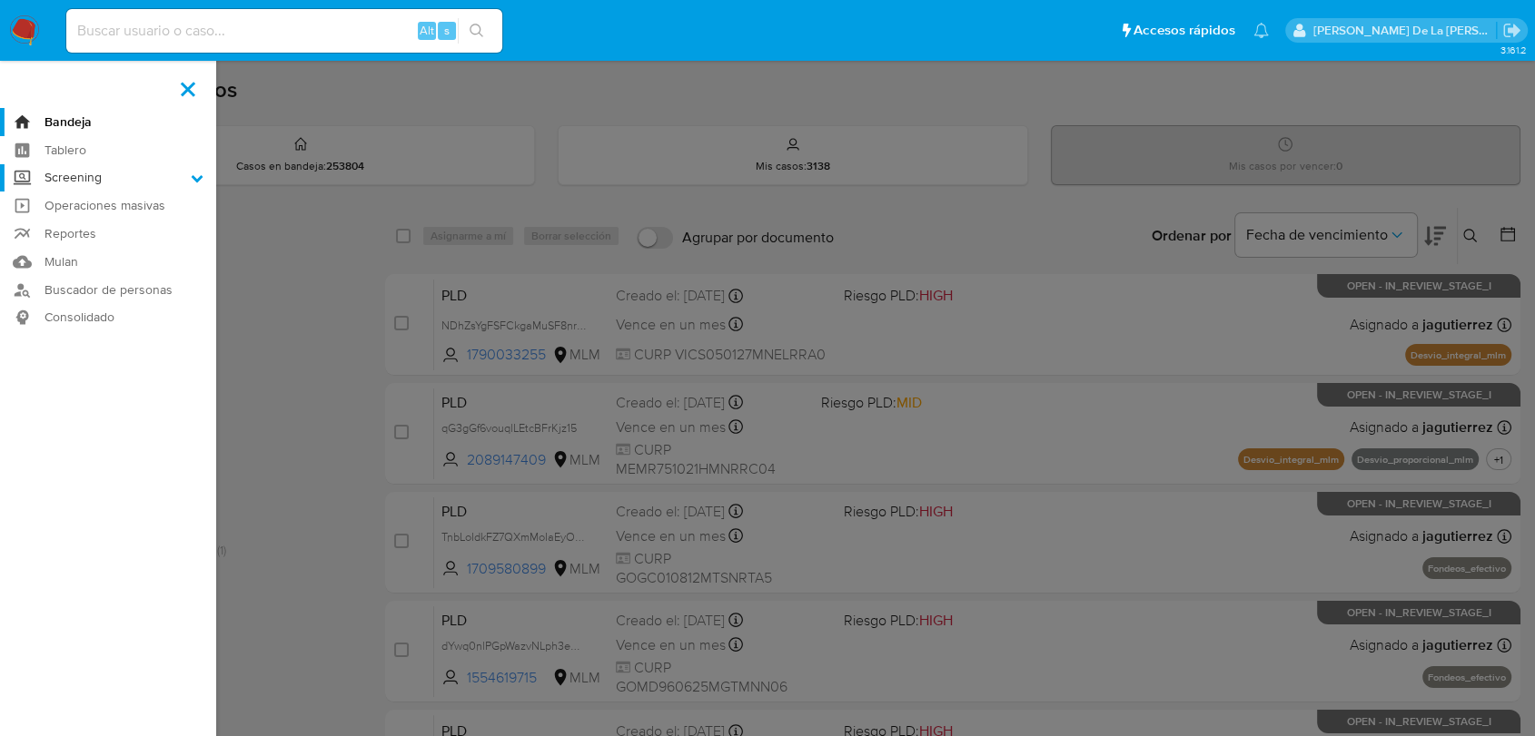
click at [0, 0] on input "Screening" at bounding box center [0, 0] width 0 height 0
click at [67, 252] on link "Herramientas" at bounding box center [108, 249] width 216 height 23
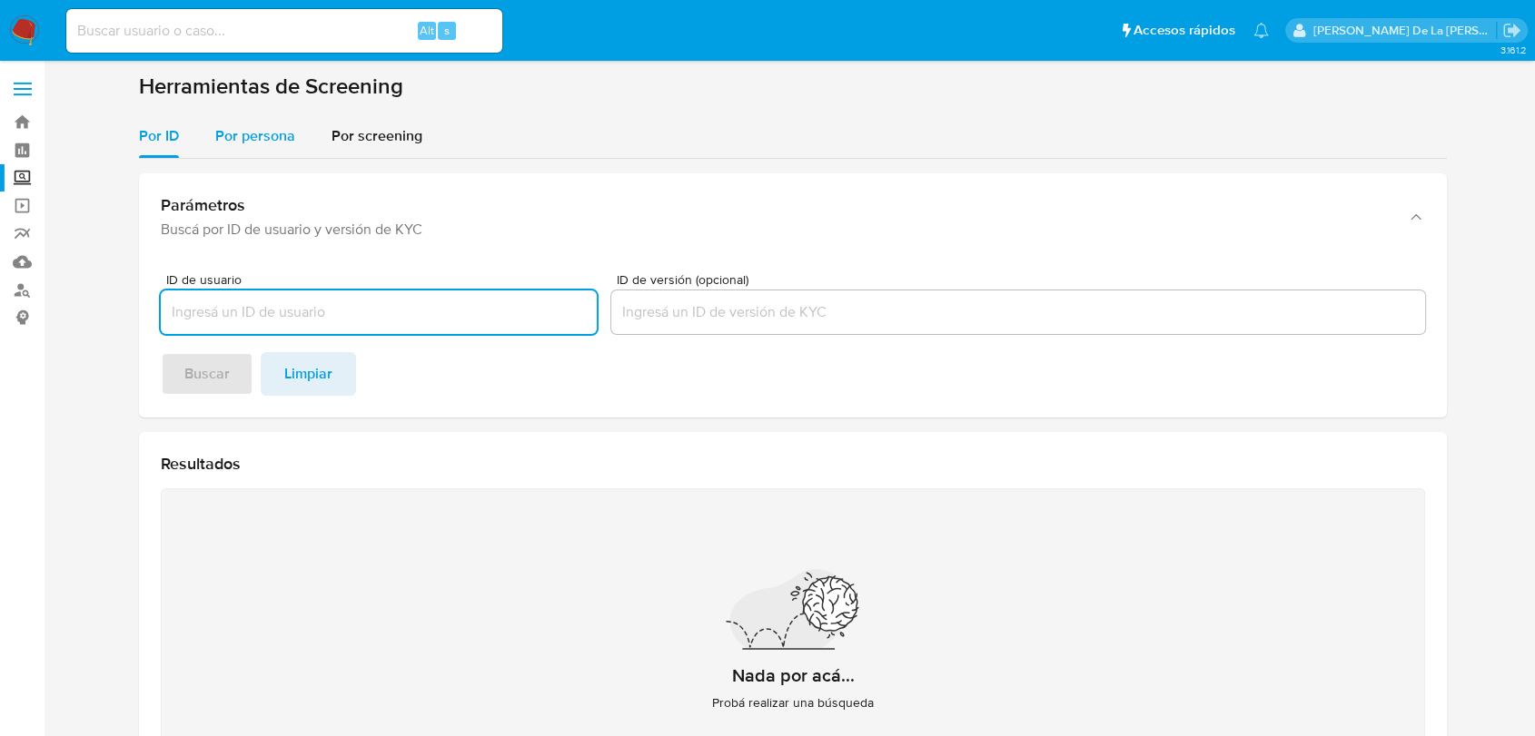
click at [266, 126] on span "Por persona" at bounding box center [255, 135] width 80 height 21
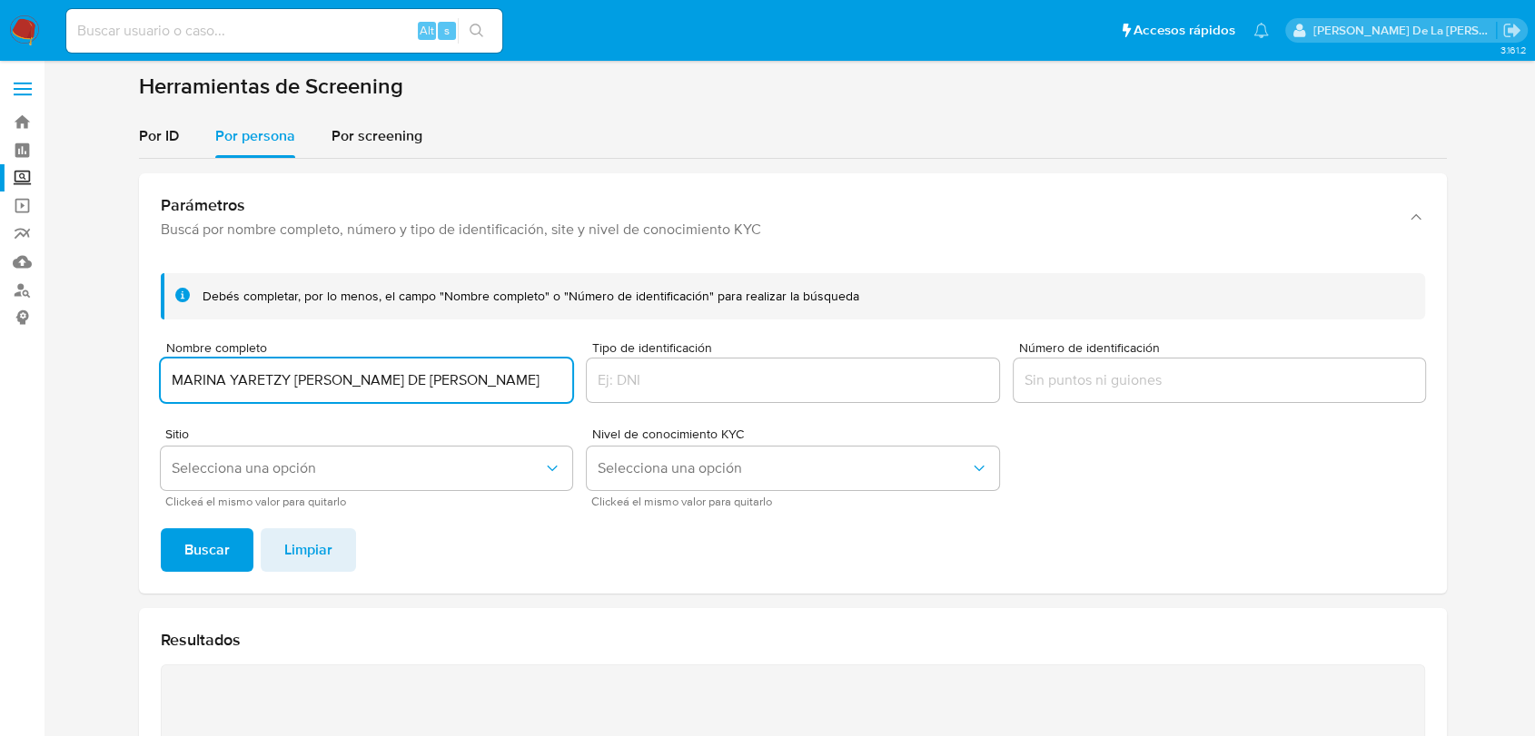
type input "MARINA YARETZY [PERSON_NAME] DE [PERSON_NAME]"
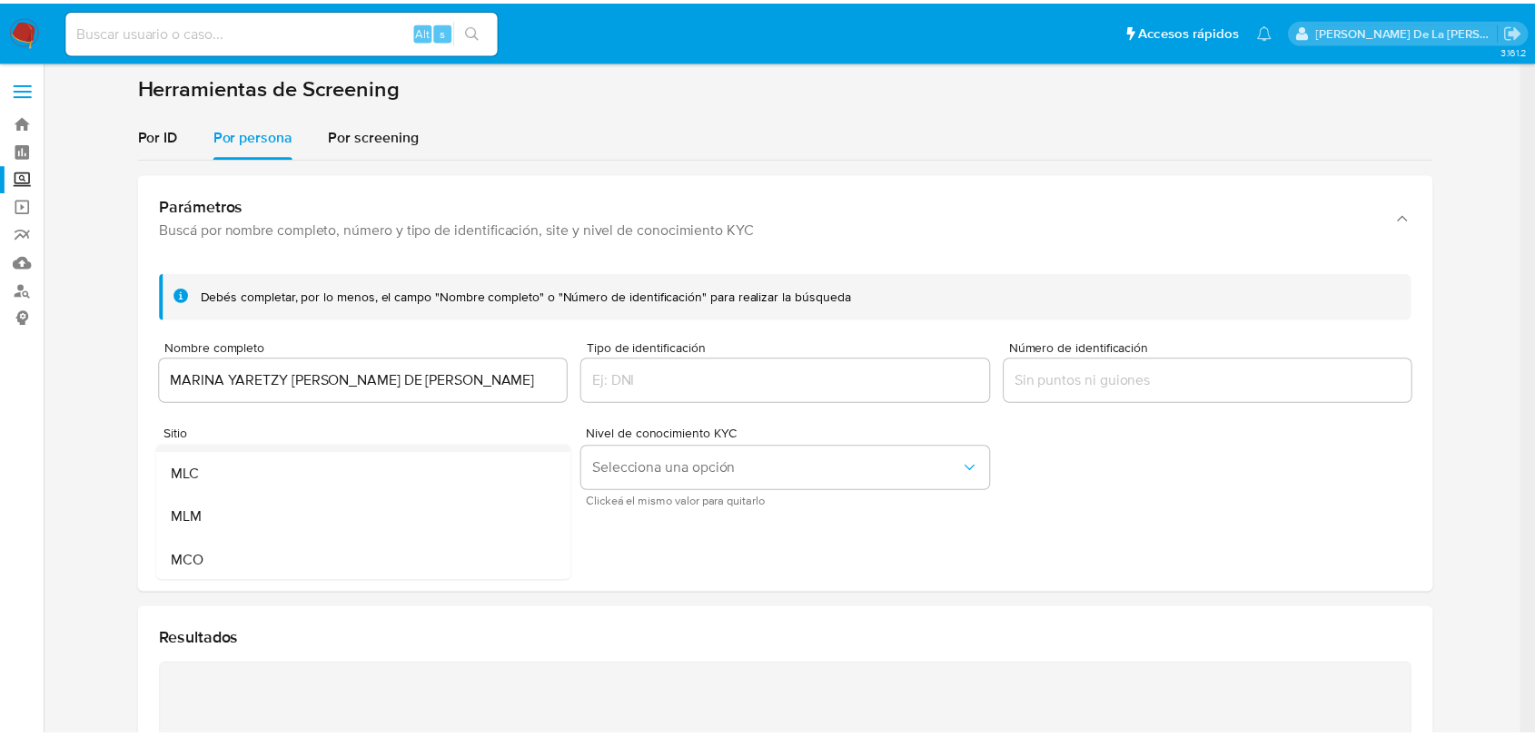
scroll to position [80, 0]
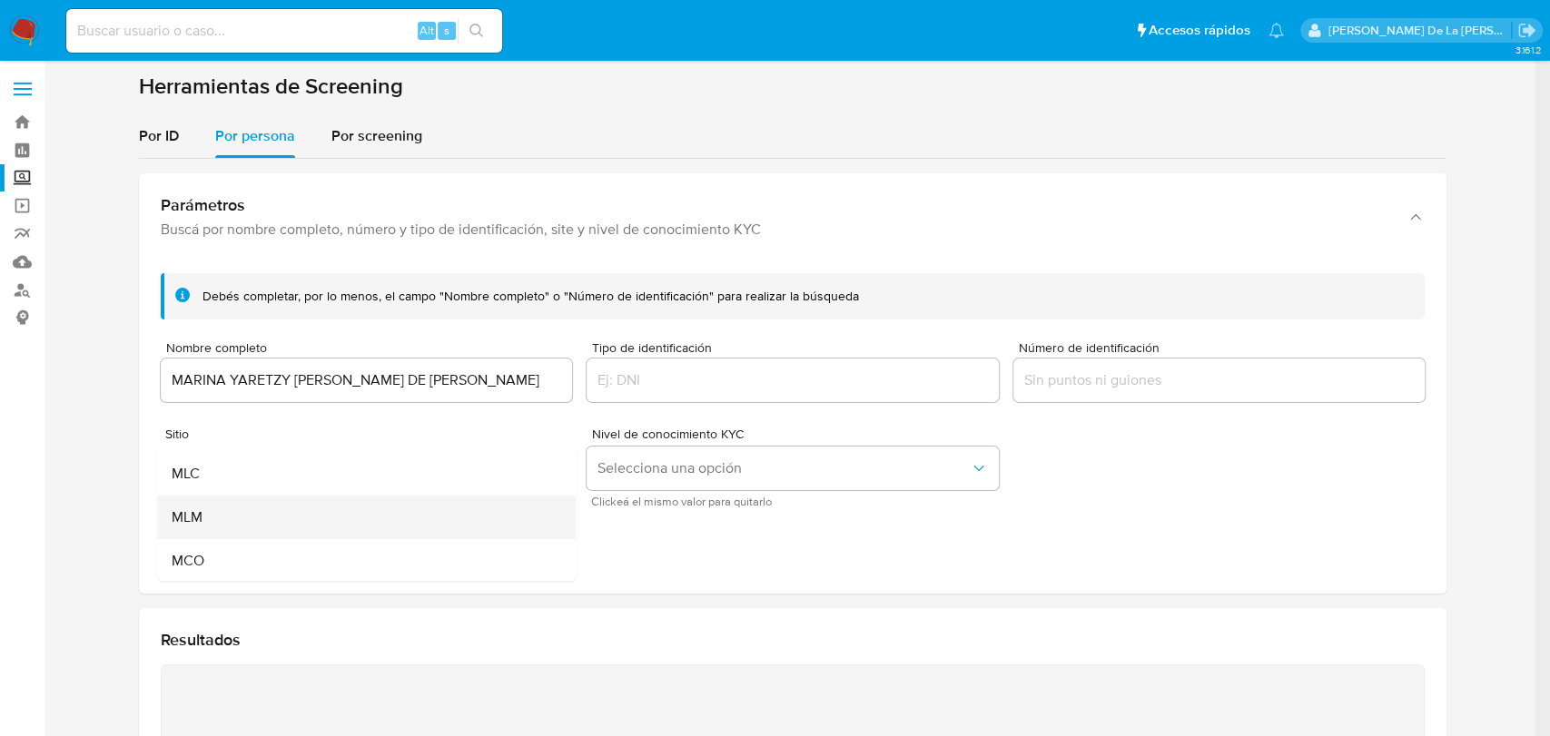
click at [246, 514] on div "MLM" at bounding box center [361, 518] width 379 height 44
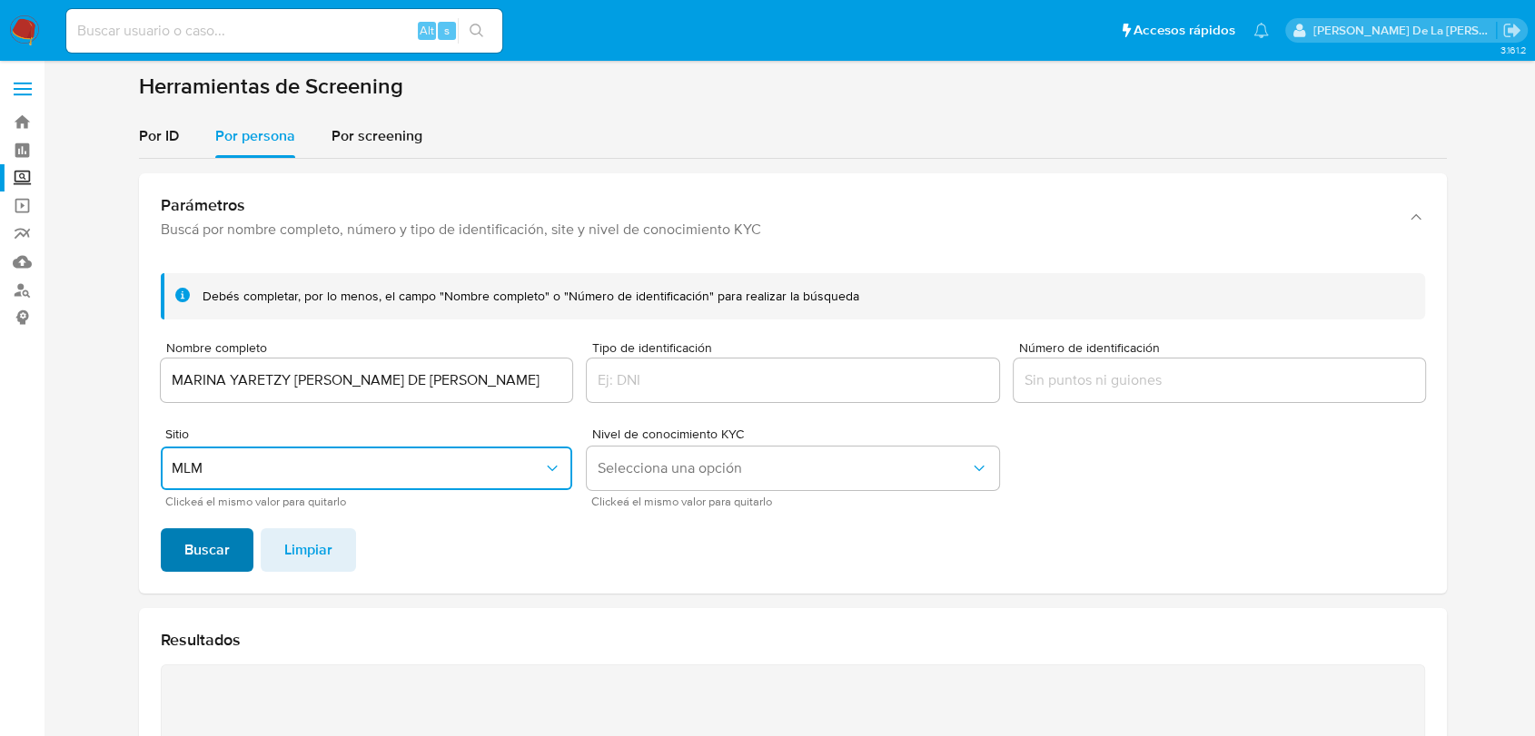
click at [198, 538] on span "Buscar" at bounding box center [206, 550] width 45 height 40
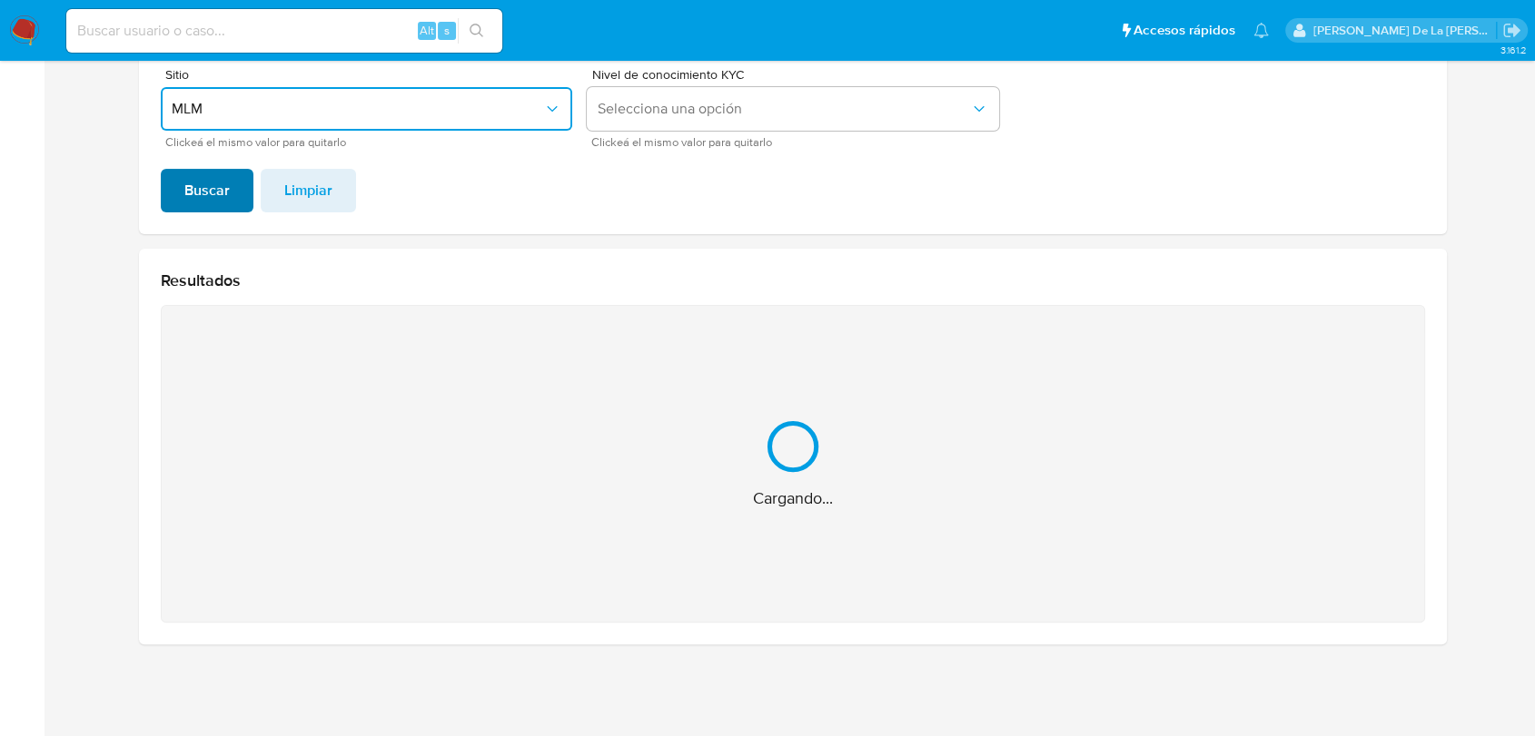
scroll to position [71, 0]
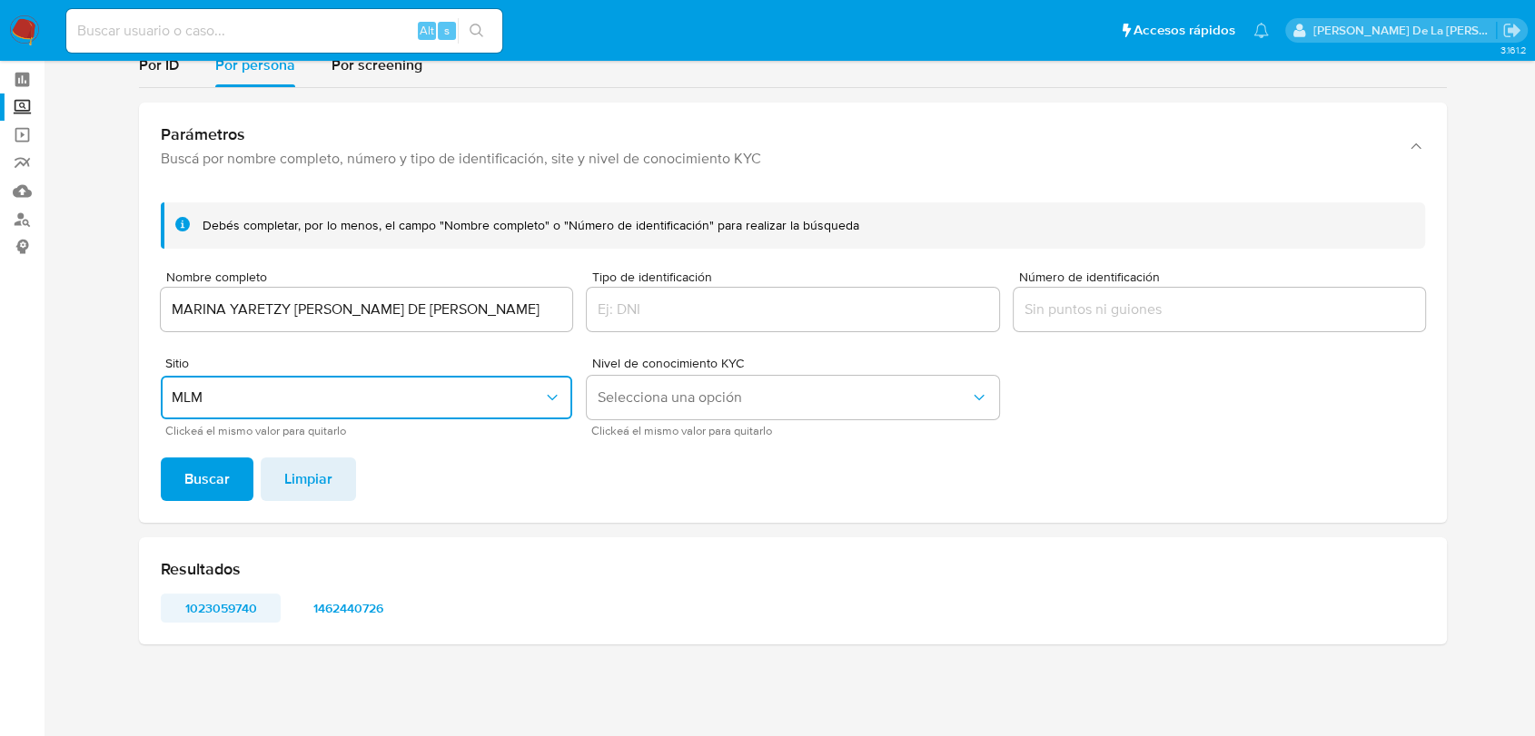
click at [237, 612] on span "1023059740" at bounding box center [220, 608] width 94 height 25
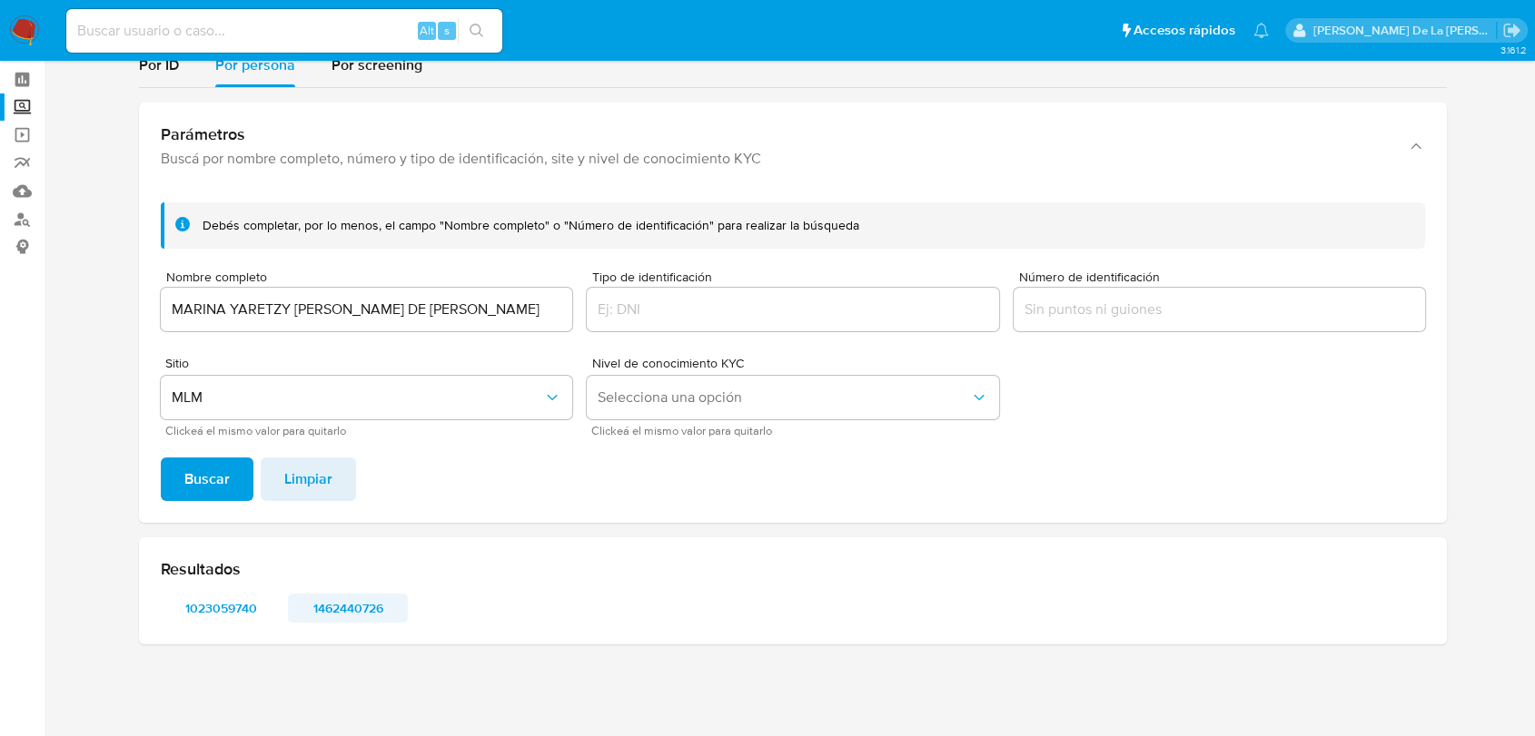
click at [354, 605] on span "1462440726" at bounding box center [348, 608] width 94 height 25
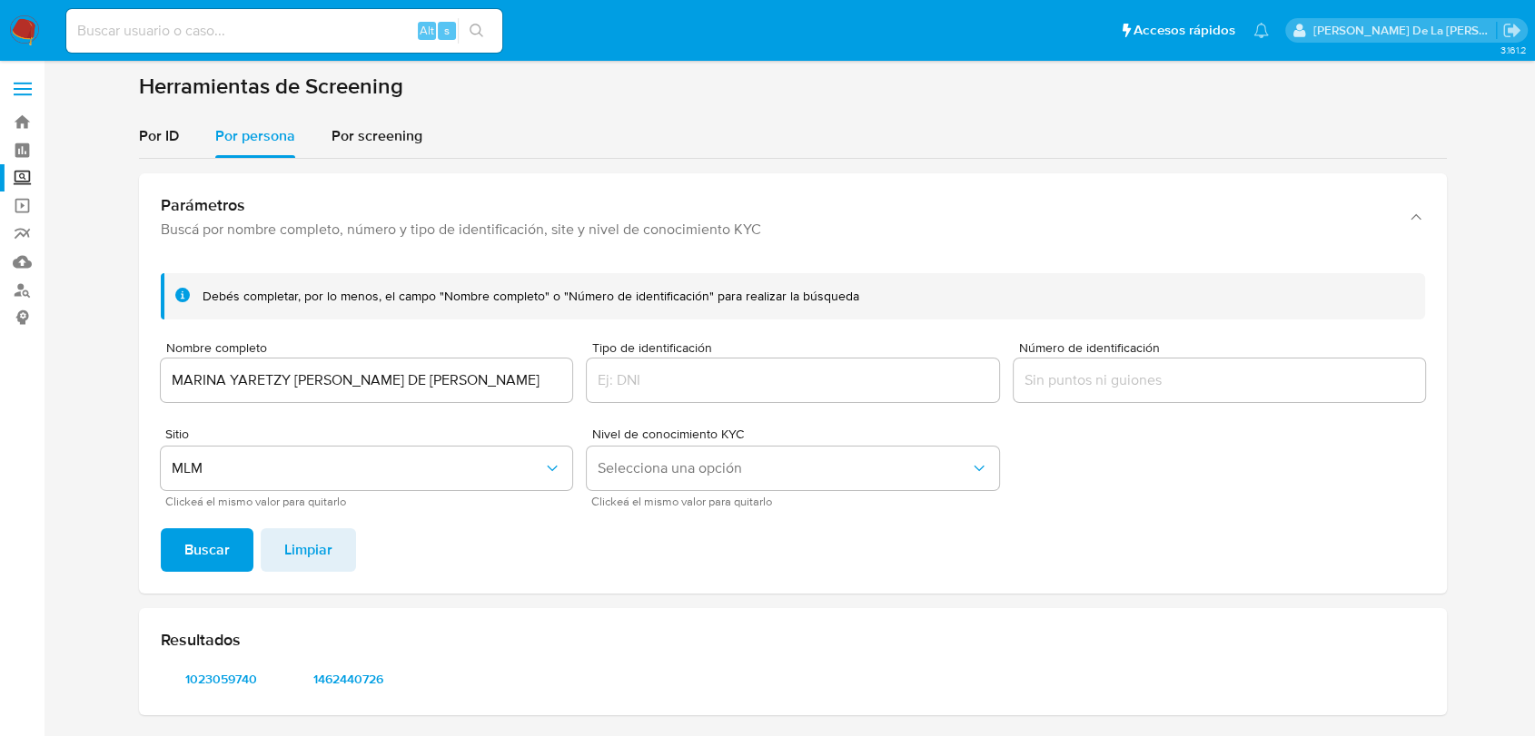
click at [22, 29] on img at bounding box center [24, 30] width 31 height 31
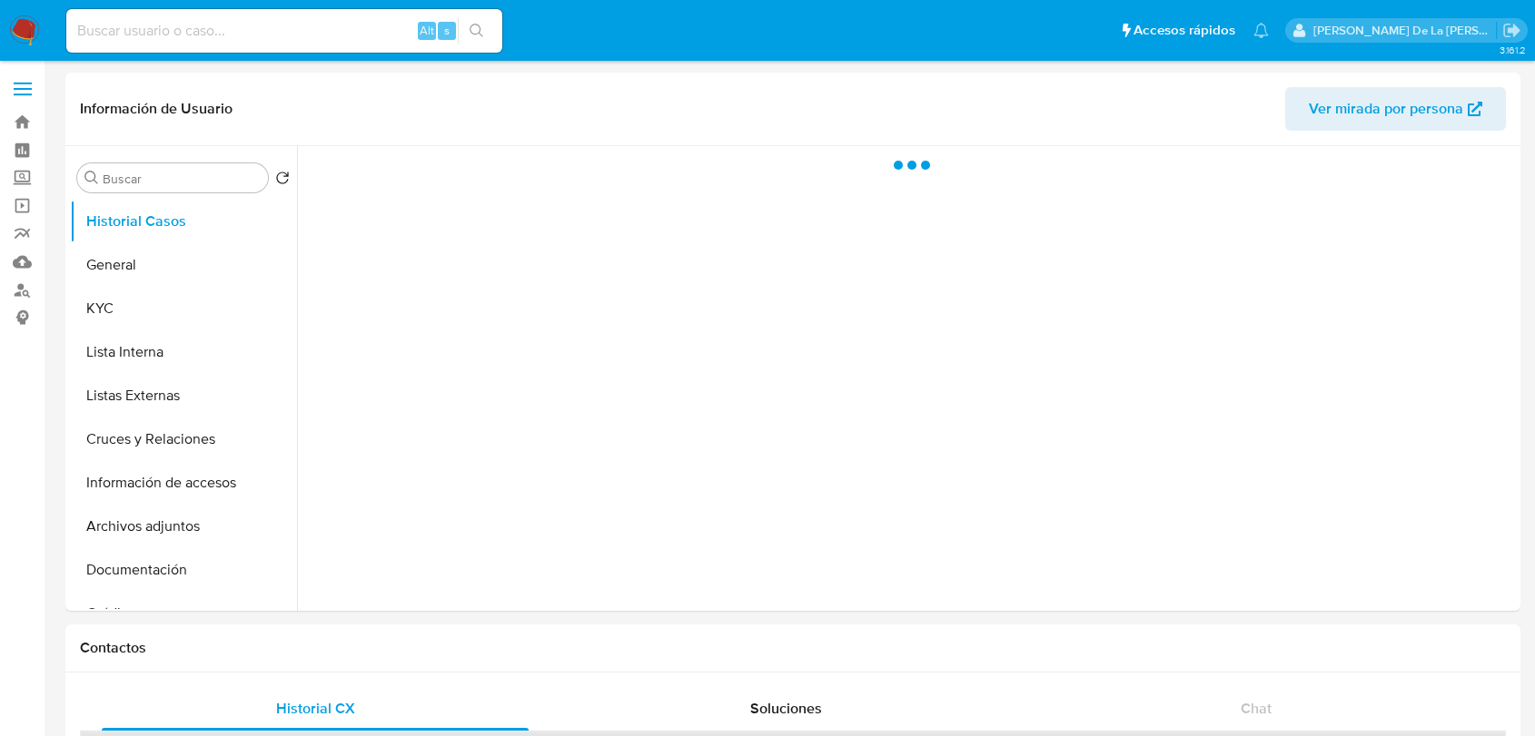
select select "10"
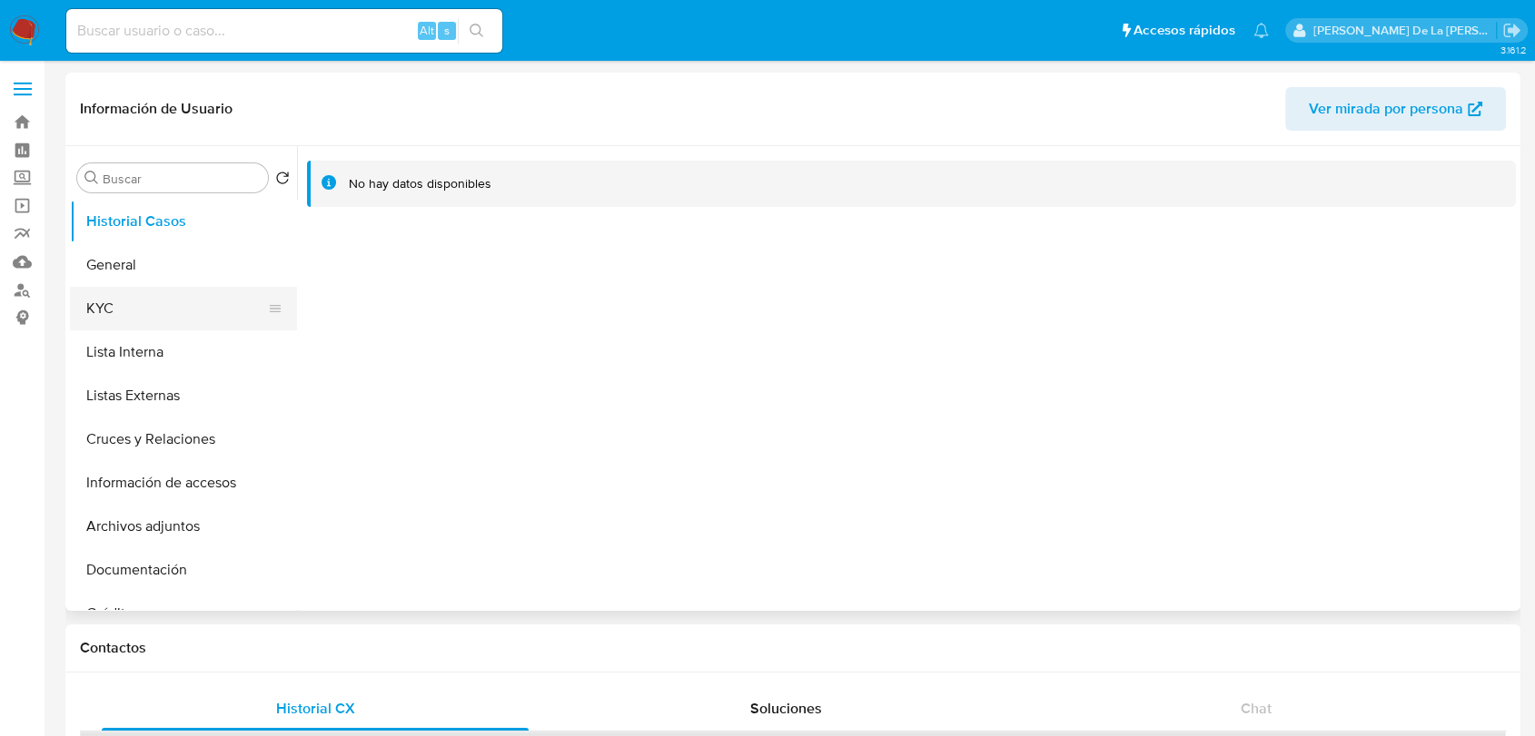
click at [199, 299] on button "KYC" at bounding box center [176, 309] width 212 height 44
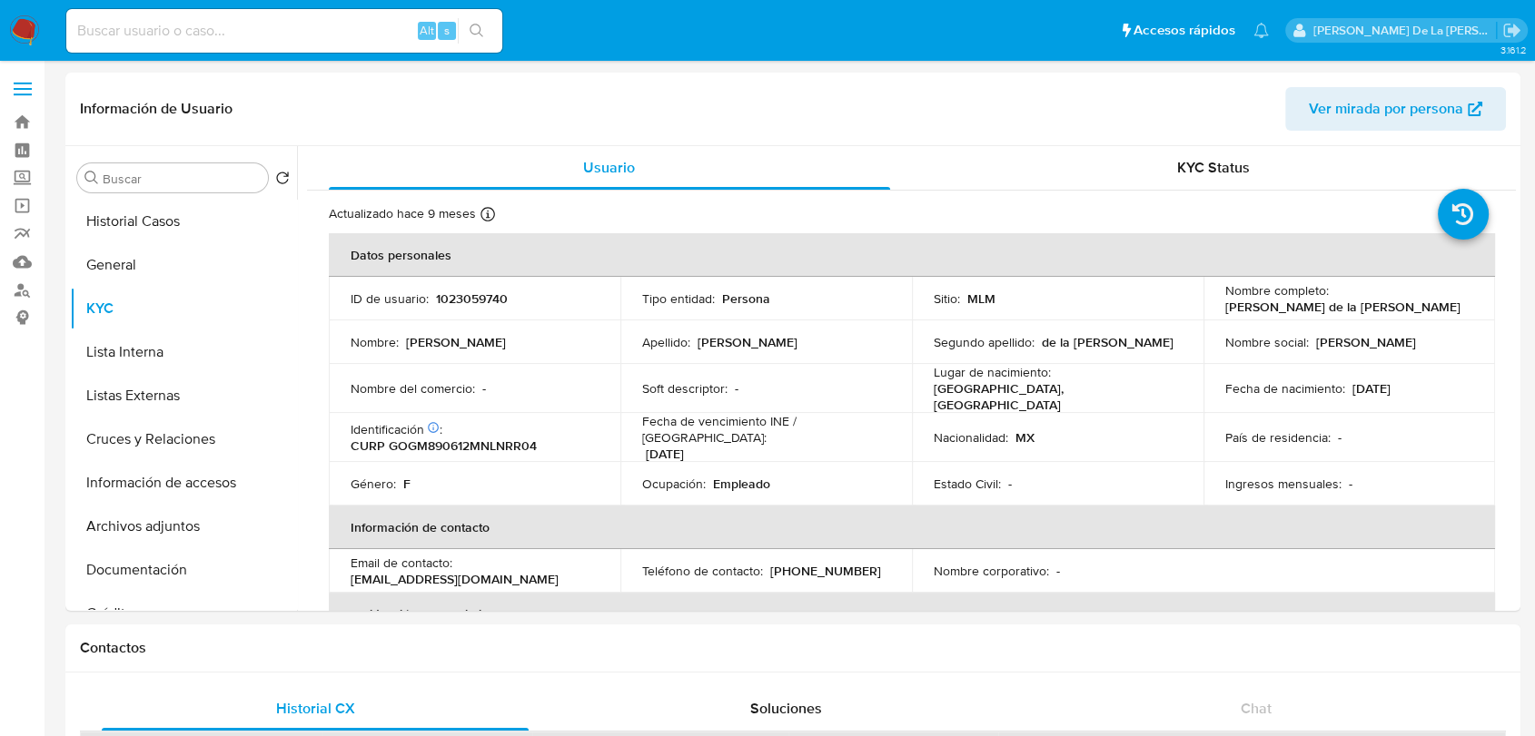
click at [718, 372] on td "Soft descriptor : -" at bounding box center [765, 388] width 291 height 49
click at [162, 270] on button "General" at bounding box center [176, 265] width 212 height 44
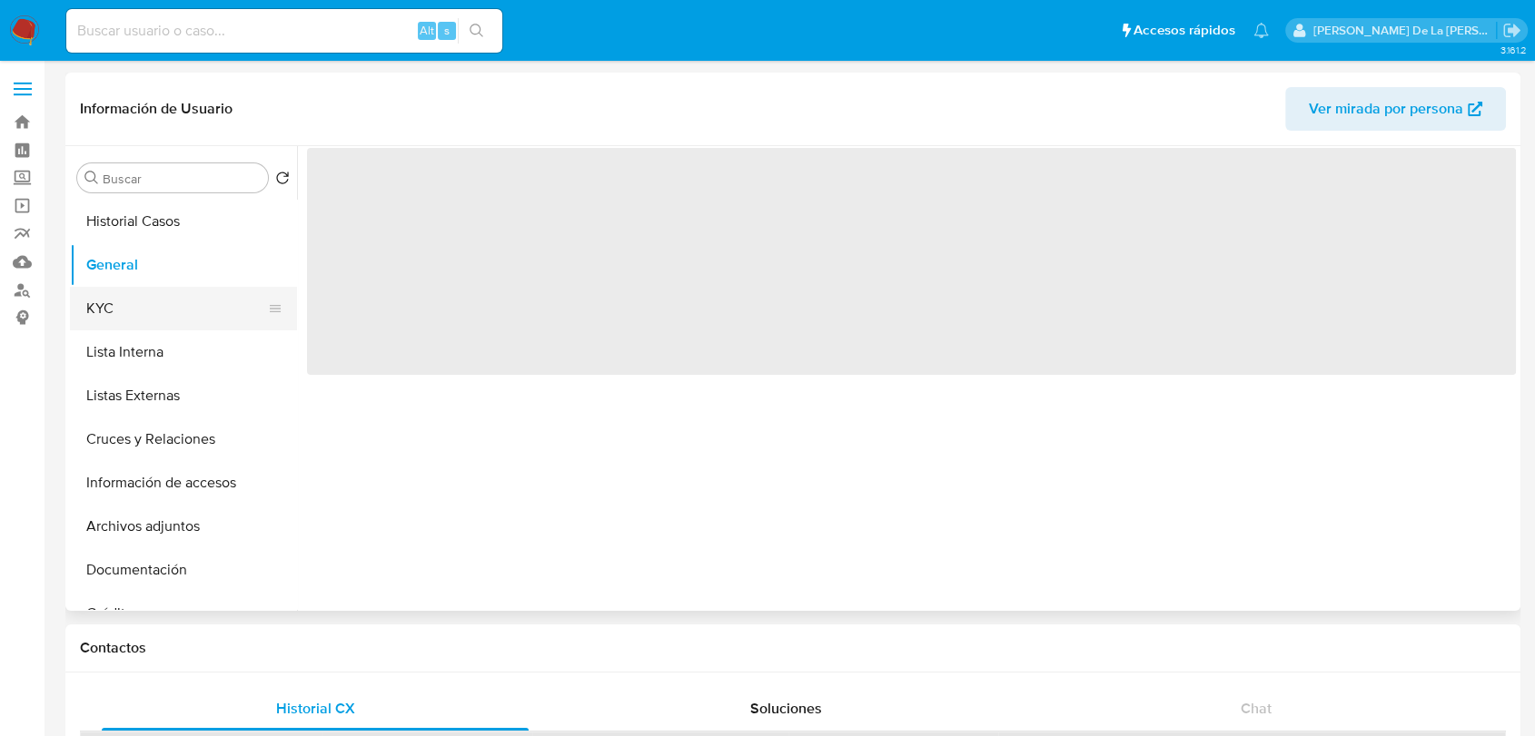
click at [268, 316] on div at bounding box center [275, 309] width 15 height 44
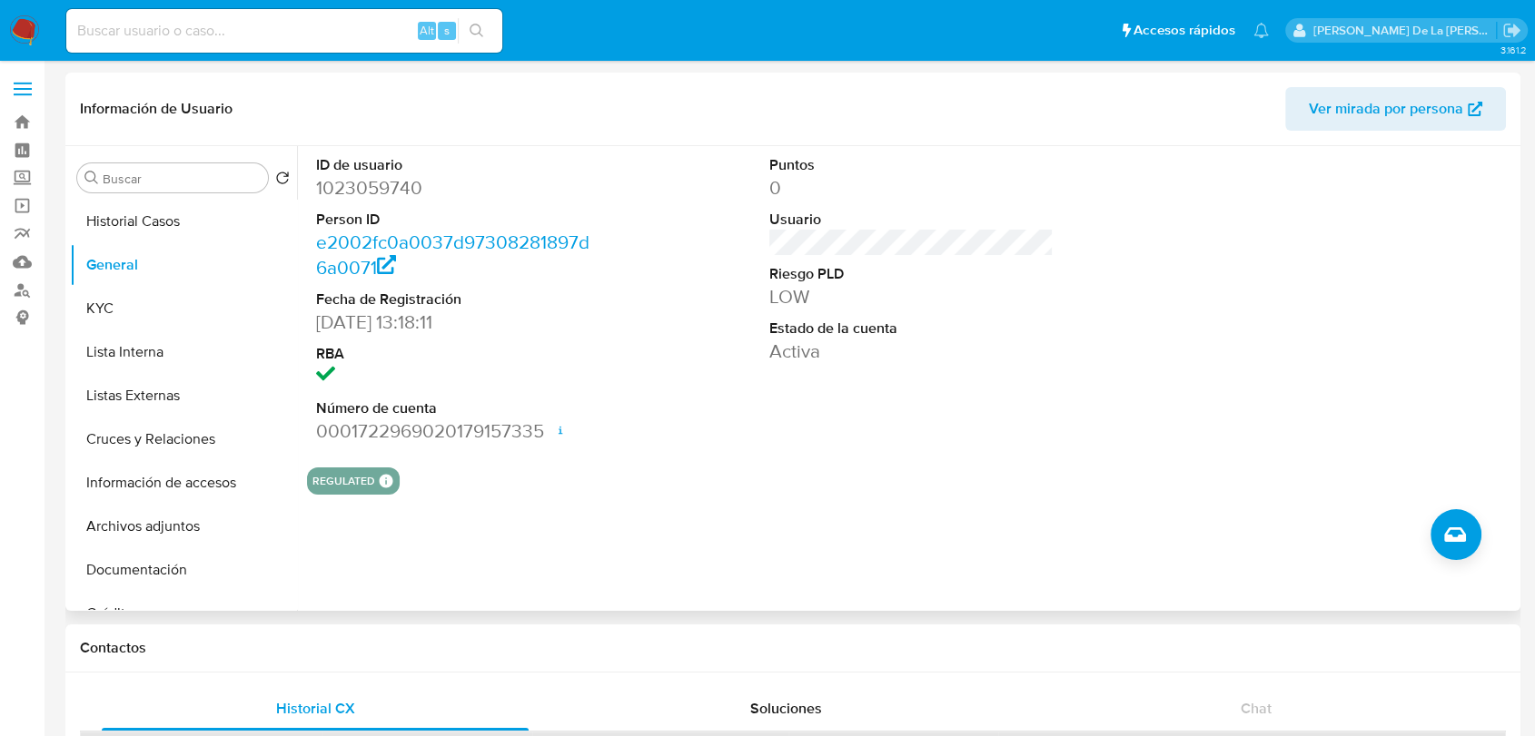
click at [355, 186] on dd "1023059740" at bounding box center [458, 187] width 284 height 25
copy dd "1023059740"
click at [146, 235] on button "Historial Casos" at bounding box center [176, 222] width 212 height 44
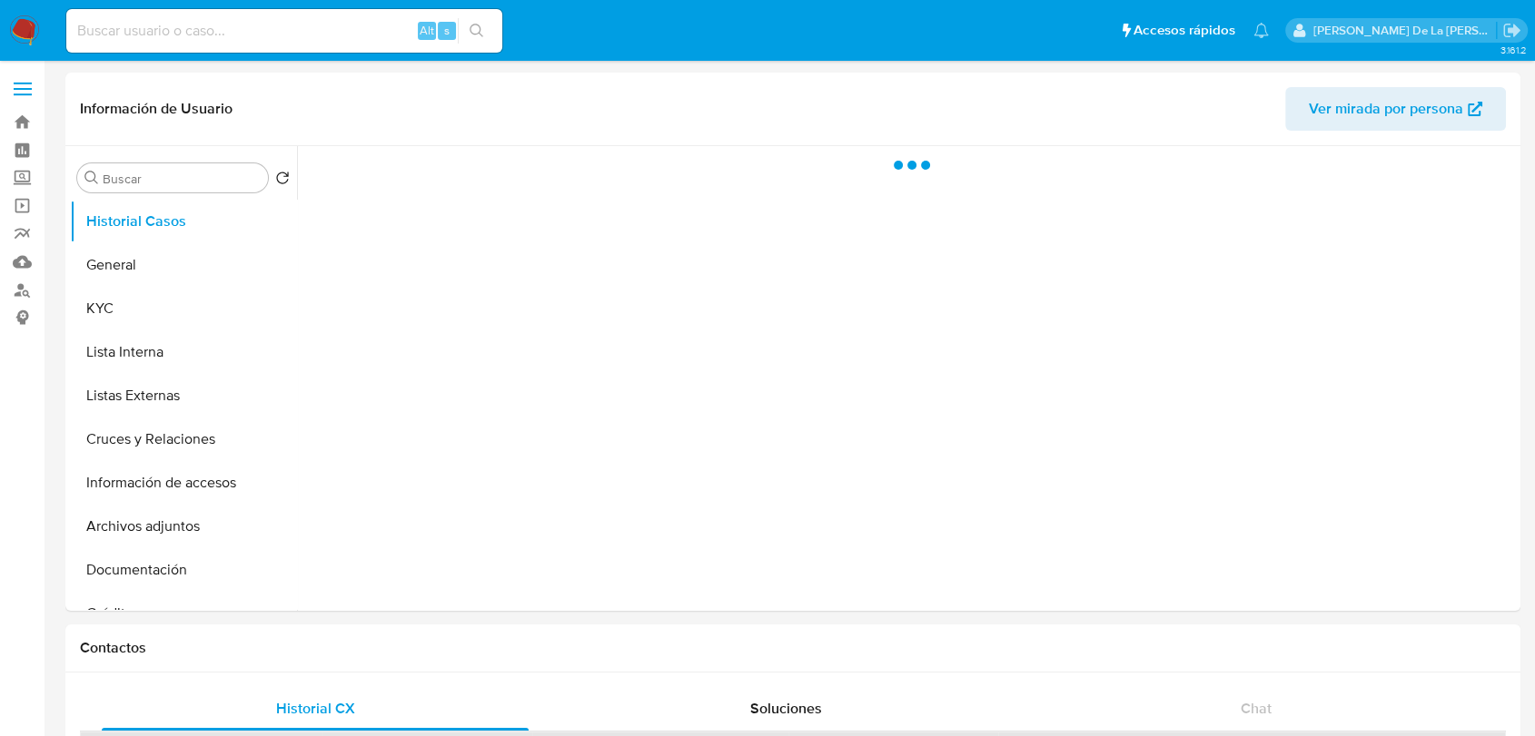
select select "10"
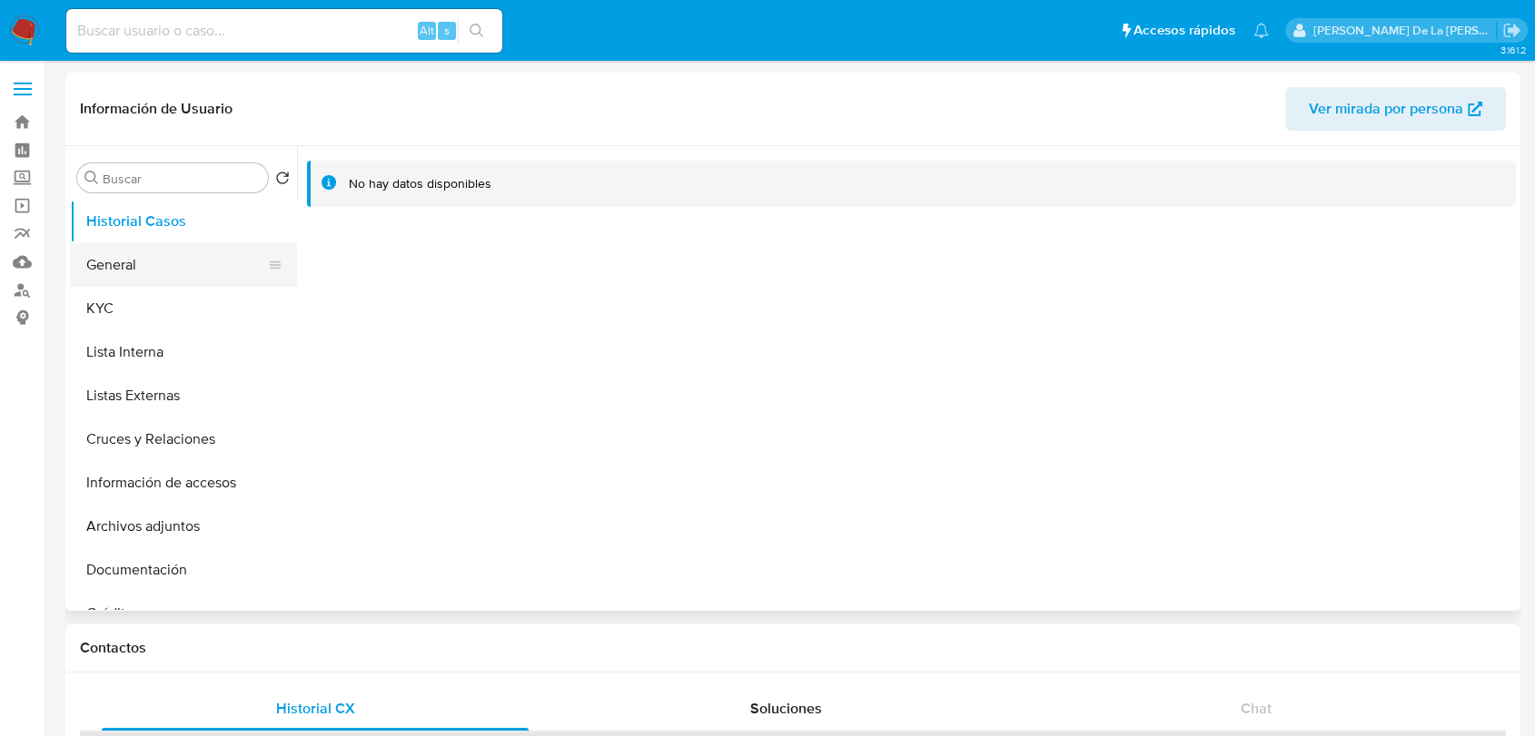
click at [74, 265] on button "General" at bounding box center [176, 265] width 212 height 44
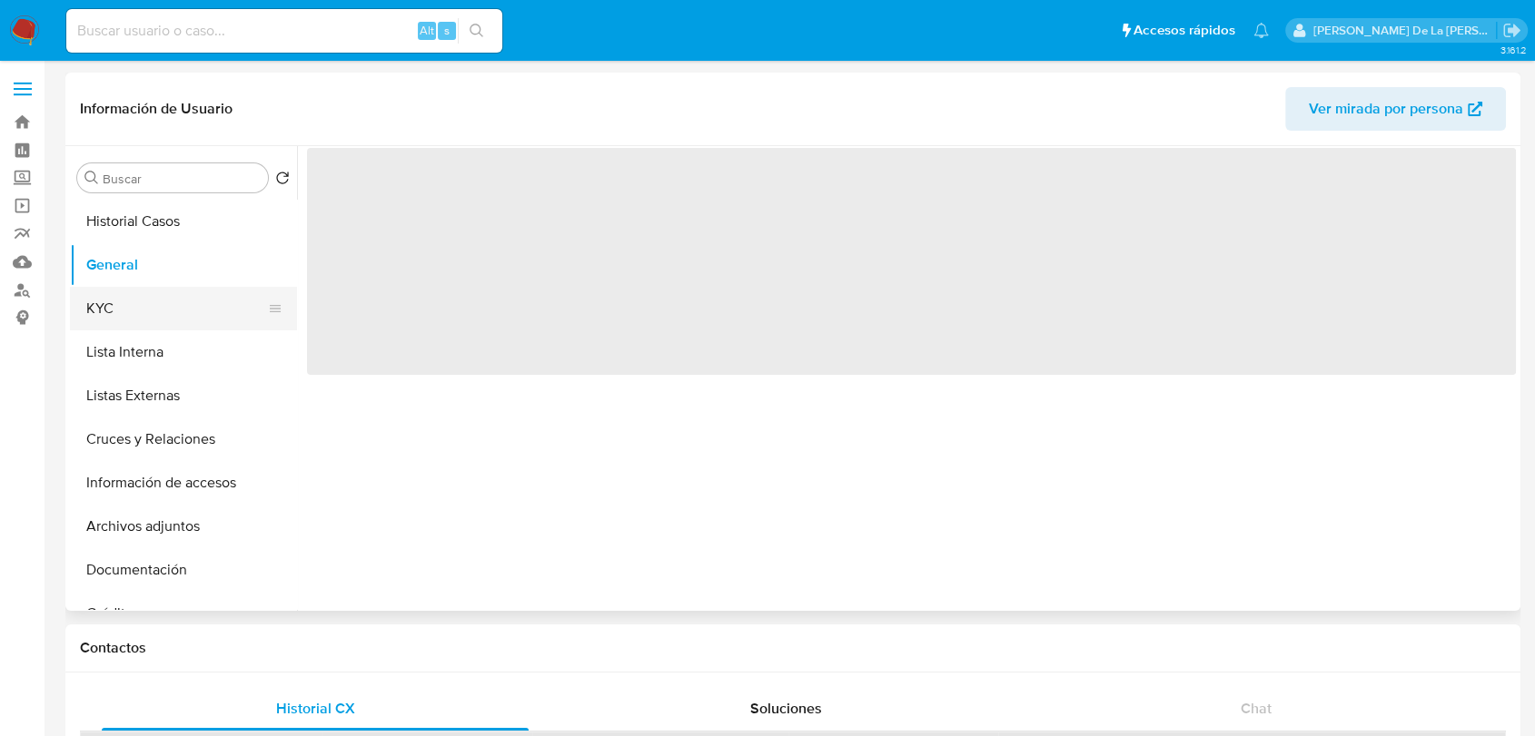
click at [133, 307] on button "KYC" at bounding box center [176, 309] width 212 height 44
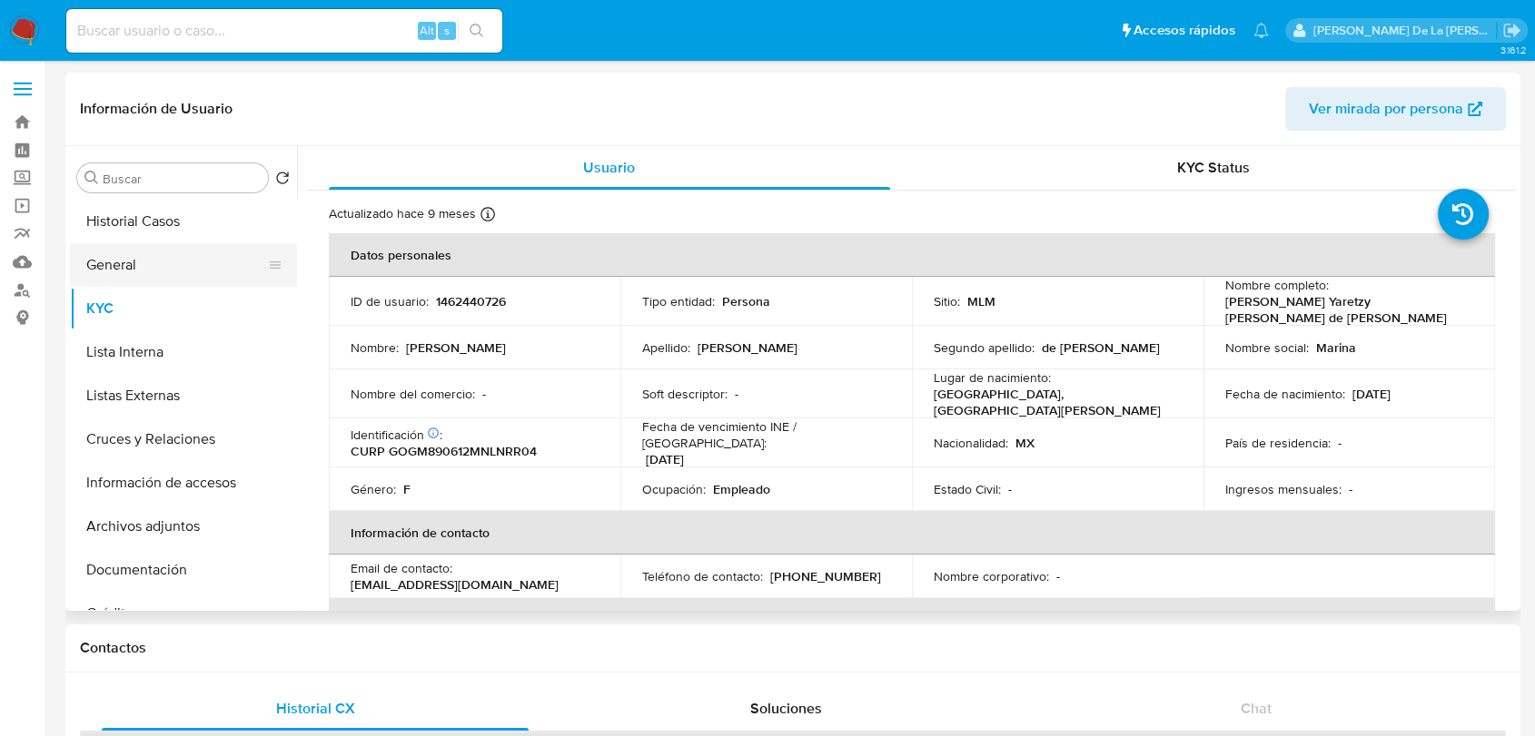
click at [163, 272] on button "General" at bounding box center [176, 265] width 212 height 44
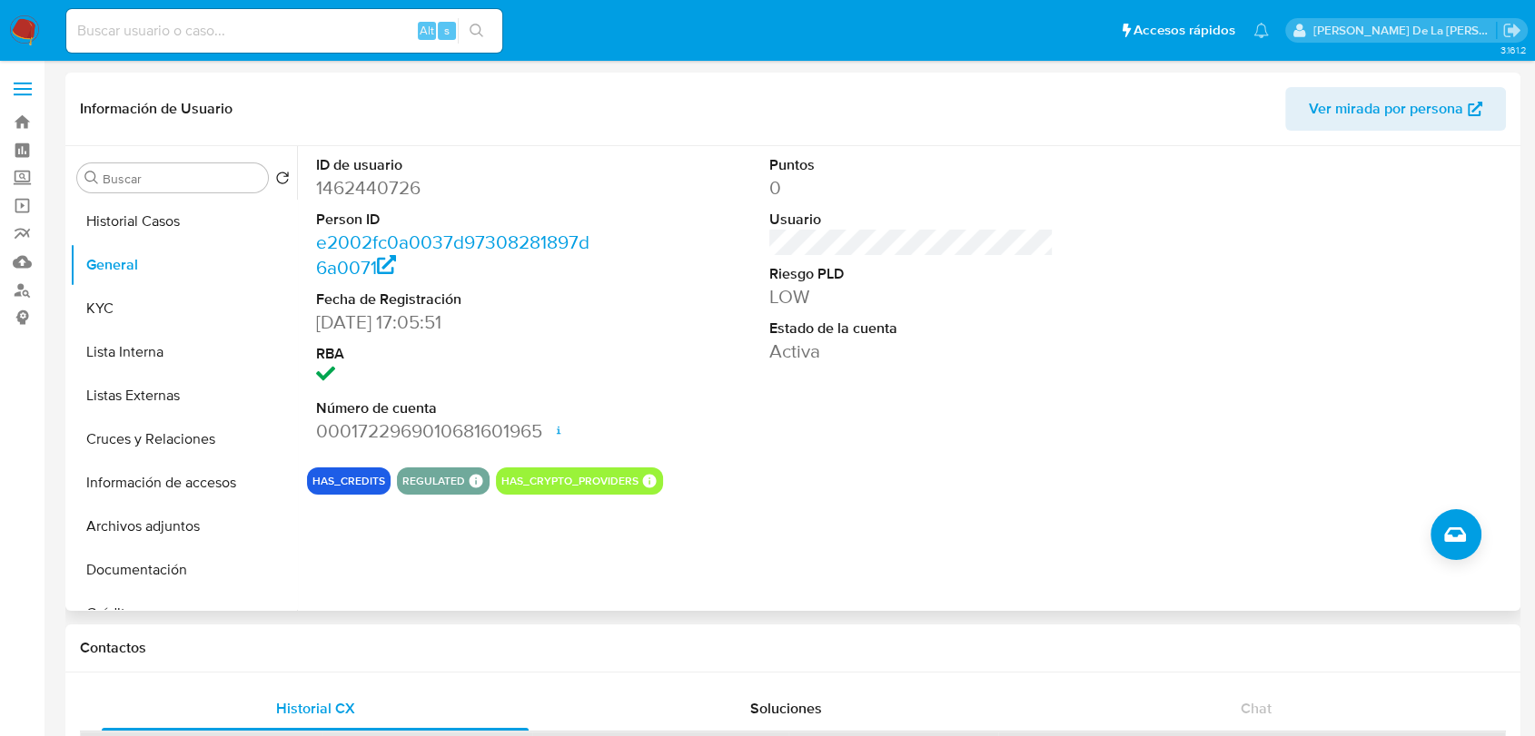
click at [337, 198] on dd "1462440726" at bounding box center [458, 187] width 284 height 25
copy dd "1462440726"
click at [127, 212] on button "Historial Casos" at bounding box center [176, 222] width 212 height 44
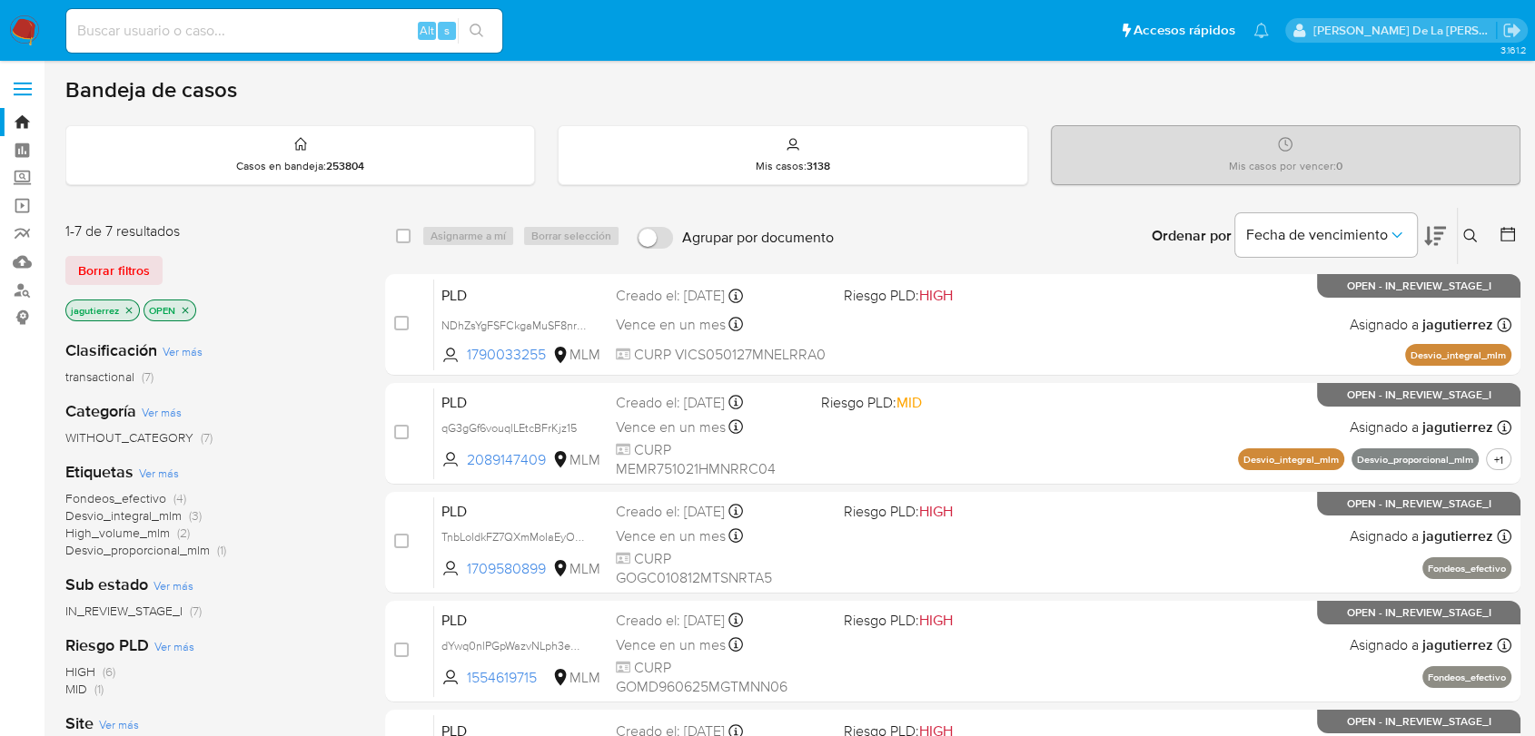
click at [113, 491] on span "Fondeos_efectivo" at bounding box center [115, 498] width 101 height 18
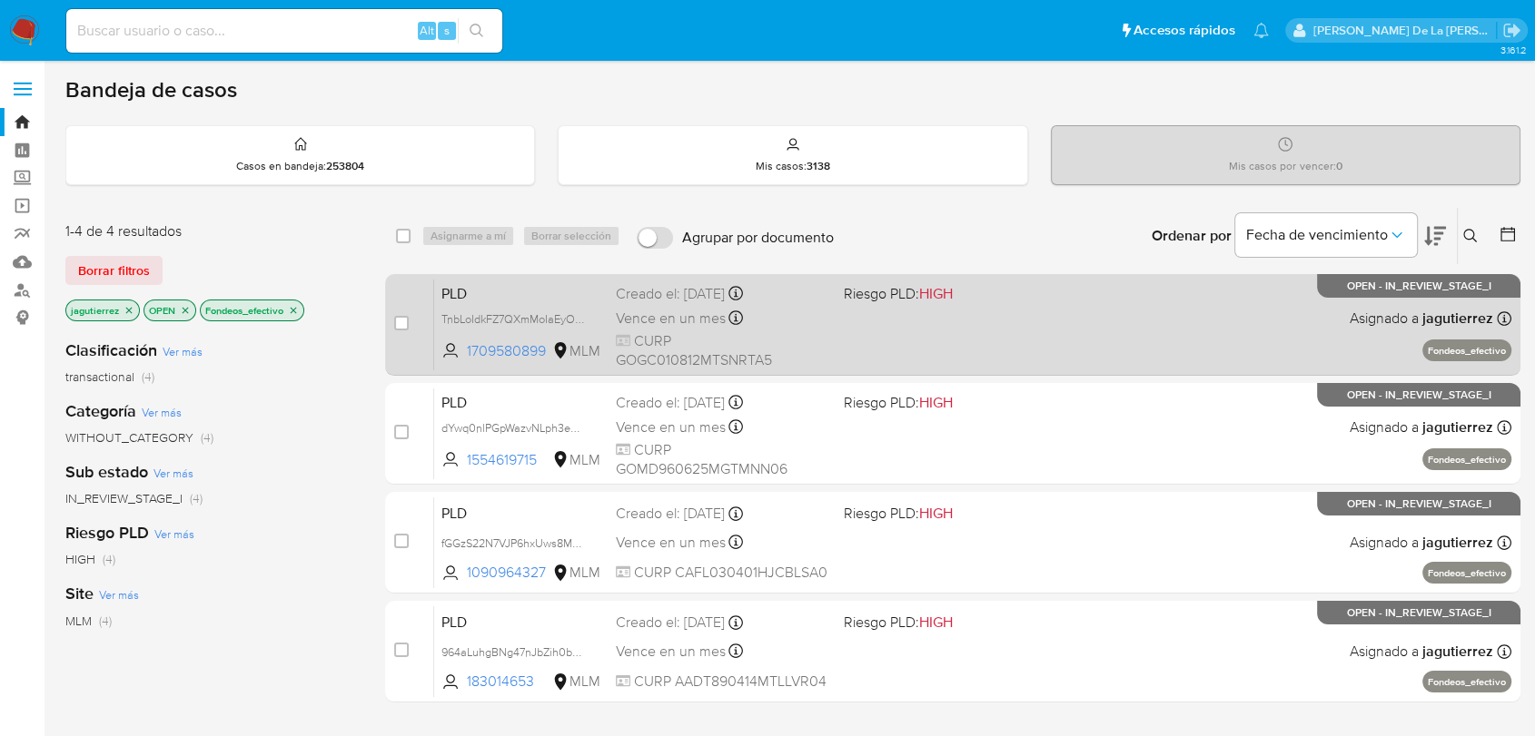
click at [857, 307] on div "PLD TnbLoIdkFZ7QXmMoIaEyO0h8 1709580899 MLM Riesgo PLD: HIGH Creado el: 12/09/2…" at bounding box center [972, 325] width 1077 height 92
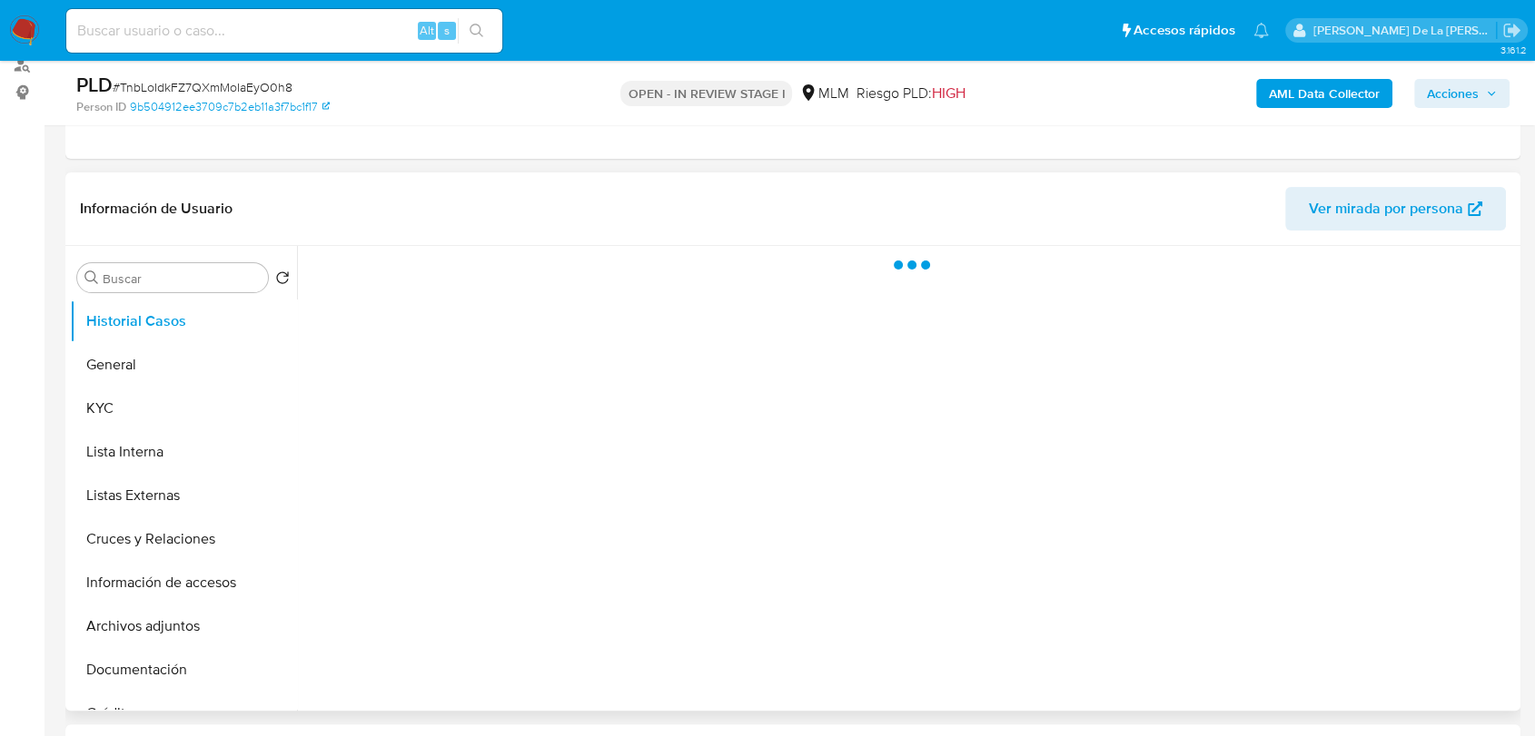
select select "10"
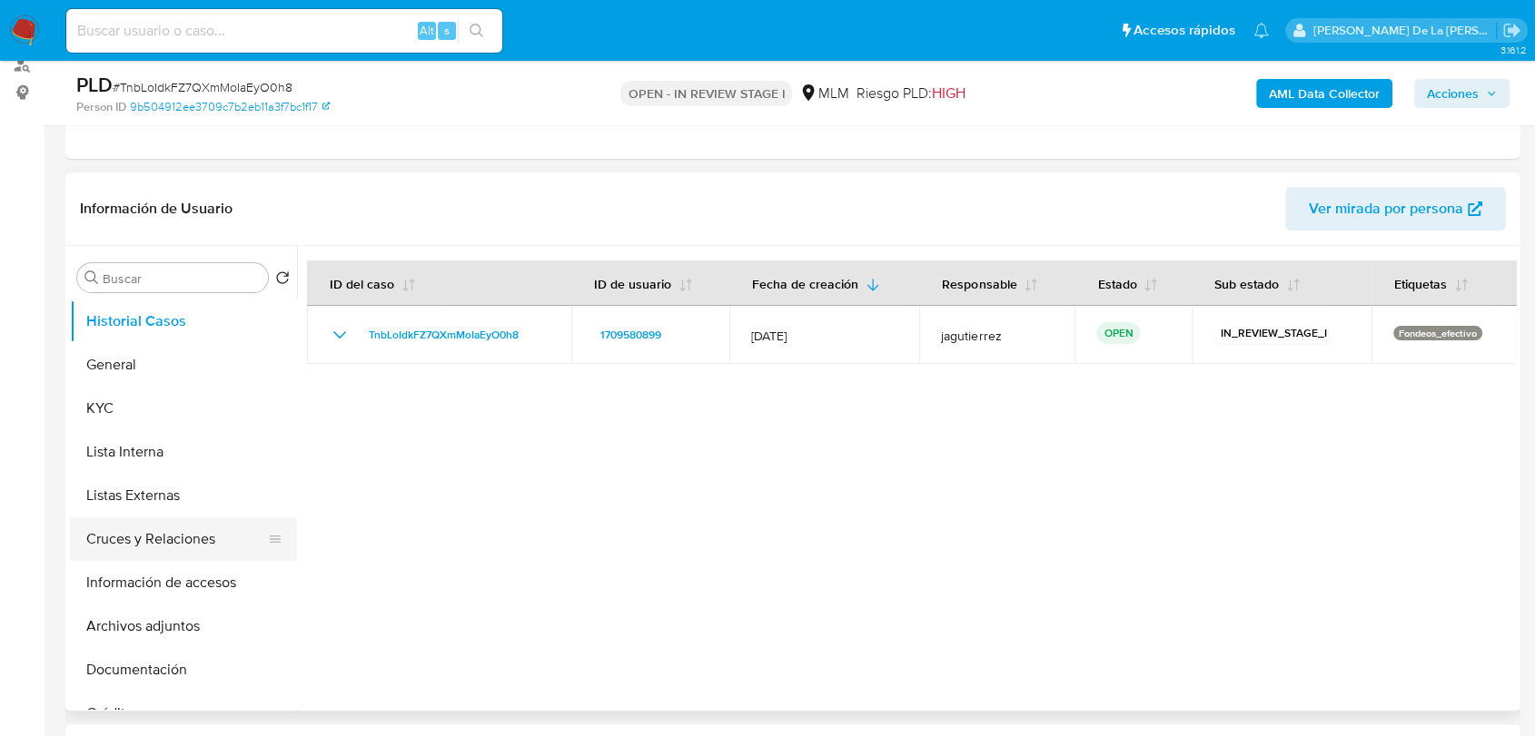
click at [172, 526] on button "Cruces y Relaciones" at bounding box center [176, 540] width 212 height 44
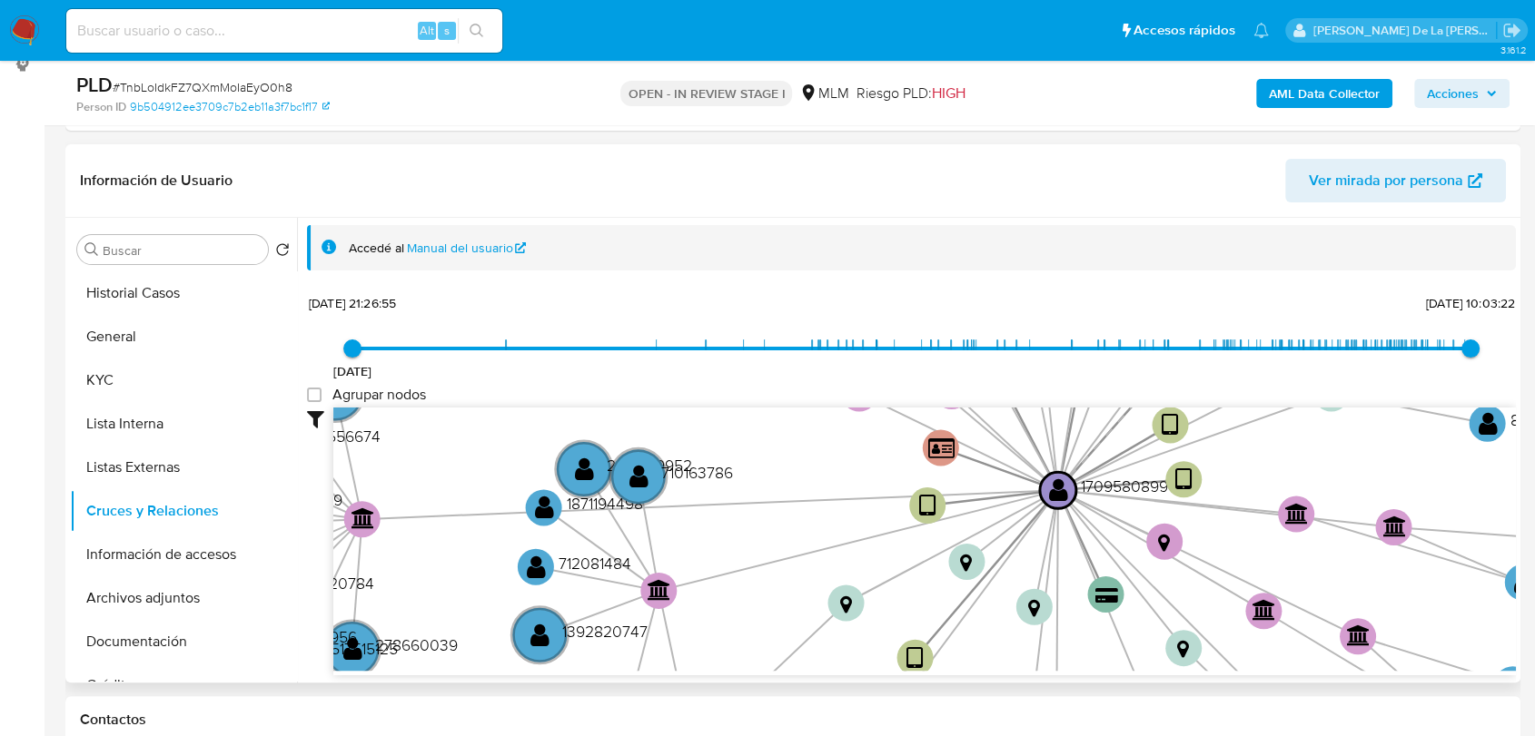
scroll to position [67, 0]
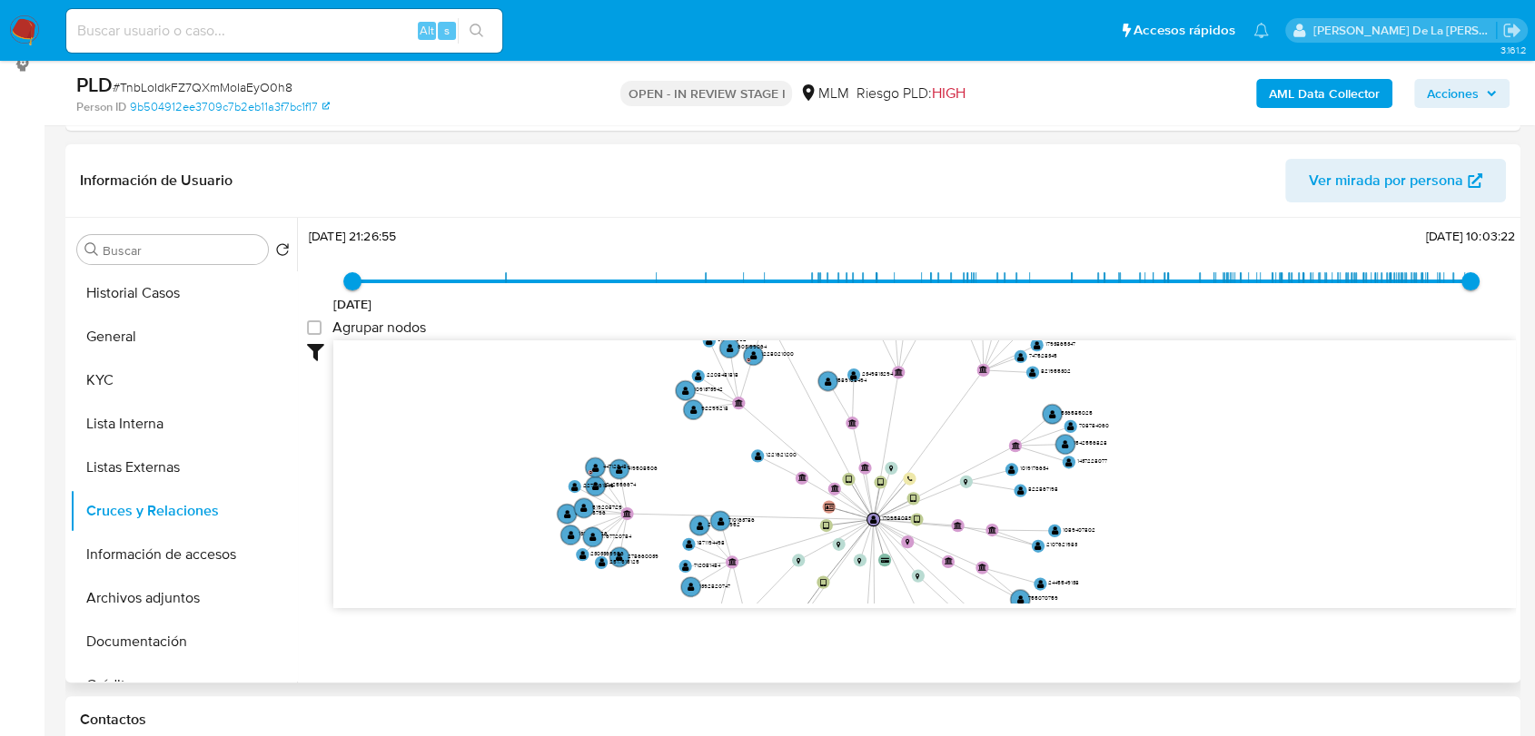
drag, startPoint x: 705, startPoint y: 488, endPoint x: 746, endPoint y: 552, distance: 76.8
click at [746, 552] on icon "device-67880309201129203865411b  user-1709580899  1709580899 device-65e53f48d…" at bounding box center [924, 472] width 1182 height 263
